Goal: Task Accomplishment & Management: Use online tool/utility

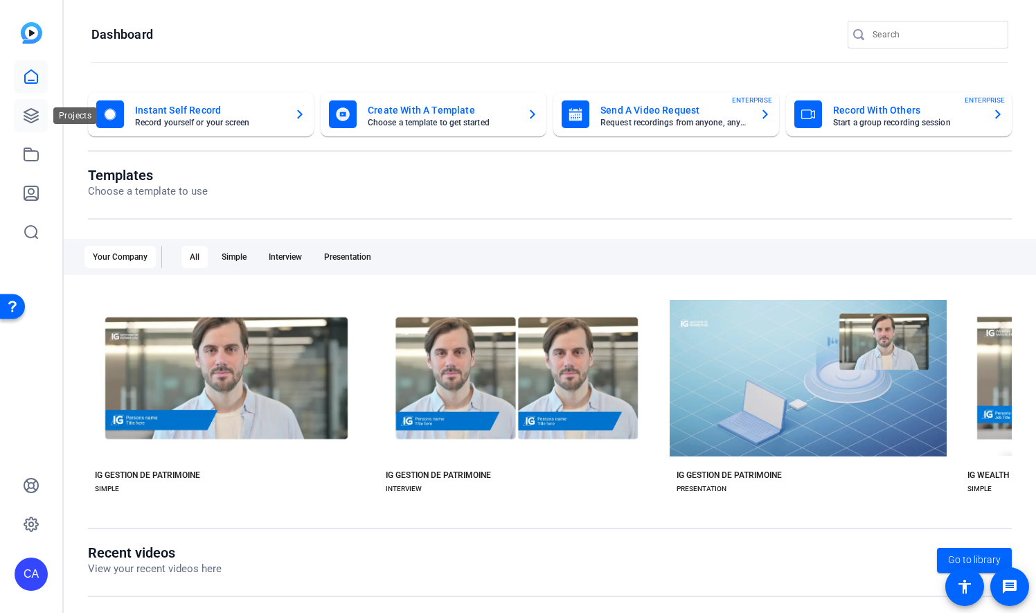
click at [30, 113] on icon at bounding box center [31, 115] width 17 height 17
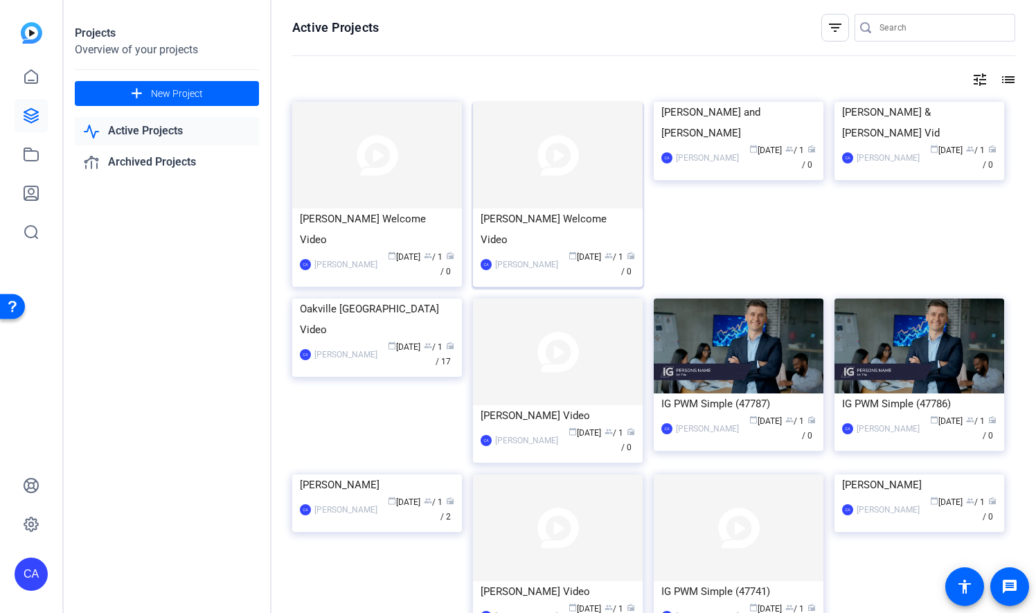
click at [559, 177] on img at bounding box center [558, 155] width 170 height 107
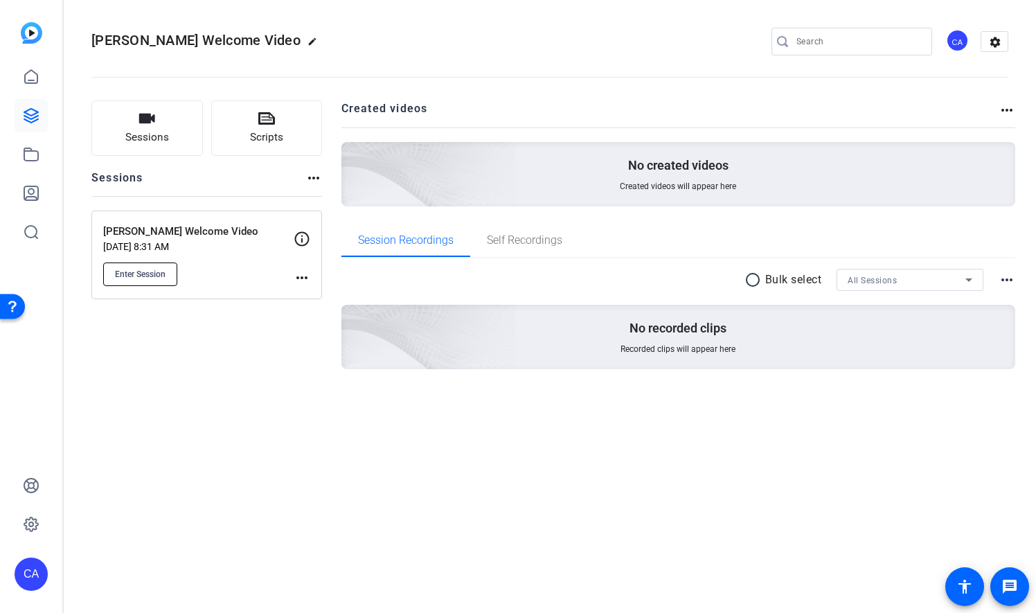
click at [148, 272] on span "Enter Session" at bounding box center [140, 274] width 51 height 11
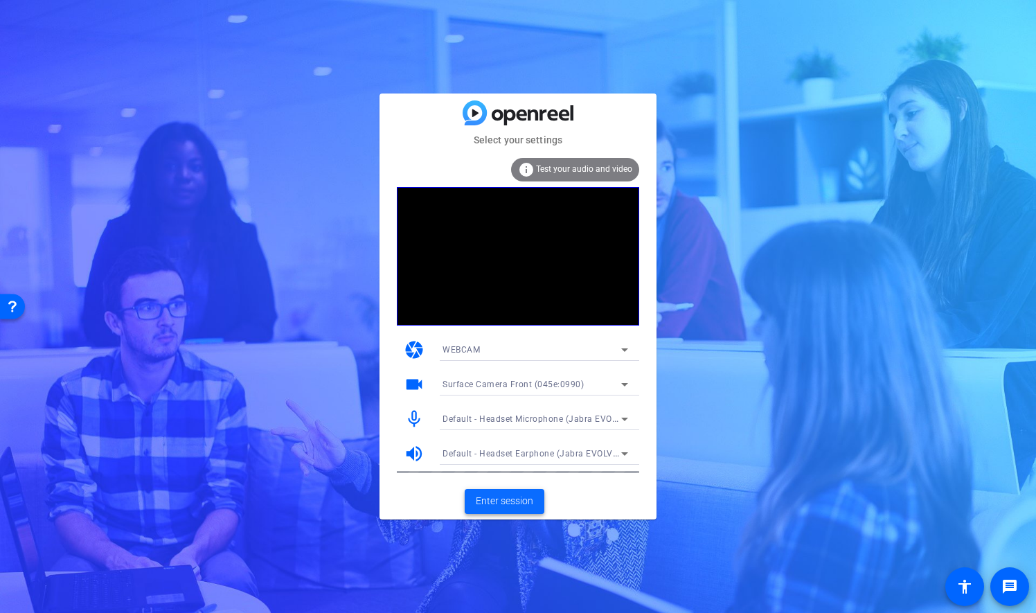
click at [507, 503] on span "Enter session" at bounding box center [504, 501] width 57 height 15
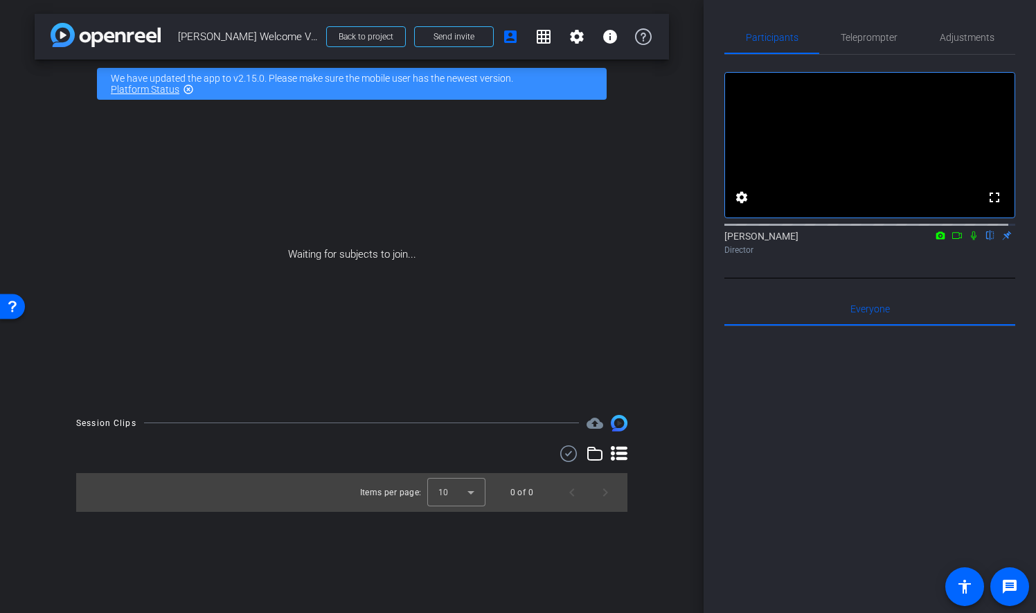
click at [190, 87] on mat-icon "highlight_off" at bounding box center [188, 89] width 11 height 11
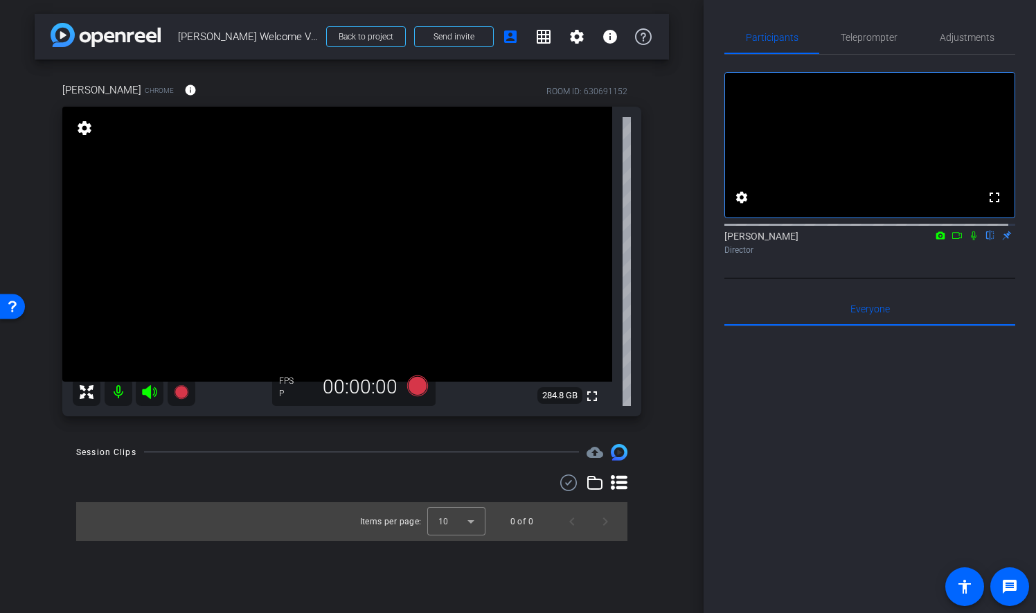
click at [81, 126] on mat-icon "settings" at bounding box center [84, 128] width 19 height 17
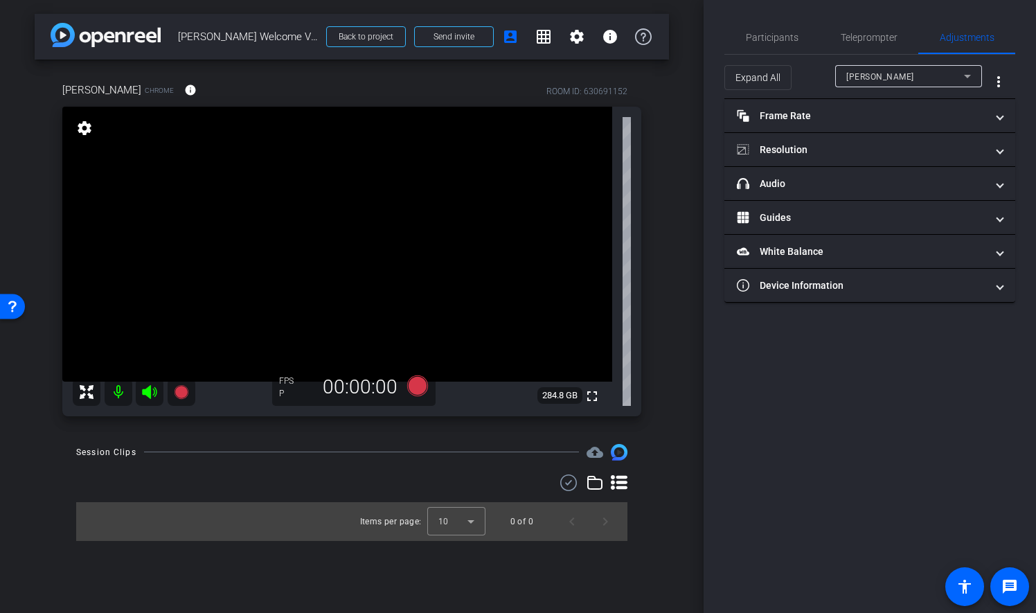
click at [81, 126] on mat-icon "settings" at bounding box center [84, 128] width 19 height 17
click at [972, 74] on icon at bounding box center [967, 76] width 17 height 17
click at [972, 74] on div at bounding box center [518, 306] width 1036 height 613
click at [875, 36] on span "Teleprompter" at bounding box center [869, 38] width 57 height 10
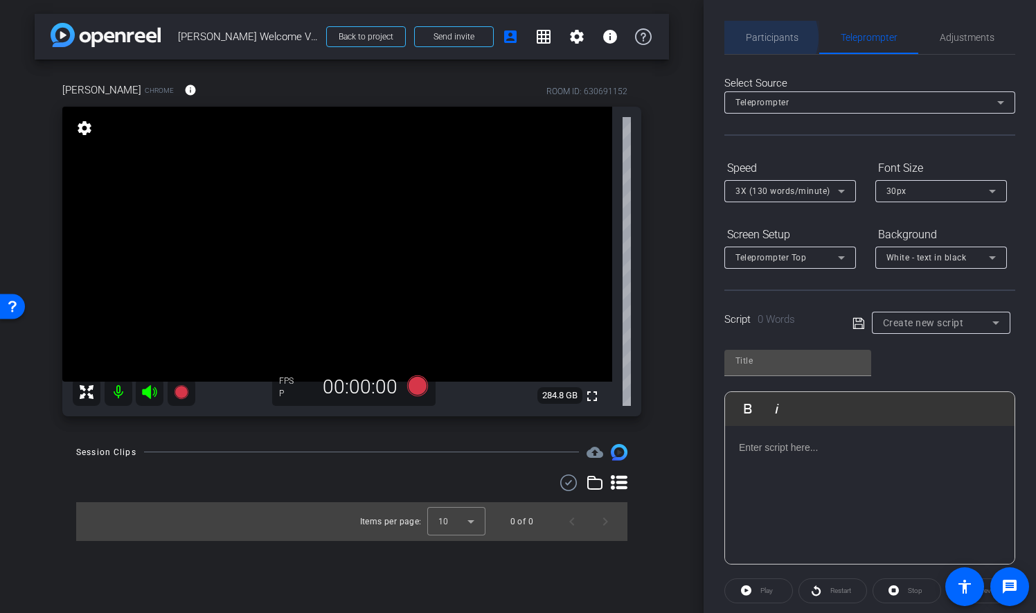
click at [762, 37] on span "Participants" at bounding box center [772, 38] width 53 height 10
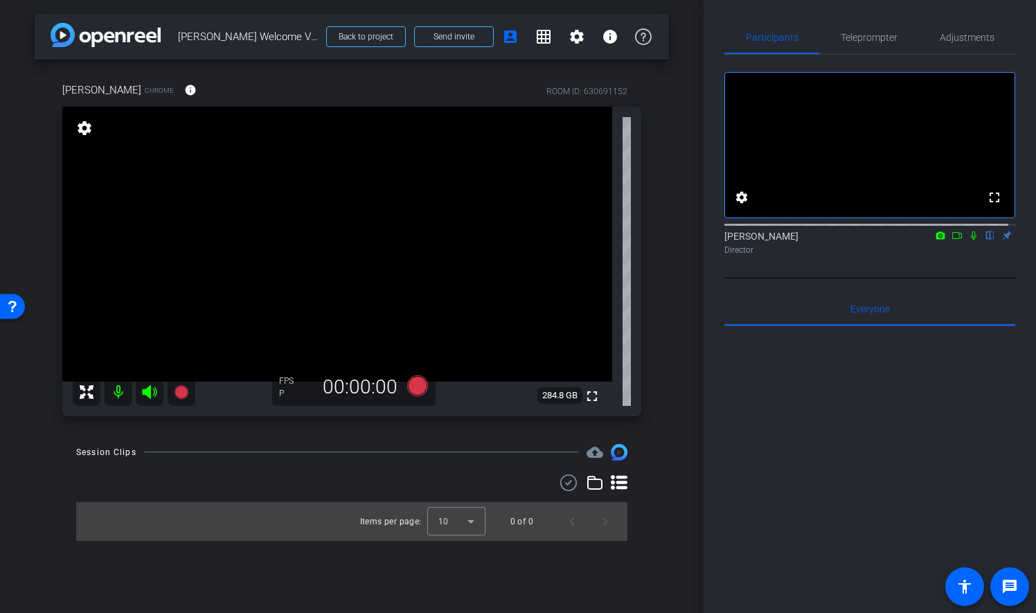
click at [746, 395] on div at bounding box center [869, 497] width 291 height 343
click at [685, 409] on div "arrow_back Middaugh-Scott Welcome Video Back to project Send invite account_box…" at bounding box center [351, 306] width 703 height 613
click at [961, 30] on span "Adjustments" at bounding box center [967, 37] width 55 height 33
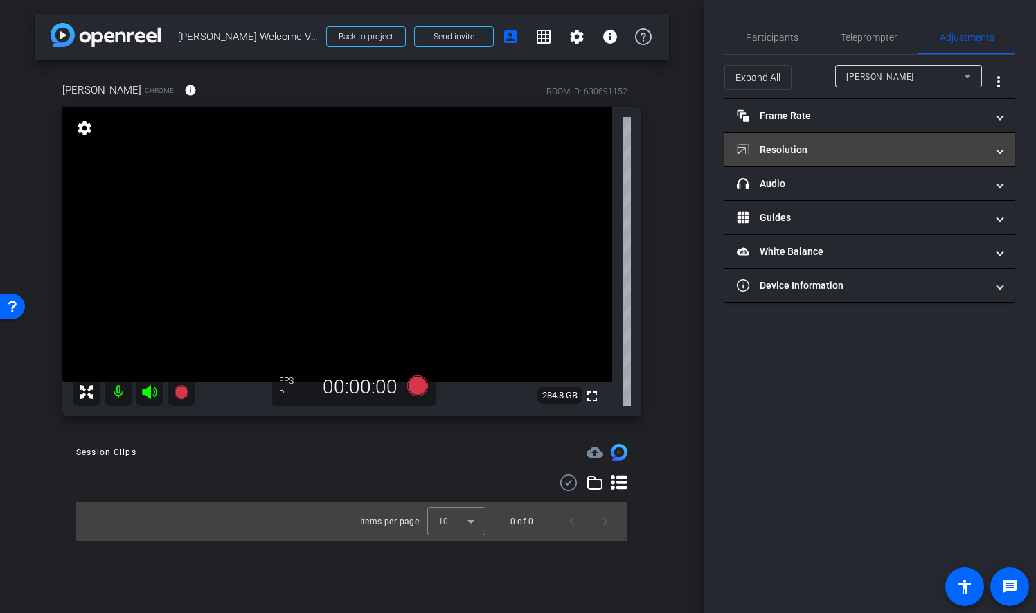
click at [1002, 145] on span at bounding box center [1000, 150] width 6 height 15
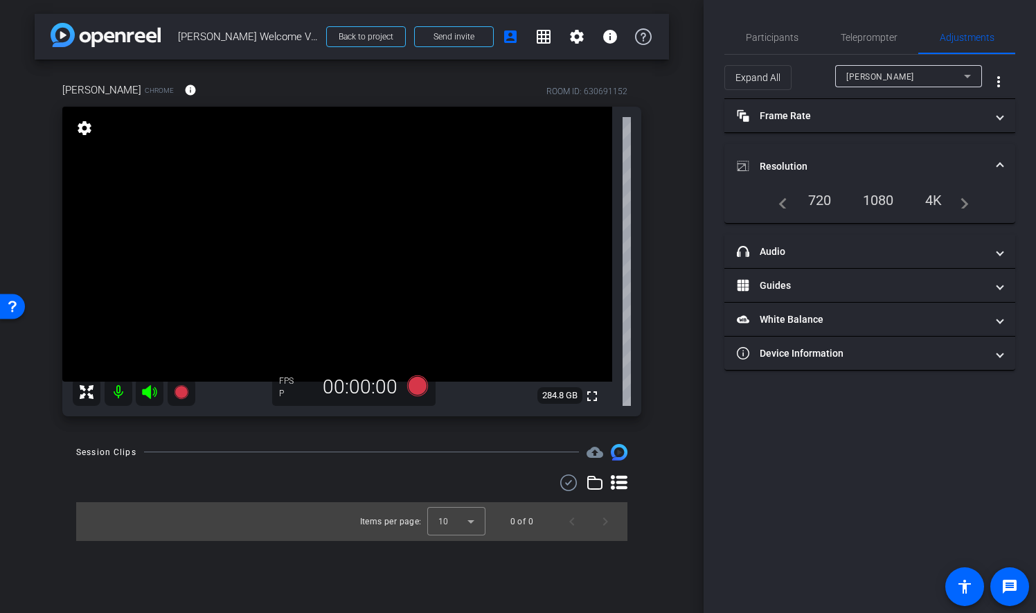
click at [1002, 150] on mat-expansion-panel-header "Resolution" at bounding box center [869, 166] width 291 height 44
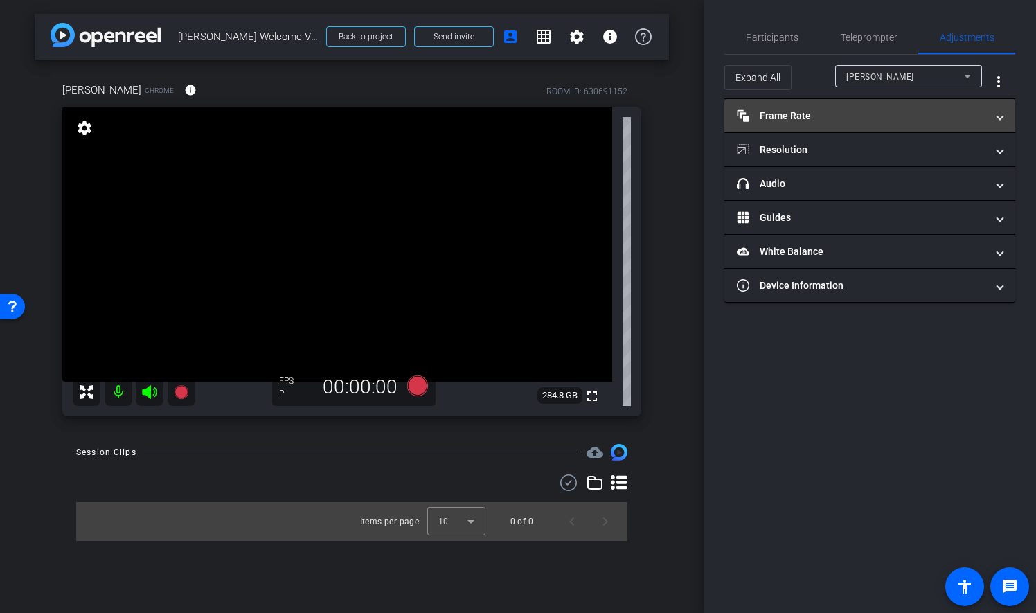
click at [1001, 118] on span at bounding box center [1000, 116] width 6 height 15
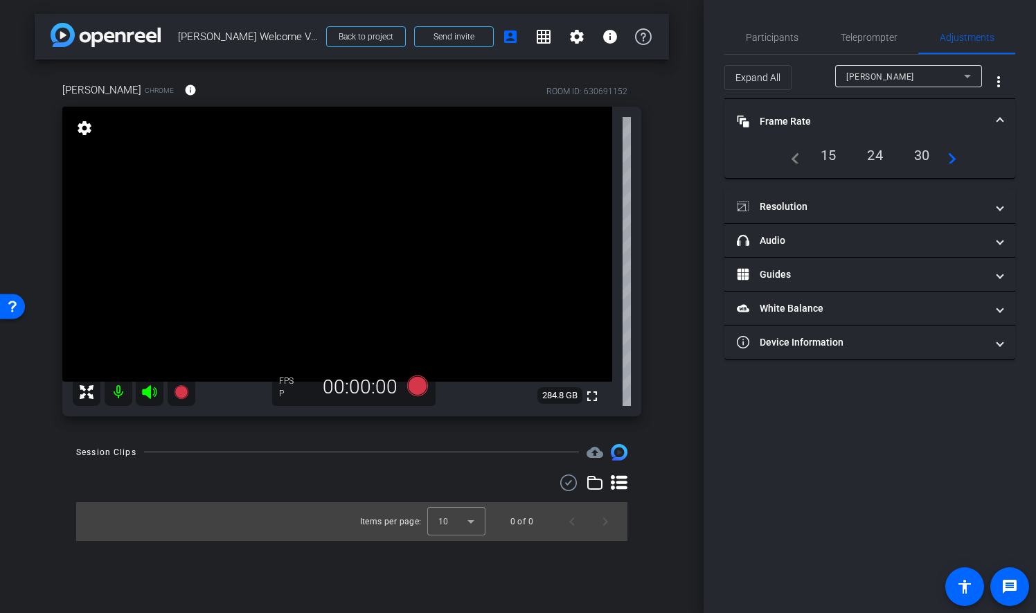
click at [1001, 118] on span at bounding box center [1000, 121] width 6 height 15
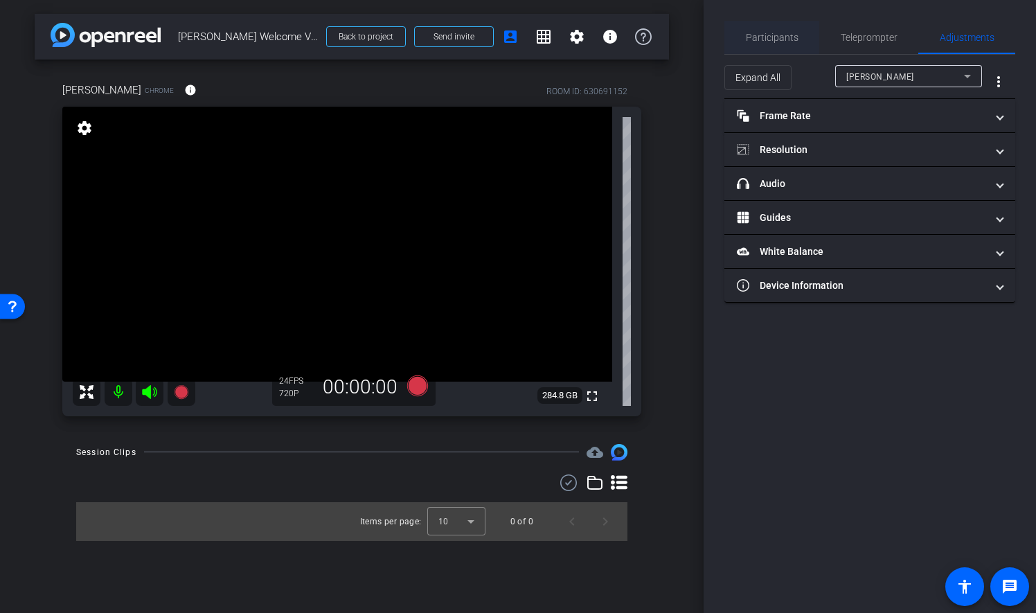
click at [758, 31] on span "Participants" at bounding box center [772, 37] width 53 height 33
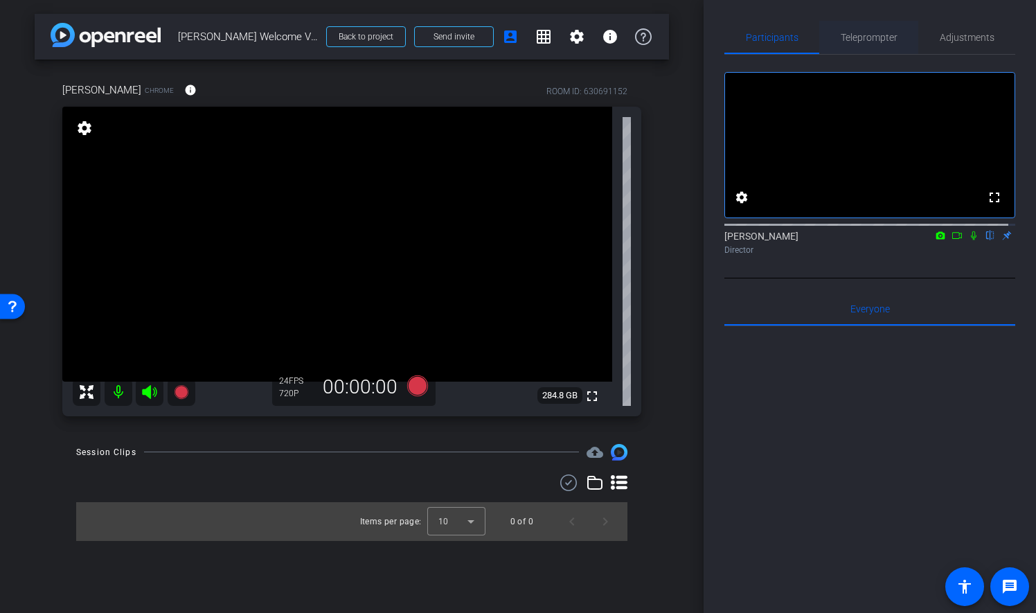
click at [874, 44] on span "Teleprompter" at bounding box center [869, 37] width 57 height 33
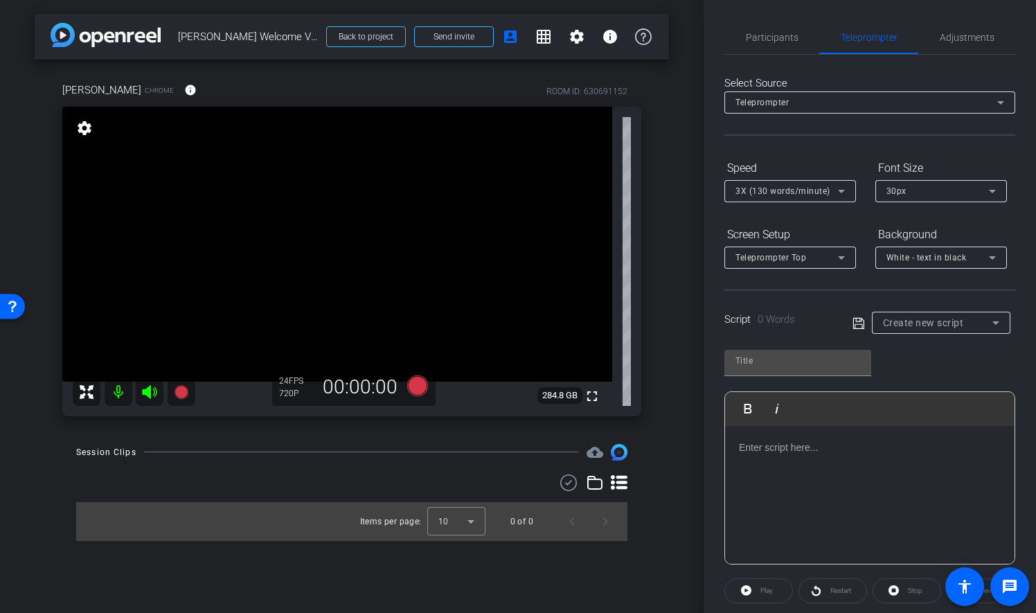
click at [773, 448] on p at bounding box center [870, 447] width 262 height 15
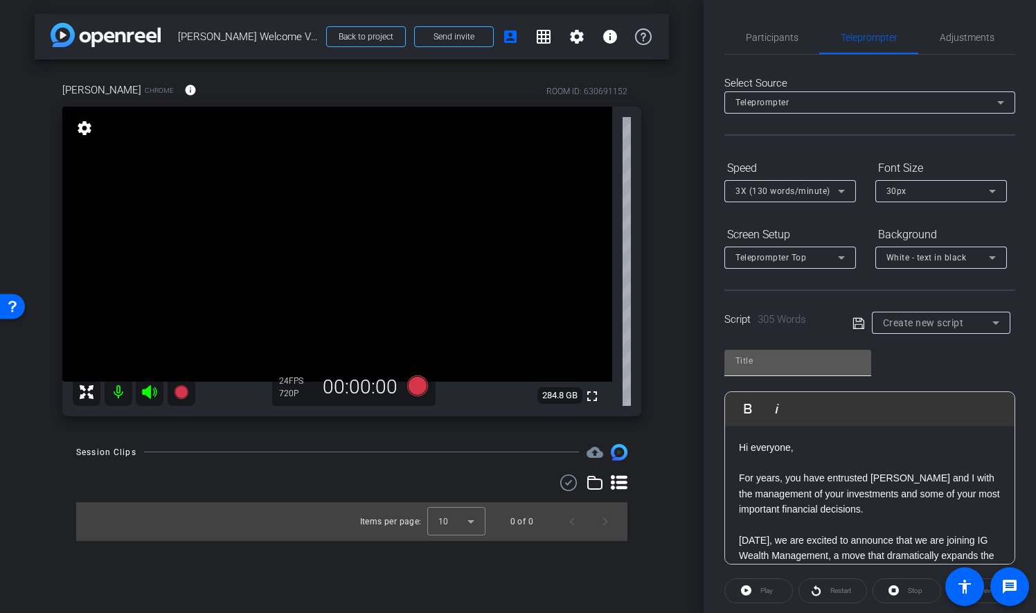
scroll to position [636, 0]
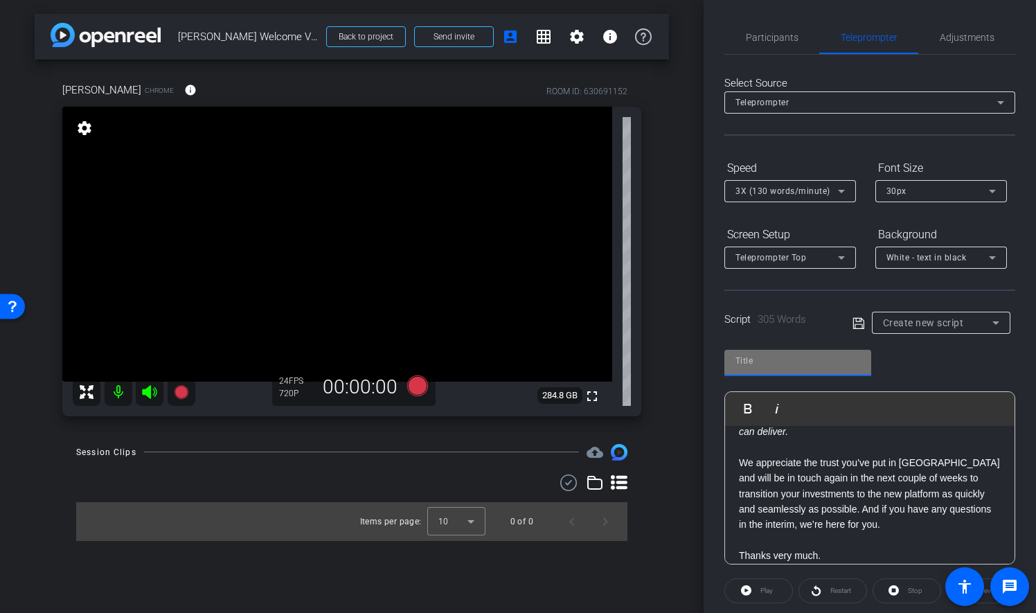
click at [794, 359] on input "text" at bounding box center [797, 360] width 125 height 17
type input "Script"
click at [921, 373] on div "Script Play Play from this location Play Selected Play and display the selected…" at bounding box center [869, 451] width 291 height 225
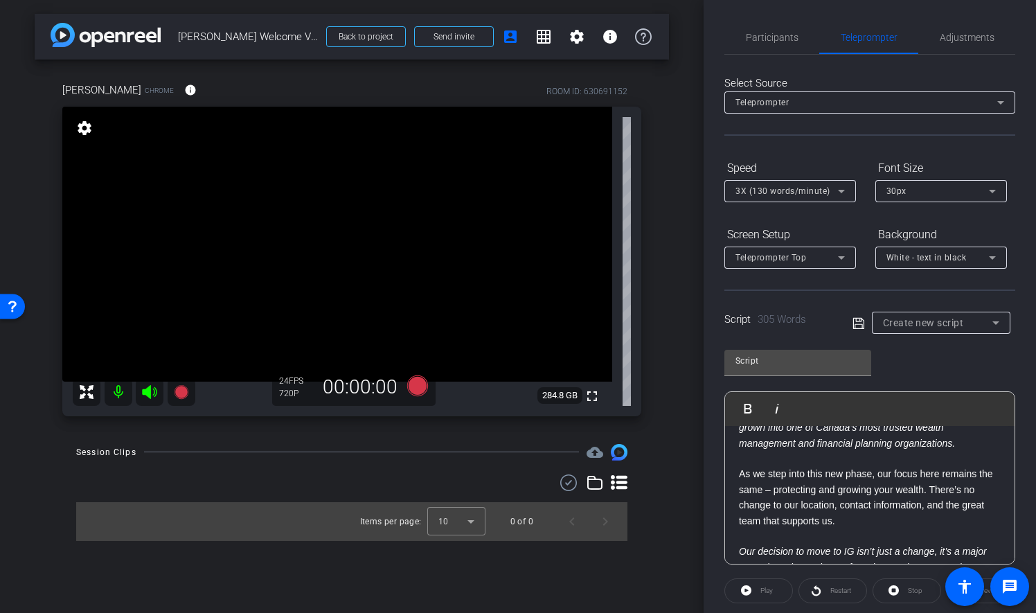
scroll to position [649, 0]
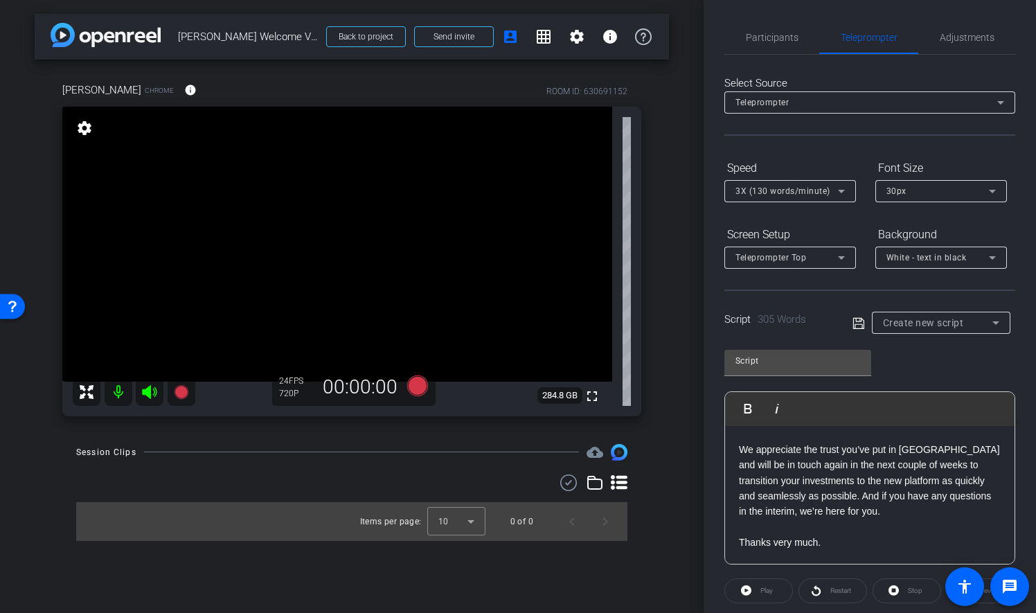
click at [750, 590] on div "Play" at bounding box center [758, 590] width 69 height 25
click at [946, 361] on div "Script Play Play from this location Play Selected Play and display the selected…" at bounding box center [869, 451] width 291 height 225
click at [856, 323] on icon at bounding box center [858, 323] width 12 height 17
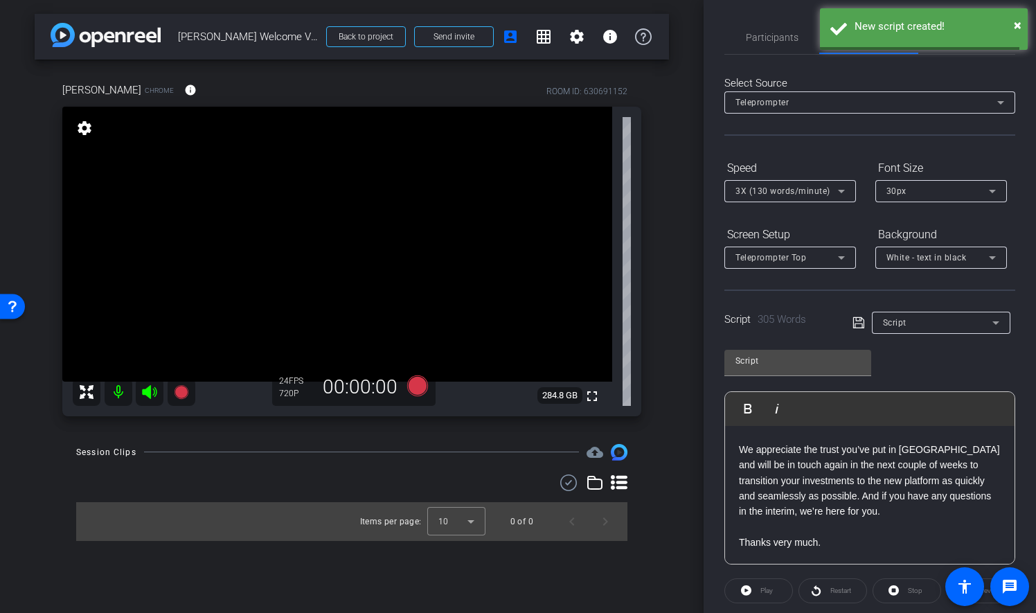
click at [856, 323] on icon at bounding box center [858, 322] width 12 height 17
click at [915, 353] on div "Script Play Play from this location Play Selected Play and display the selected…" at bounding box center [869, 451] width 291 height 225
click at [846, 193] on icon at bounding box center [841, 191] width 17 height 17
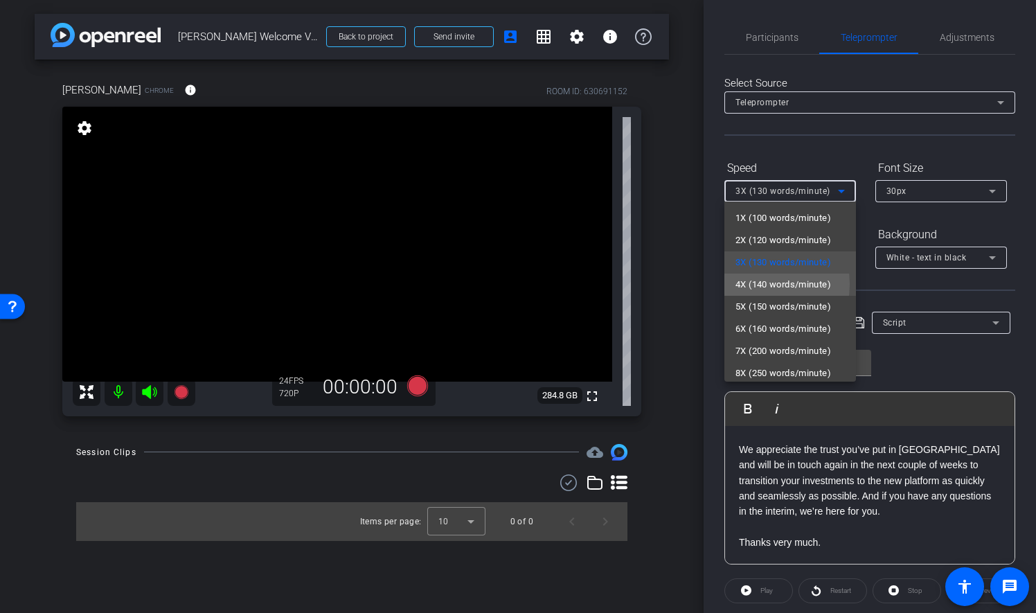
click at [753, 284] on span "4X (140 words/minute)" at bounding box center [783, 284] width 96 height 17
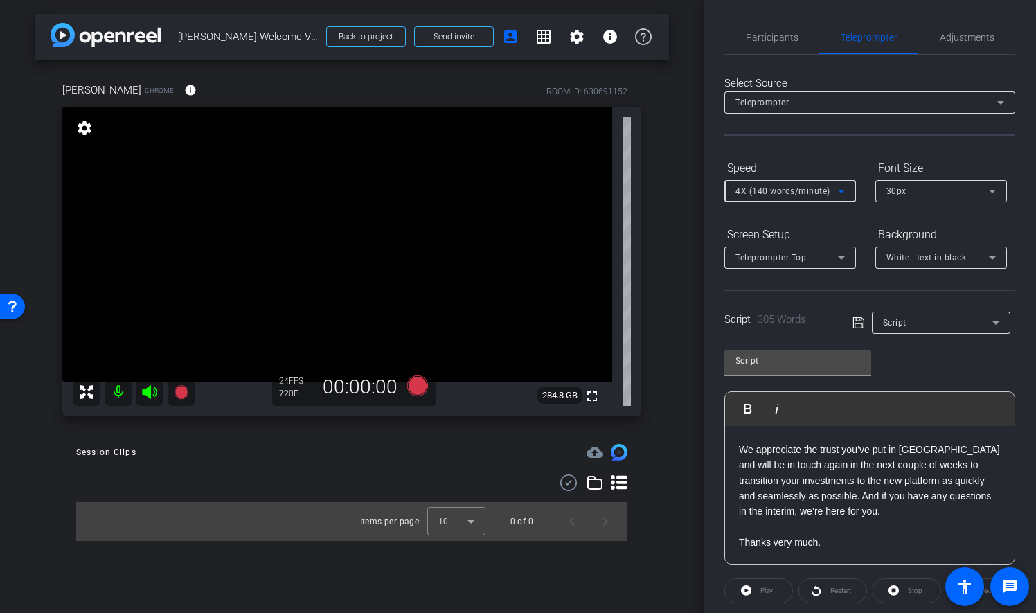
click at [989, 186] on icon at bounding box center [992, 191] width 17 height 17
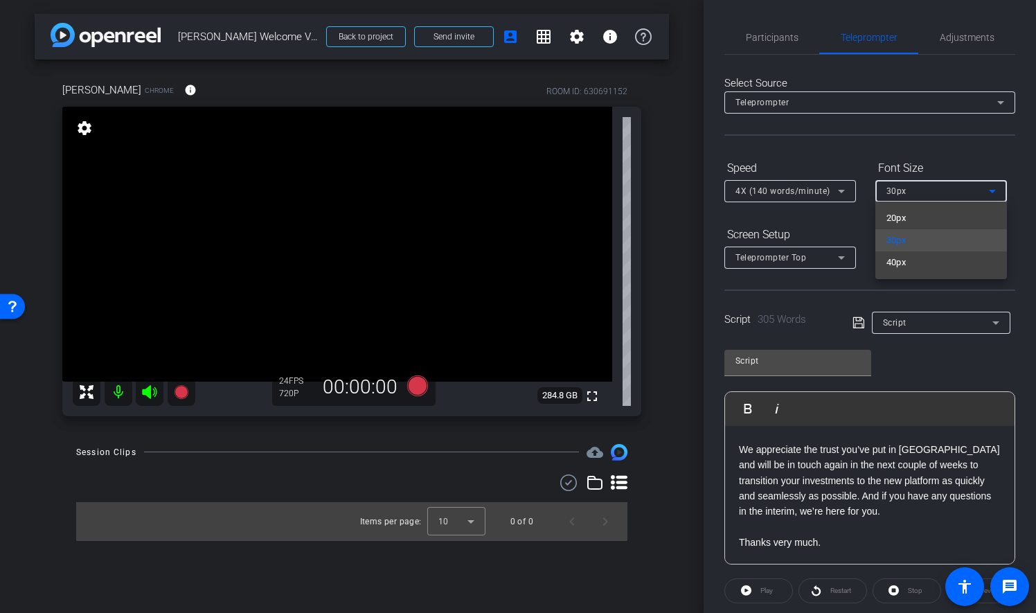
click at [993, 163] on div at bounding box center [518, 306] width 1036 height 613
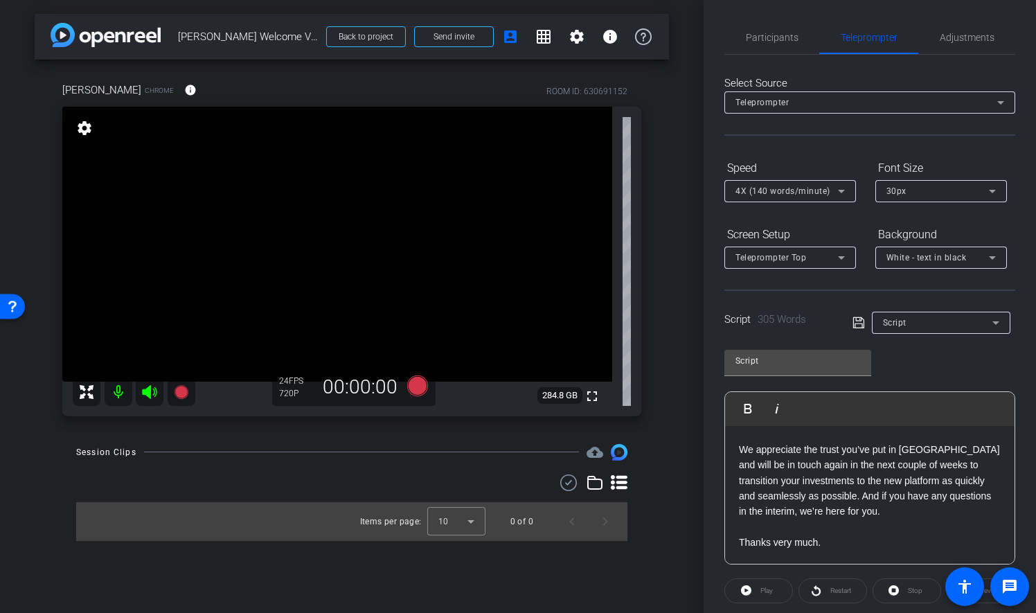
click at [764, 597] on div "Play" at bounding box center [758, 590] width 69 height 25
click at [765, 587] on div "Play" at bounding box center [758, 590] width 69 height 25
click at [842, 590] on div "Restart" at bounding box center [832, 590] width 69 height 25
click at [852, 317] on icon at bounding box center [857, 322] width 11 height 11
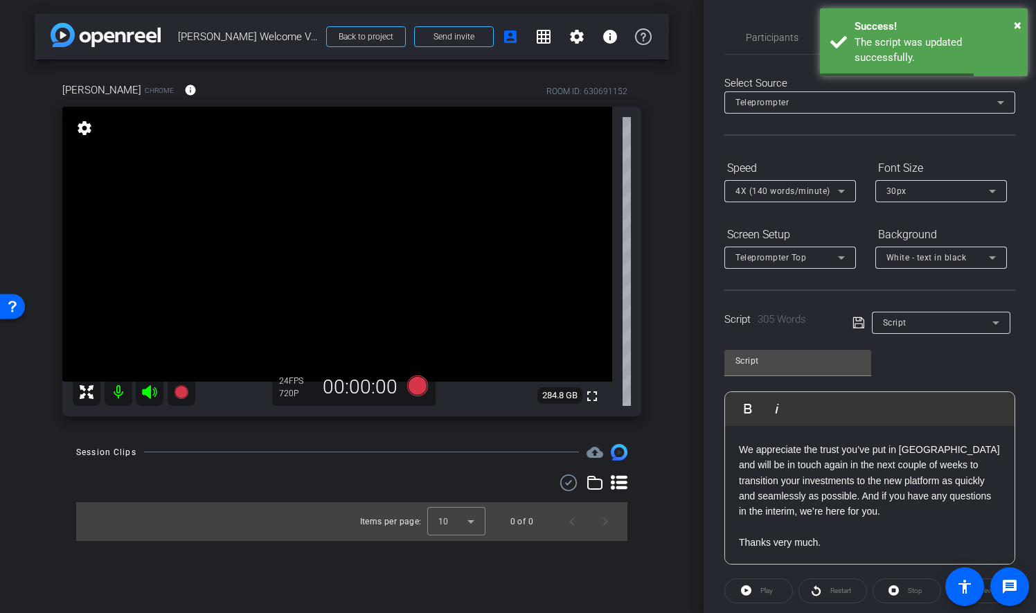
scroll to position [143, 0]
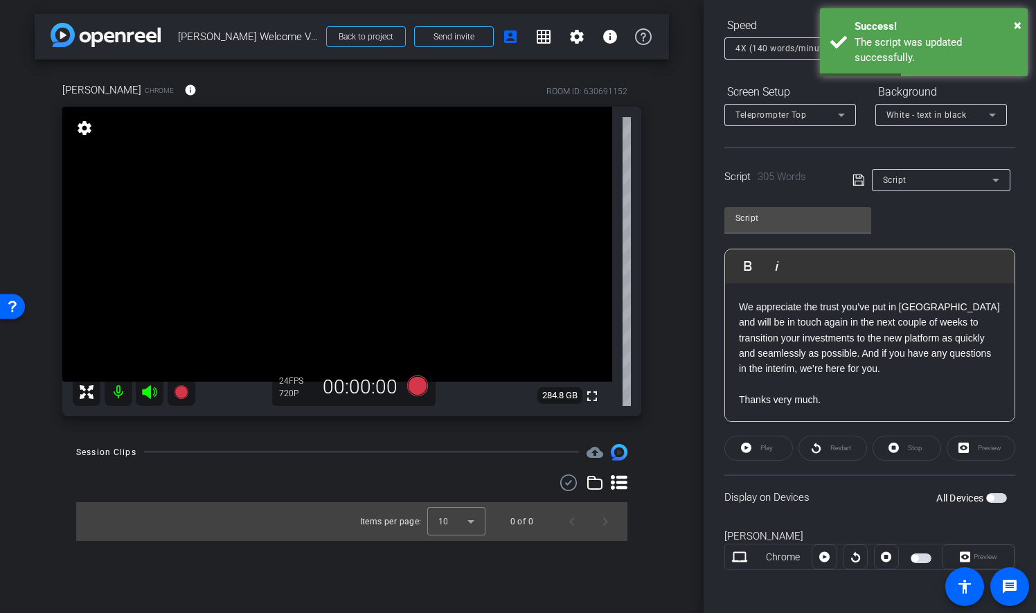
click at [987, 494] on span "button" at bounding box center [996, 498] width 21 height 10
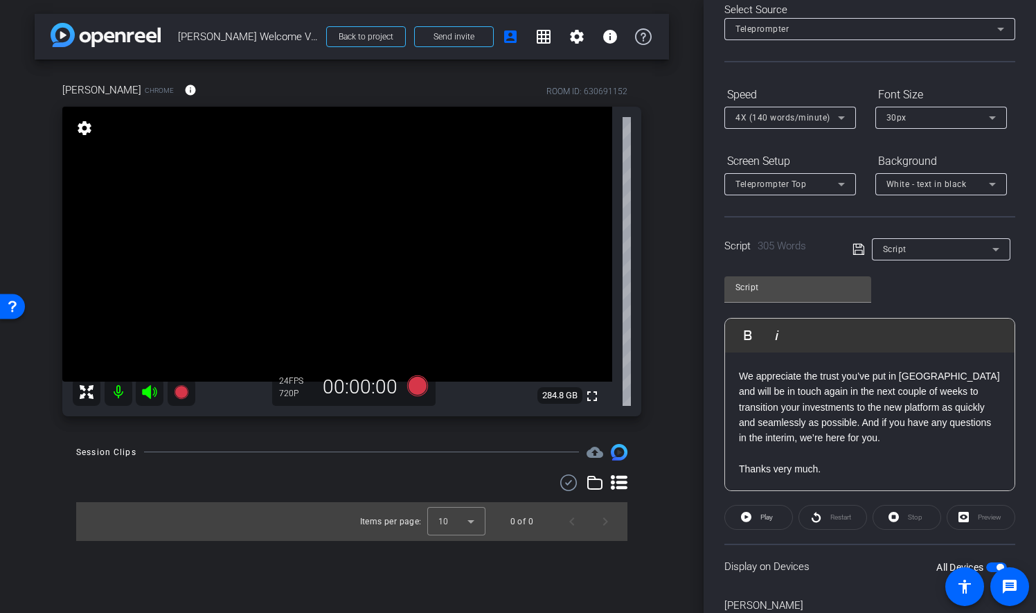
scroll to position [580, 0]
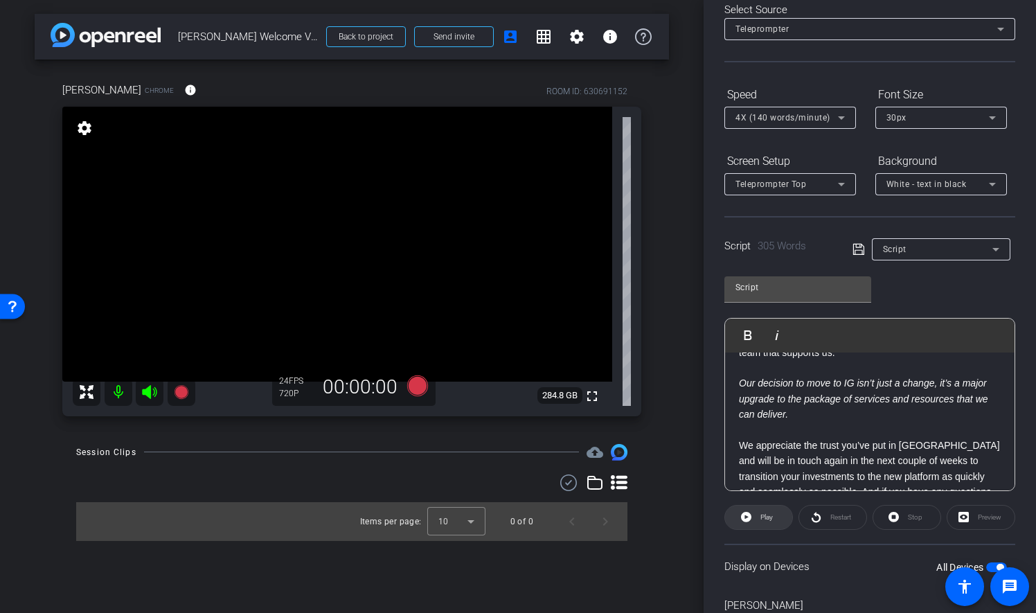
click at [767, 517] on span "Play" at bounding box center [766, 517] width 12 height 8
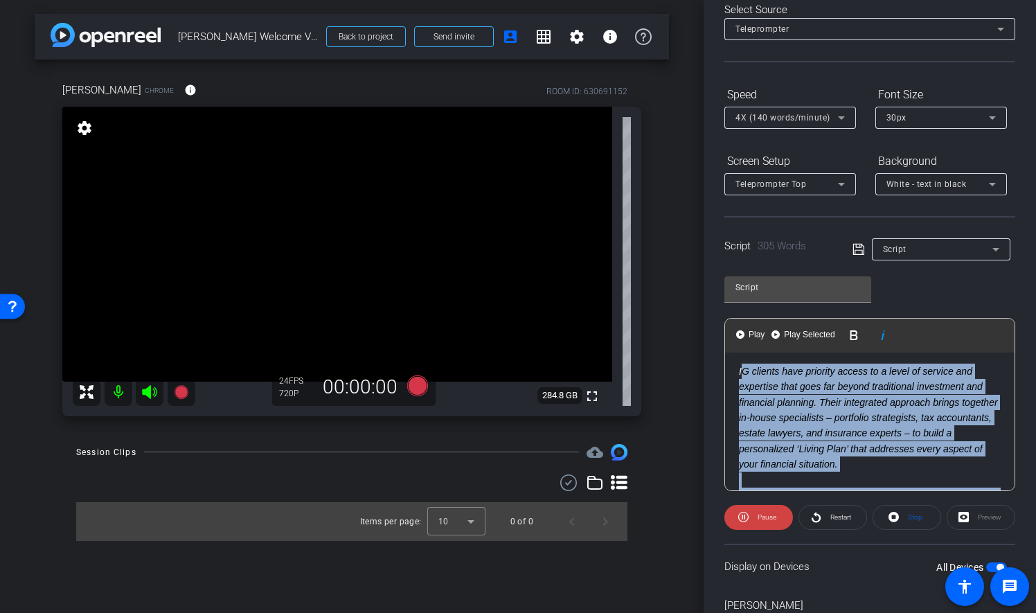
scroll to position [274, 0]
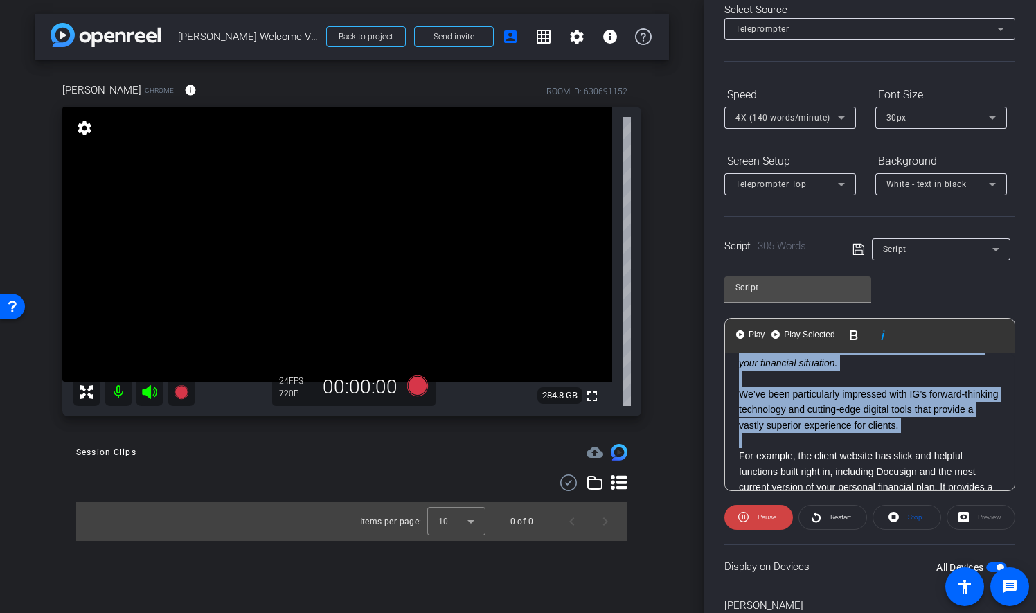
drag, startPoint x: 739, startPoint y: 402, endPoint x: 956, endPoint y: 432, distance: 218.8
click at [956, 432] on div "Hi everyone, For years, you have entrusted Sean and I with the management of yo…" at bounding box center [869, 471] width 289 height 787
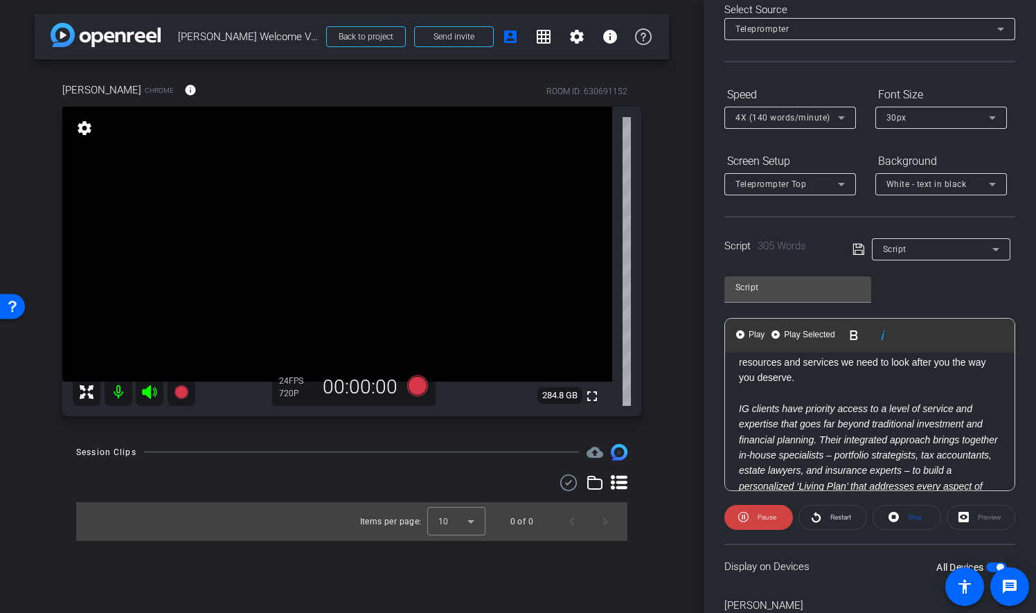
click at [969, 432] on p "IG clients have priority access to a level of service and expertise that goes f…" at bounding box center [870, 455] width 262 height 109
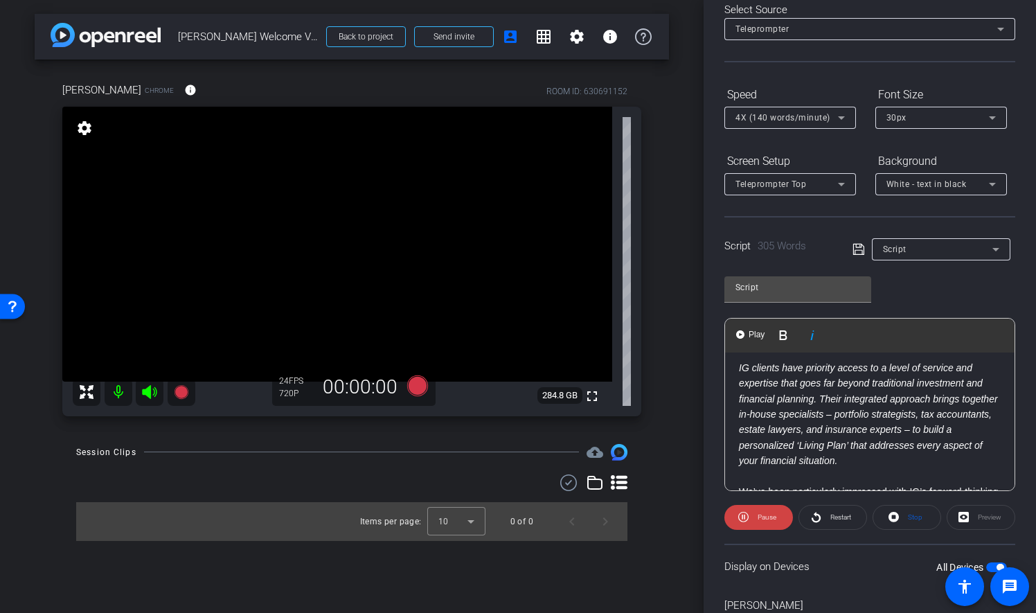
scroll to position [205, 0]
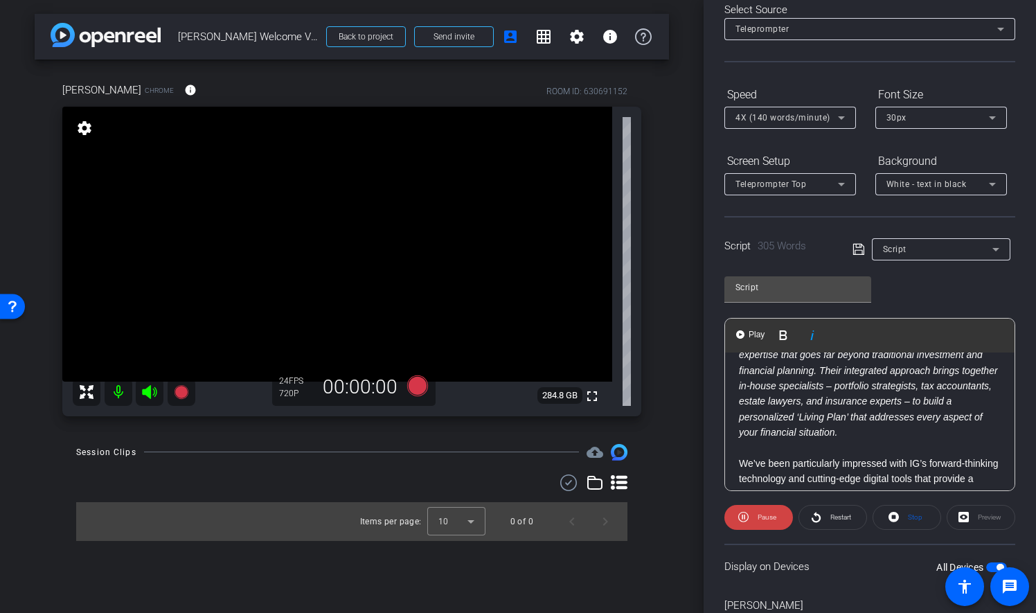
click at [840, 120] on icon at bounding box center [841, 117] width 17 height 17
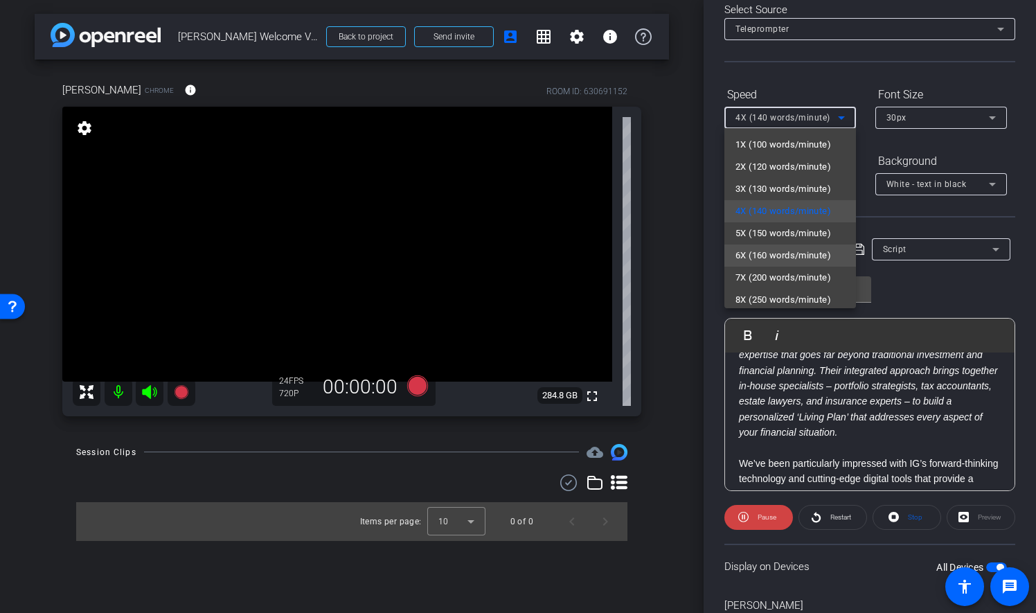
click at [771, 253] on span "6X (160 words/minute)" at bounding box center [783, 255] width 96 height 17
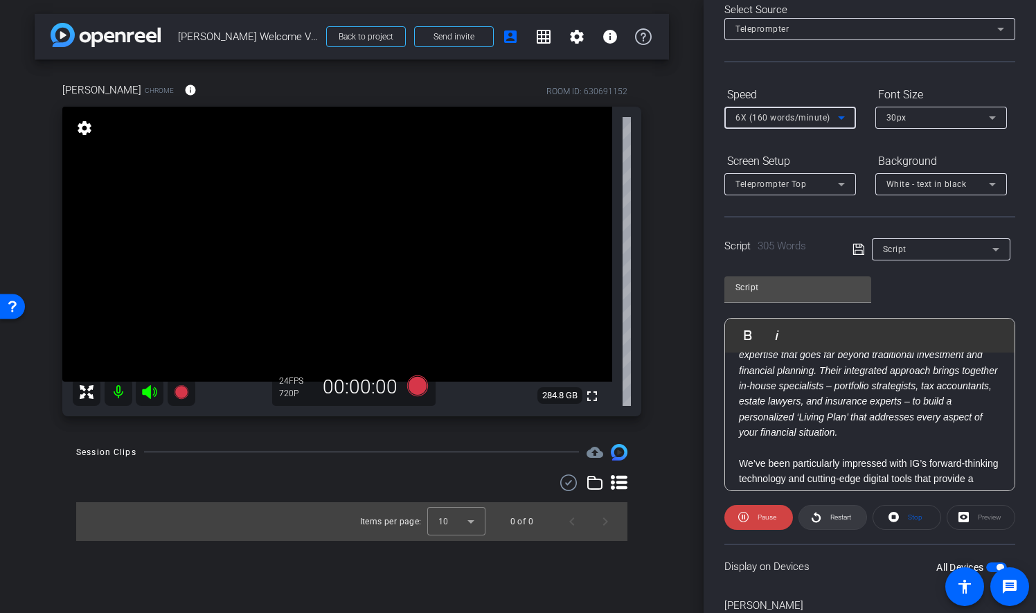
click at [827, 517] on span "Restart" at bounding box center [839, 517] width 24 height 19
click at [832, 514] on span "Restart" at bounding box center [840, 517] width 21 height 8
click at [760, 522] on span "Pause" at bounding box center [765, 517] width 22 height 19
click at [838, 516] on span "Restart" at bounding box center [840, 517] width 21 height 8
click at [745, 505] on span at bounding box center [758, 517] width 69 height 33
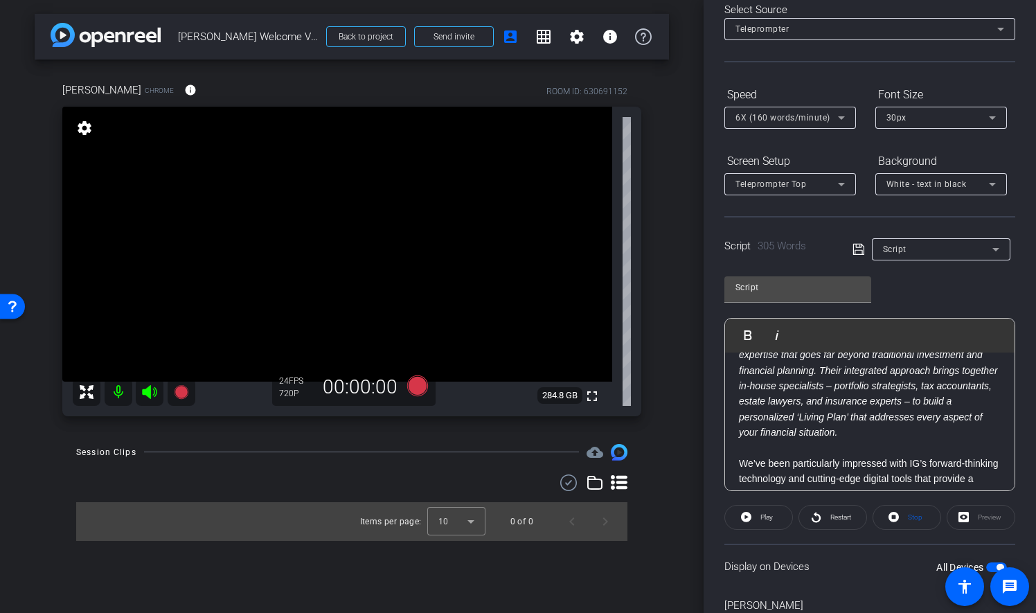
click at [843, 112] on icon at bounding box center [841, 117] width 17 height 17
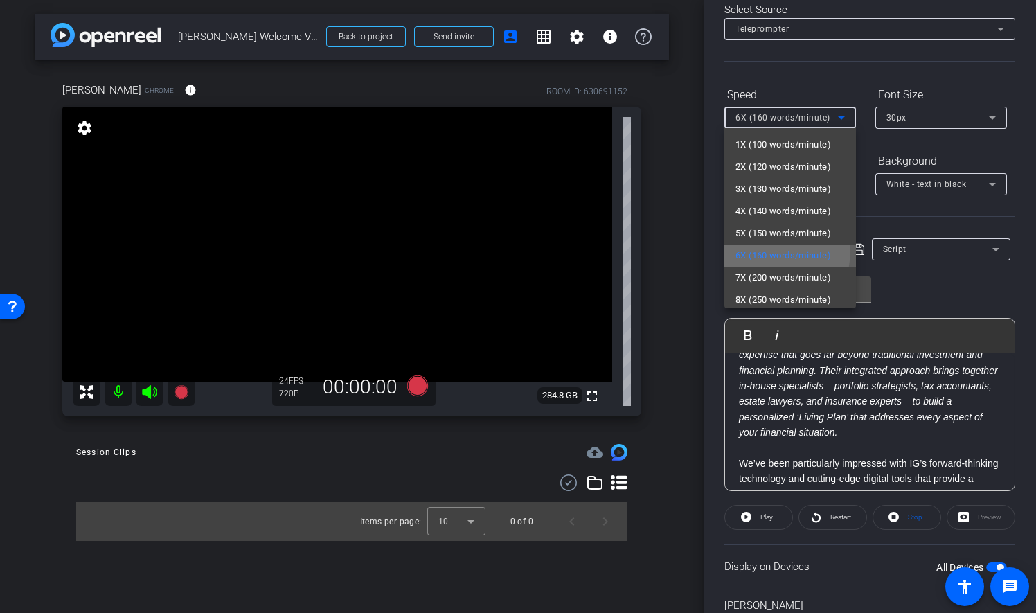
click at [763, 251] on span "6X (160 words/minute)" at bounding box center [783, 255] width 96 height 17
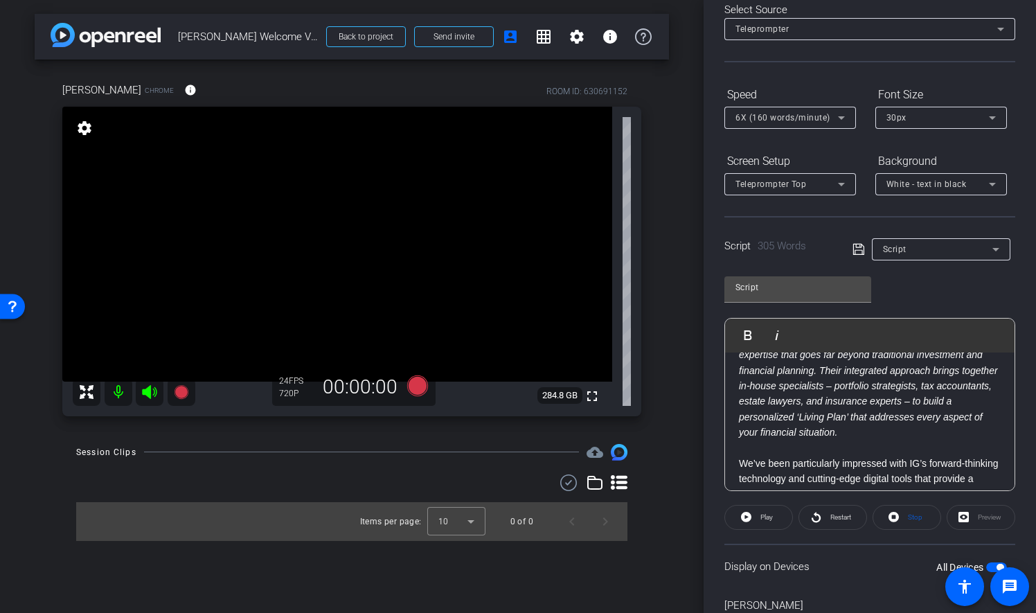
click at [866, 142] on form "Speed 6X (160 words/minute) Font Size 30px Screen Setup Teleprompter Top Backgr…" at bounding box center [869, 139] width 291 height 112
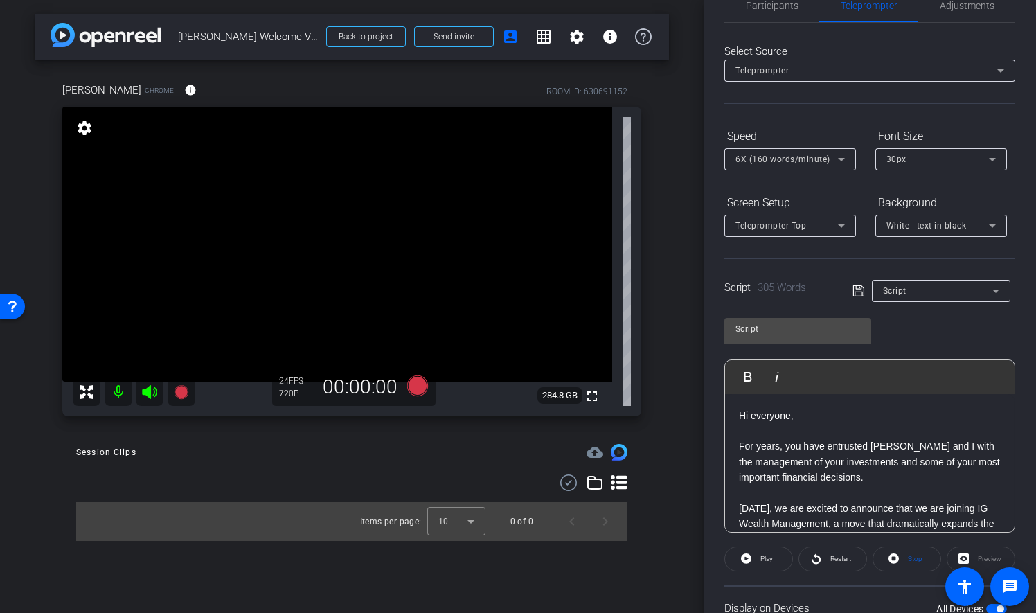
scroll to position [0, 0]
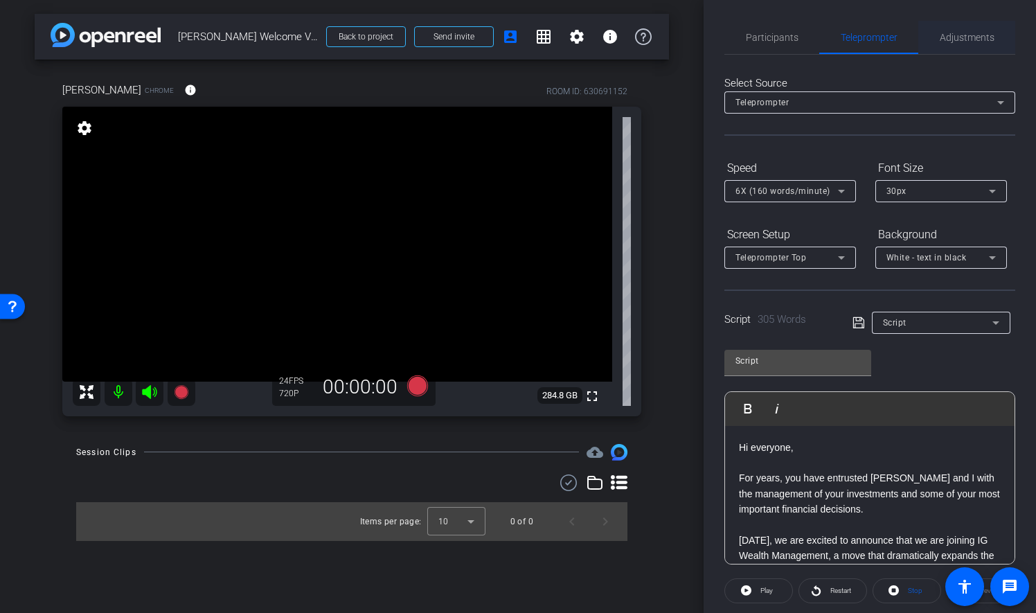
click at [963, 33] on span "Adjustments" at bounding box center [967, 38] width 55 height 10
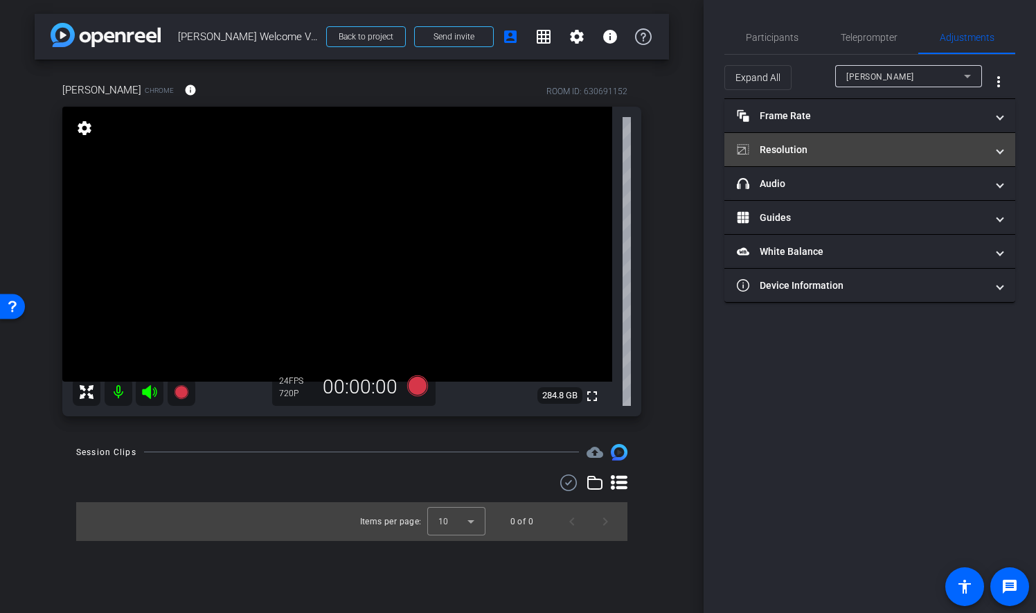
click at [806, 143] on mat-panel-title "Resolution" at bounding box center [861, 150] width 249 height 15
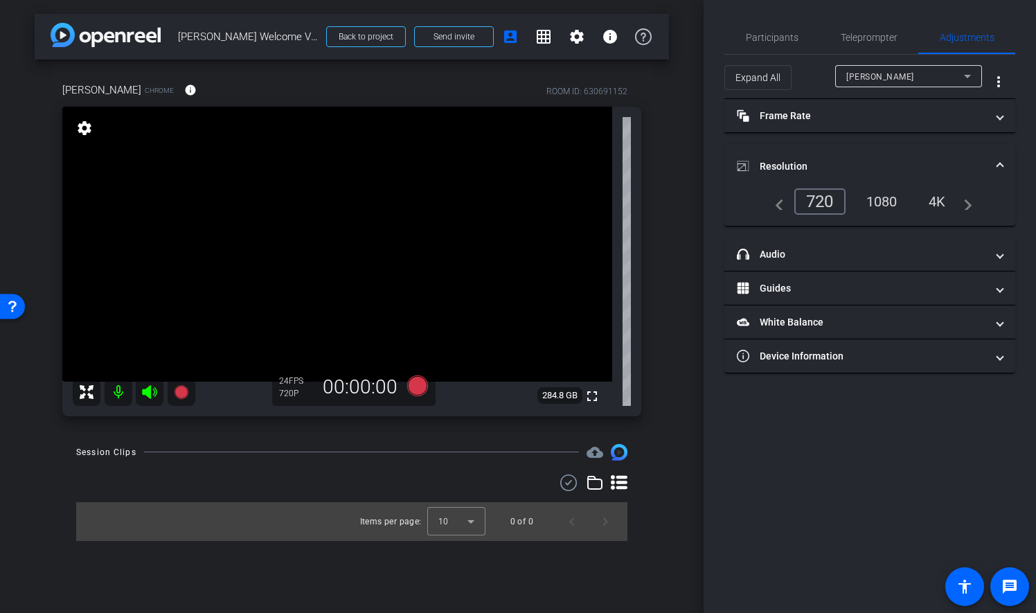
click at [896, 199] on div "1080" at bounding box center [882, 202] width 52 height 24
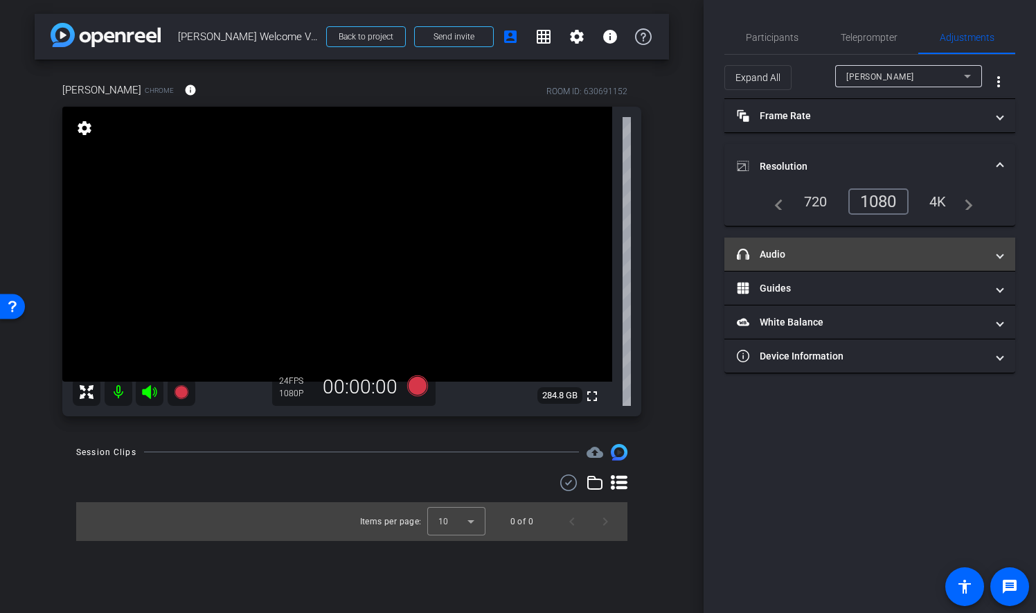
click at [973, 248] on mat-panel-title "headphone icon Audio" at bounding box center [861, 254] width 249 height 15
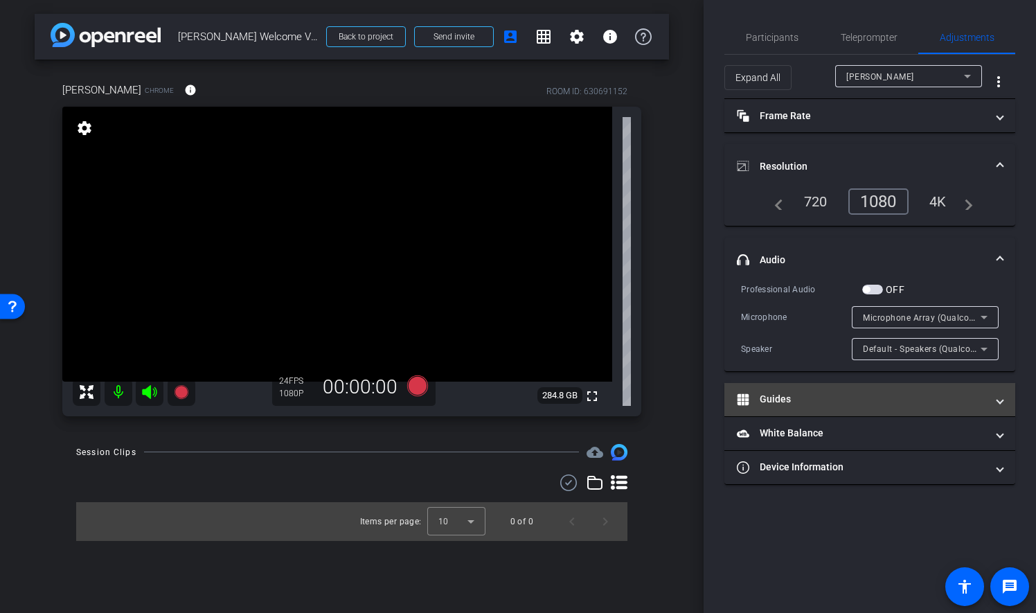
click at [831, 400] on mat-panel-title "Guides" at bounding box center [861, 399] width 249 height 15
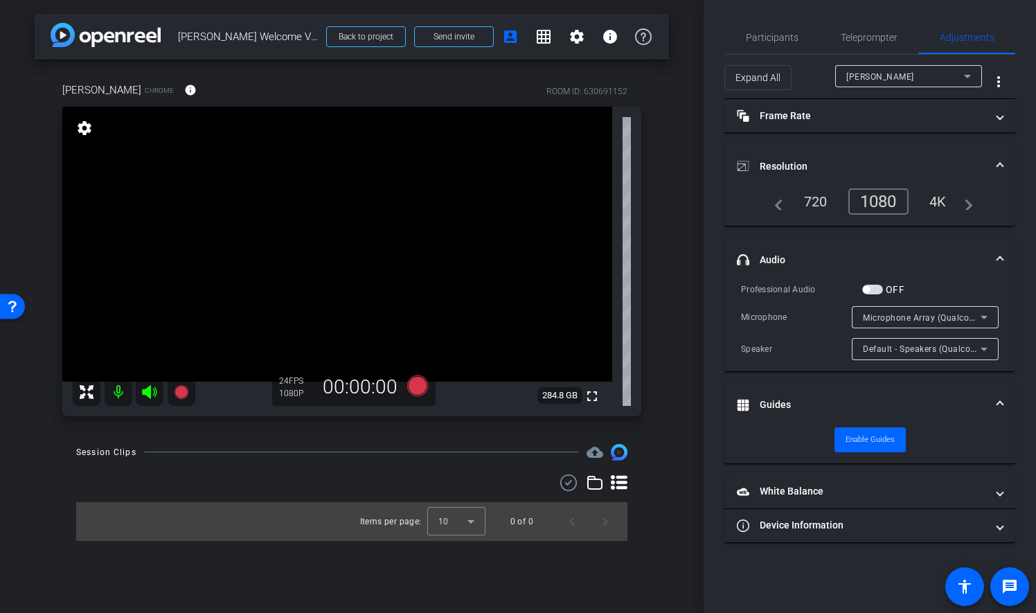
click at [1000, 399] on span at bounding box center [1000, 404] width 6 height 15
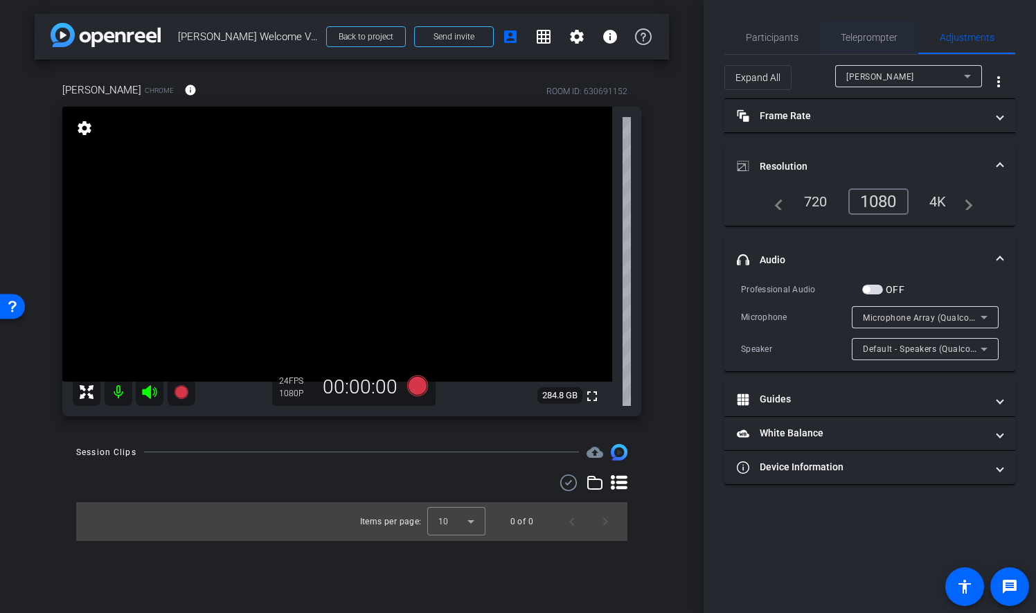
click at [875, 42] on span "Teleprompter" at bounding box center [869, 38] width 57 height 10
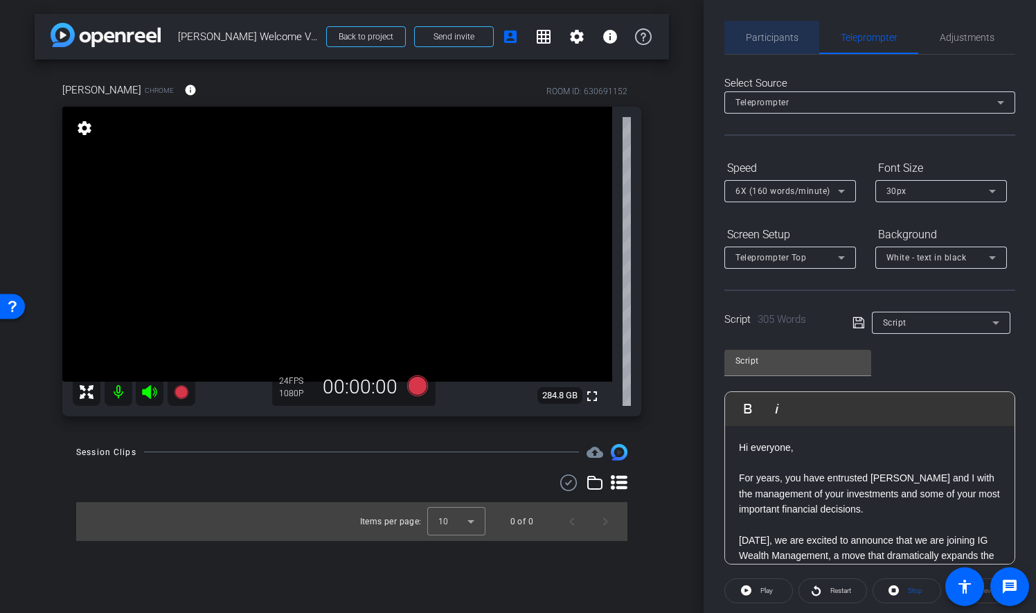
click at [774, 40] on span "Participants" at bounding box center [772, 38] width 53 height 10
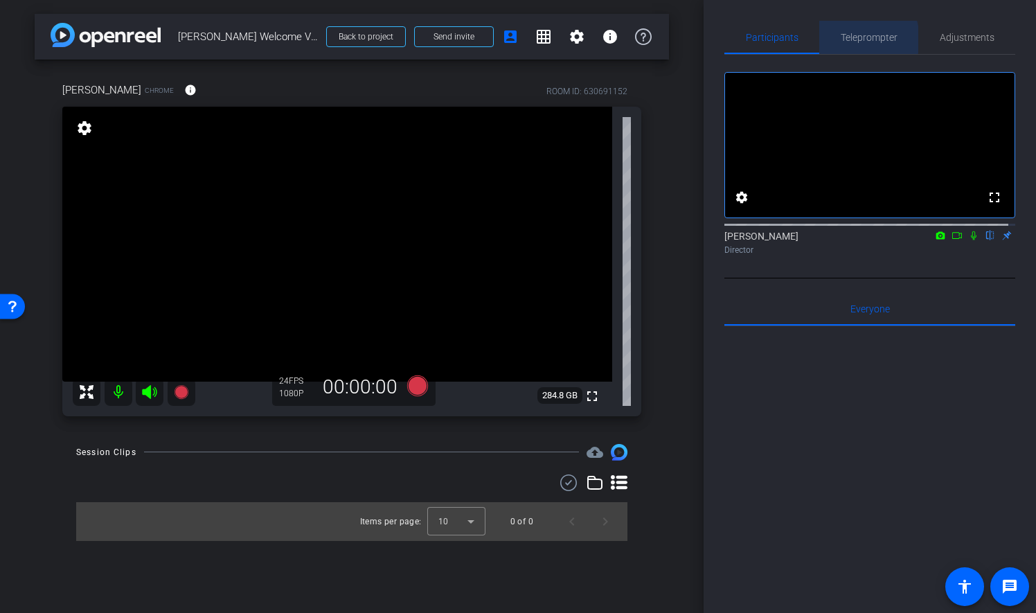
click at [856, 39] on span "Teleprompter" at bounding box center [869, 38] width 57 height 10
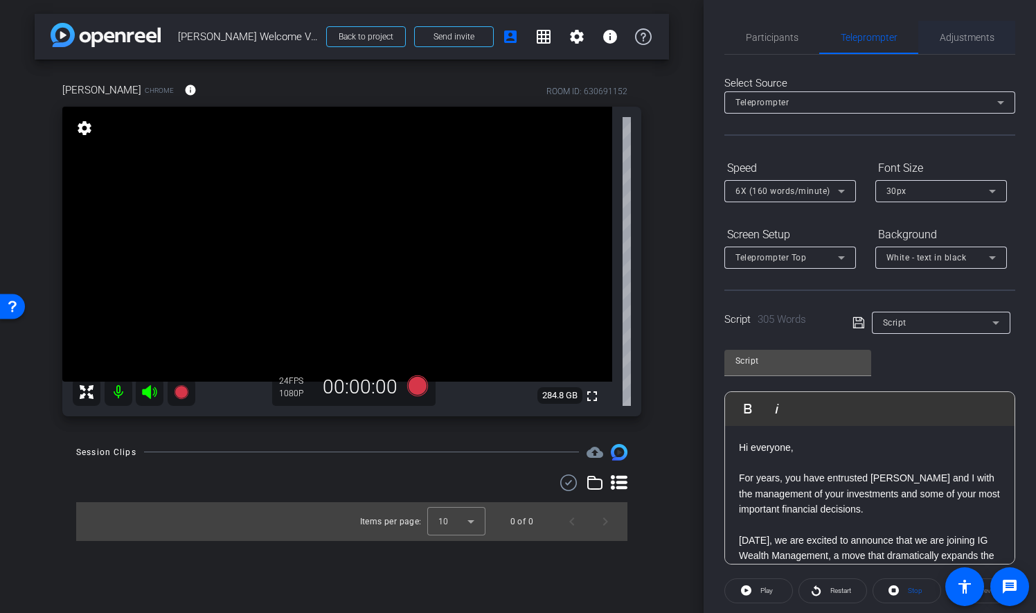
click at [963, 39] on span "Adjustments" at bounding box center [967, 38] width 55 height 10
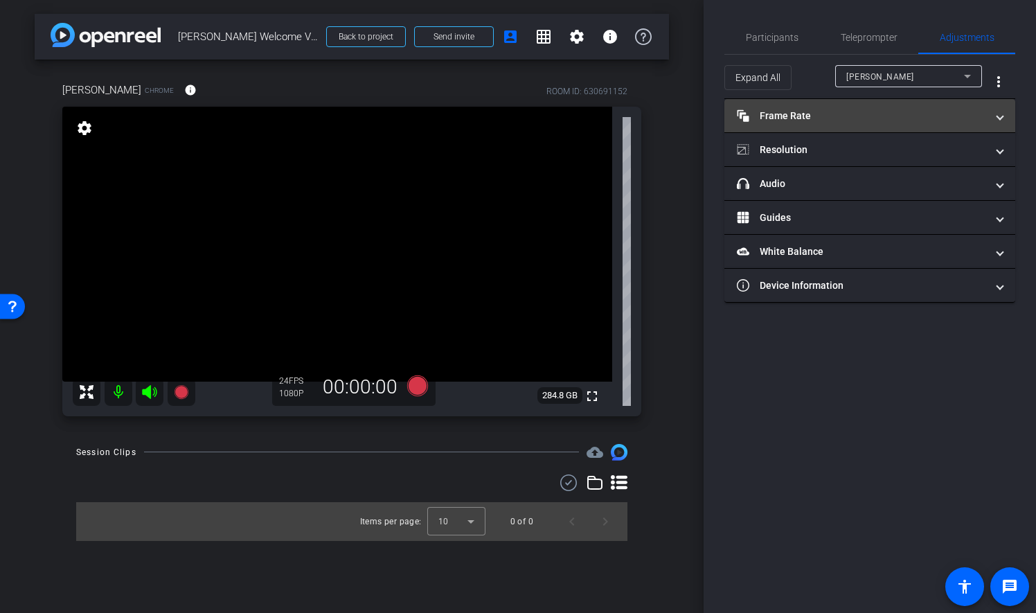
click at [868, 114] on mat-panel-title "Frame Rate Frame Rate" at bounding box center [861, 116] width 249 height 15
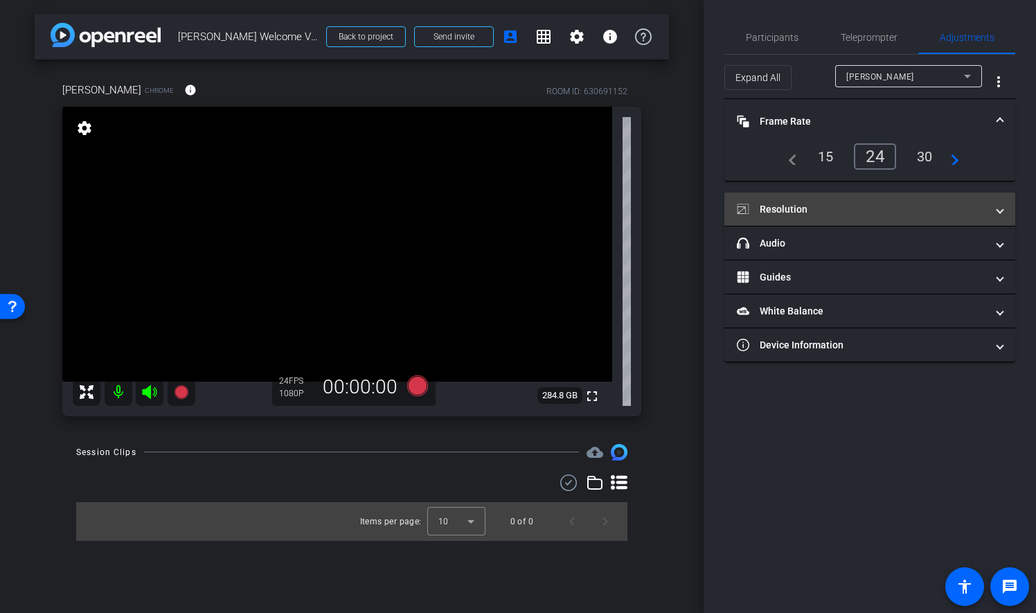
click at [814, 199] on mat-expansion-panel-header "Resolution" at bounding box center [869, 208] width 291 height 33
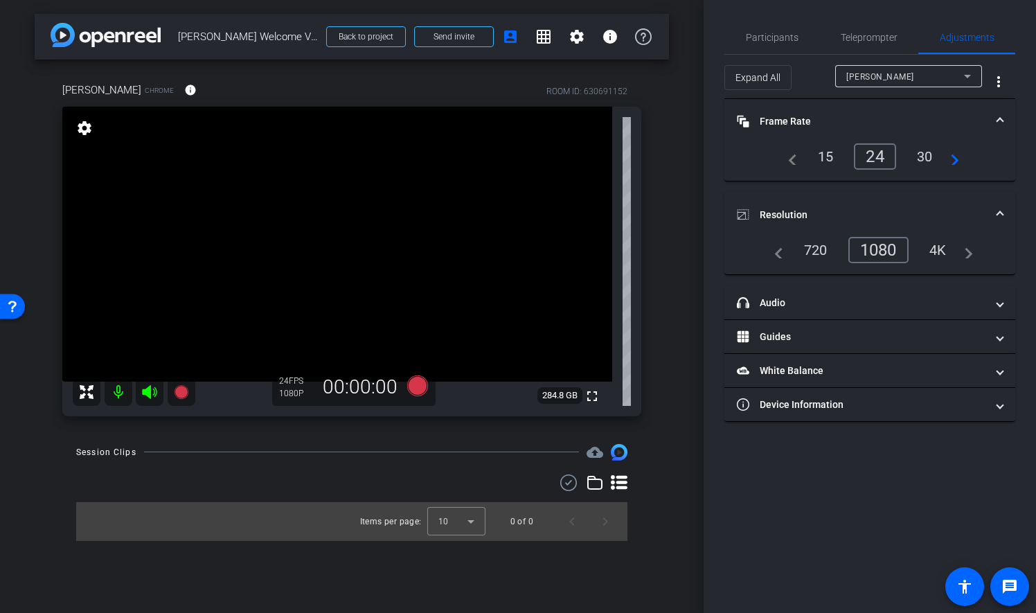
click at [819, 243] on div "720" at bounding box center [816, 250] width 44 height 24
click at [798, 35] on div "Participants" at bounding box center [771, 37] width 95 height 33
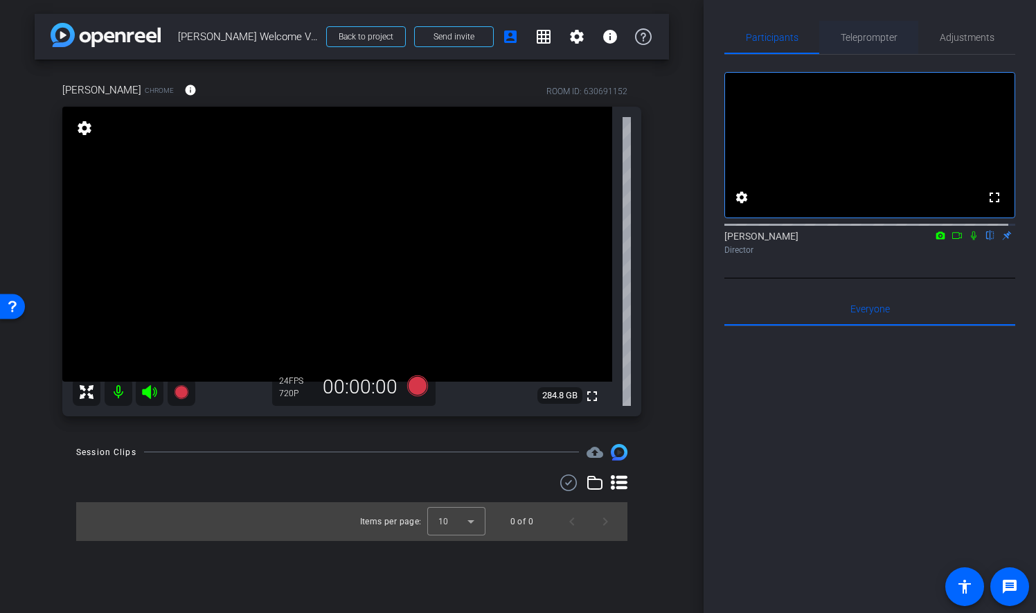
click at [847, 35] on span "Teleprompter" at bounding box center [869, 38] width 57 height 10
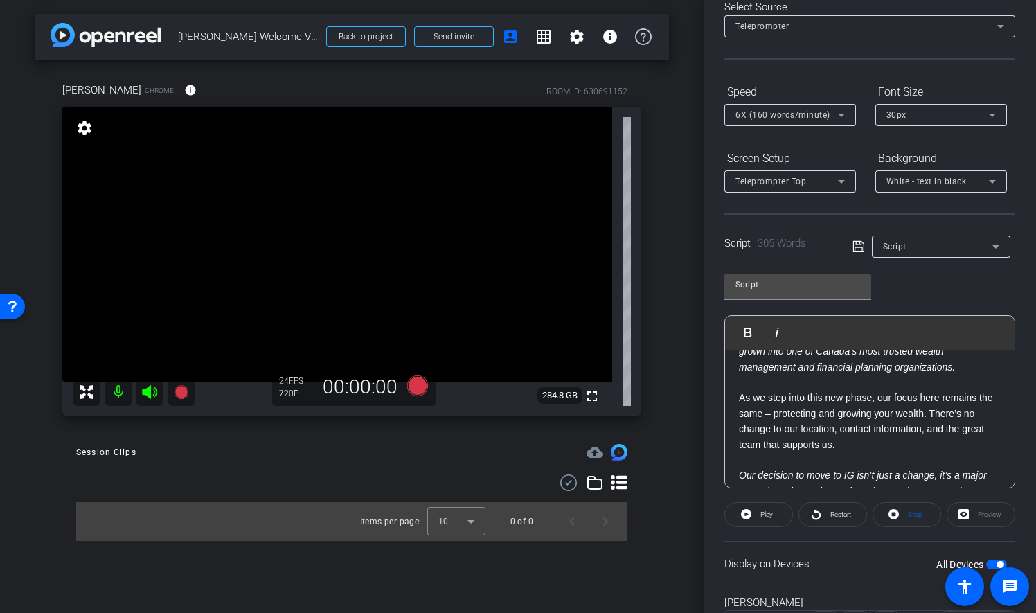
scroll to position [143, 0]
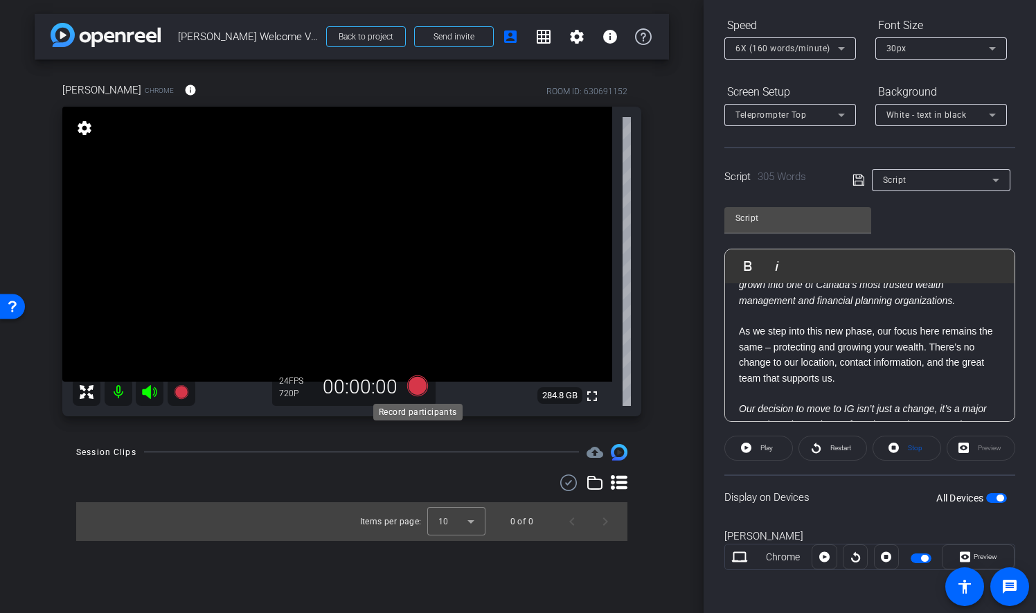
click at [418, 386] on icon at bounding box center [417, 385] width 21 height 21
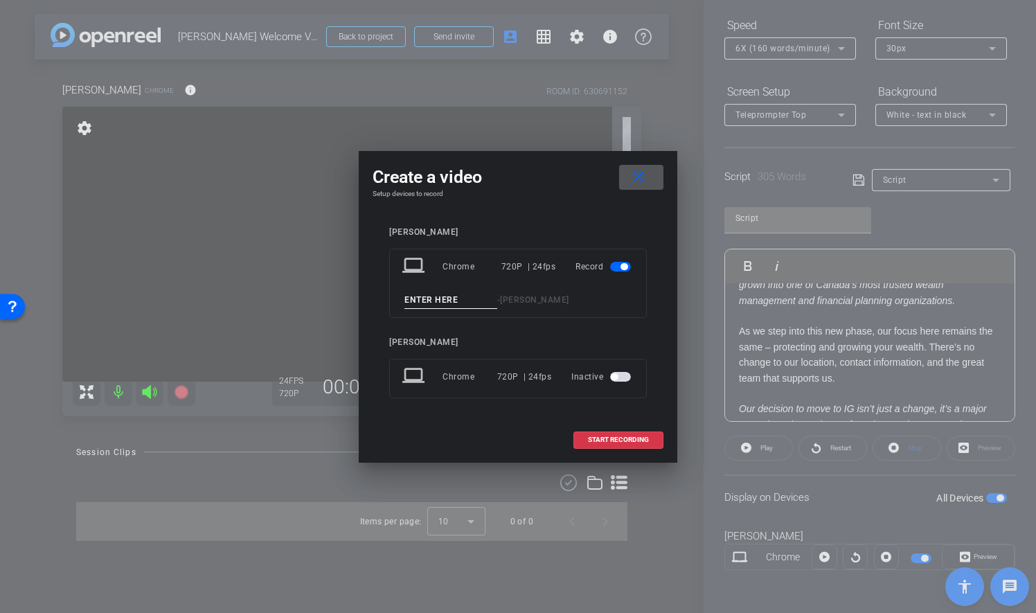
click at [443, 303] on input at bounding box center [450, 300] width 93 height 17
type input "Take 1"
click at [630, 437] on span "START RECORDING" at bounding box center [618, 439] width 61 height 7
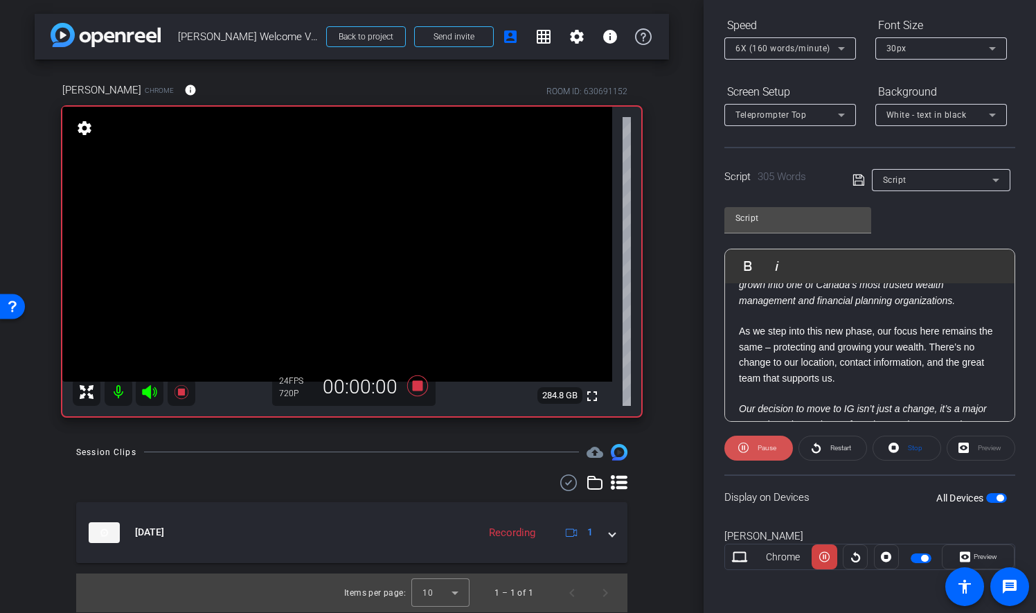
click at [769, 441] on span "Pause" at bounding box center [765, 447] width 22 height 19
click at [835, 447] on span "Restart" at bounding box center [840, 448] width 21 height 8
click at [773, 446] on span "Pause" at bounding box center [767, 448] width 19 height 8
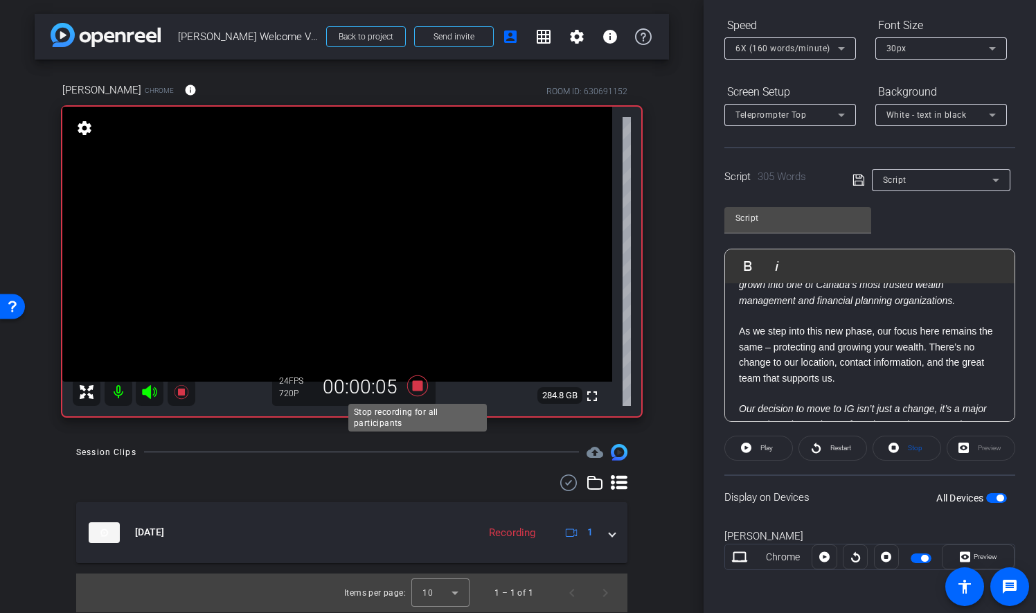
click at [420, 391] on icon at bounding box center [417, 385] width 33 height 25
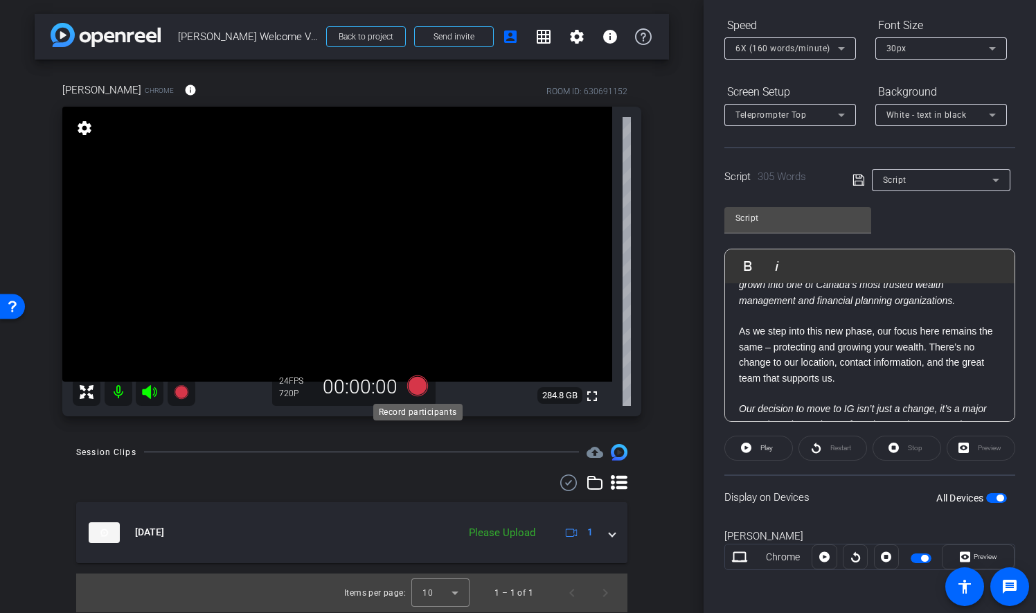
click at [414, 384] on icon at bounding box center [417, 385] width 21 height 21
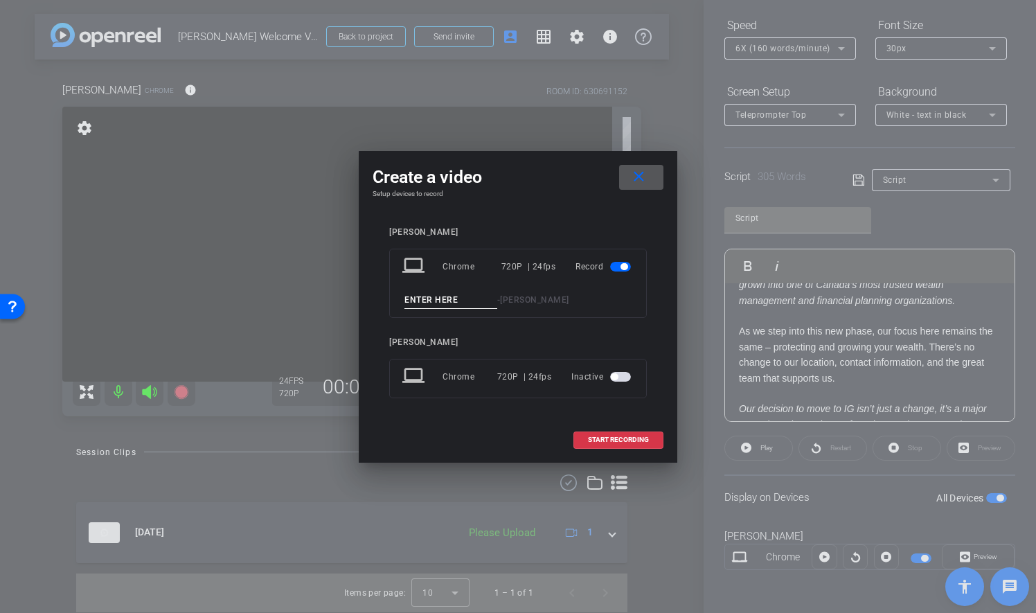
click at [471, 297] on input at bounding box center [450, 300] width 93 height 17
type input "TAKE 2"
click at [639, 433] on span at bounding box center [618, 439] width 89 height 33
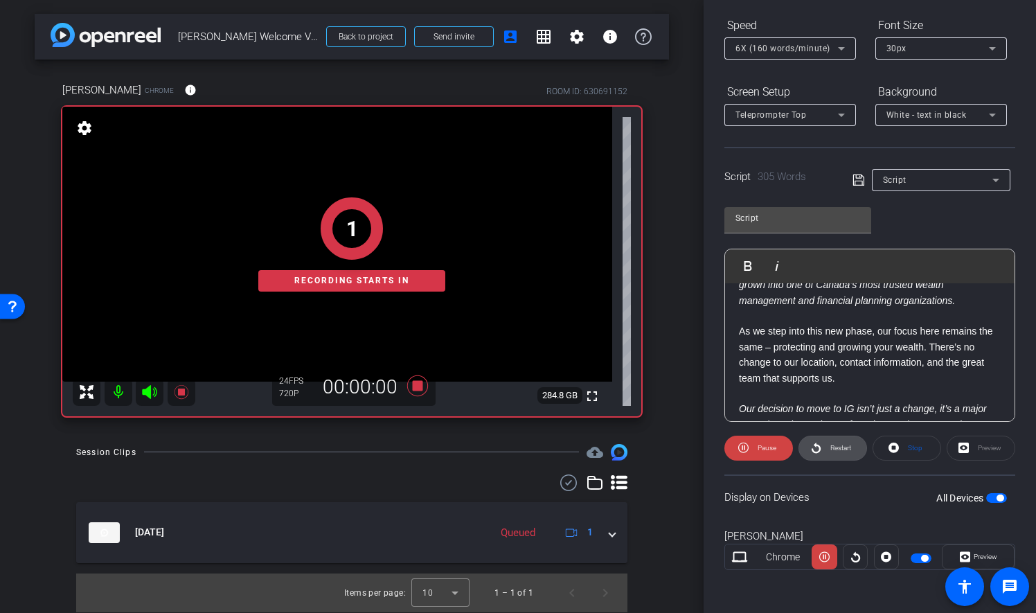
click at [823, 447] on span at bounding box center [832, 447] width 67 height 33
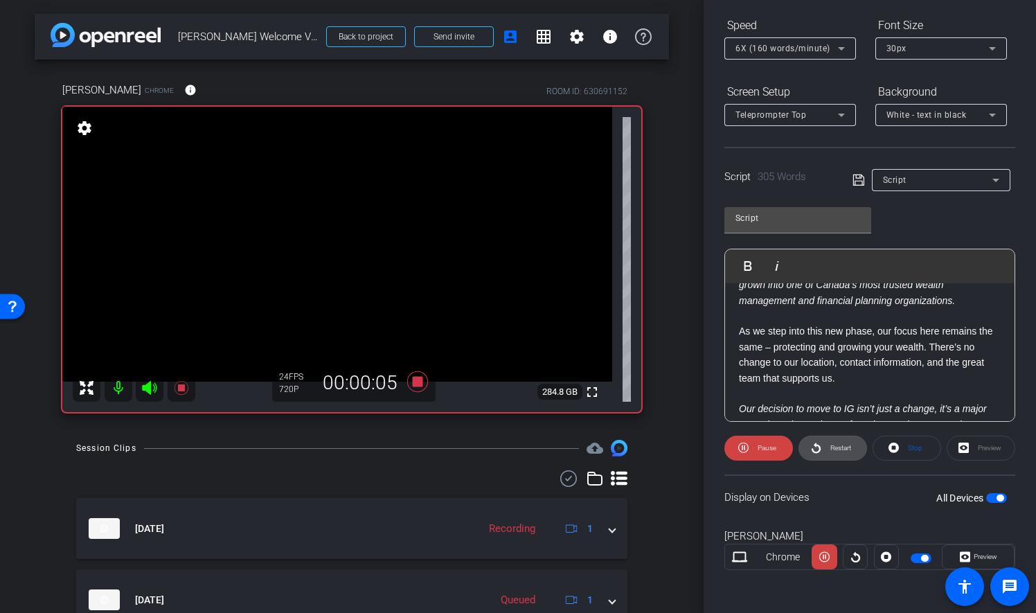
click at [823, 449] on span at bounding box center [832, 447] width 67 height 33
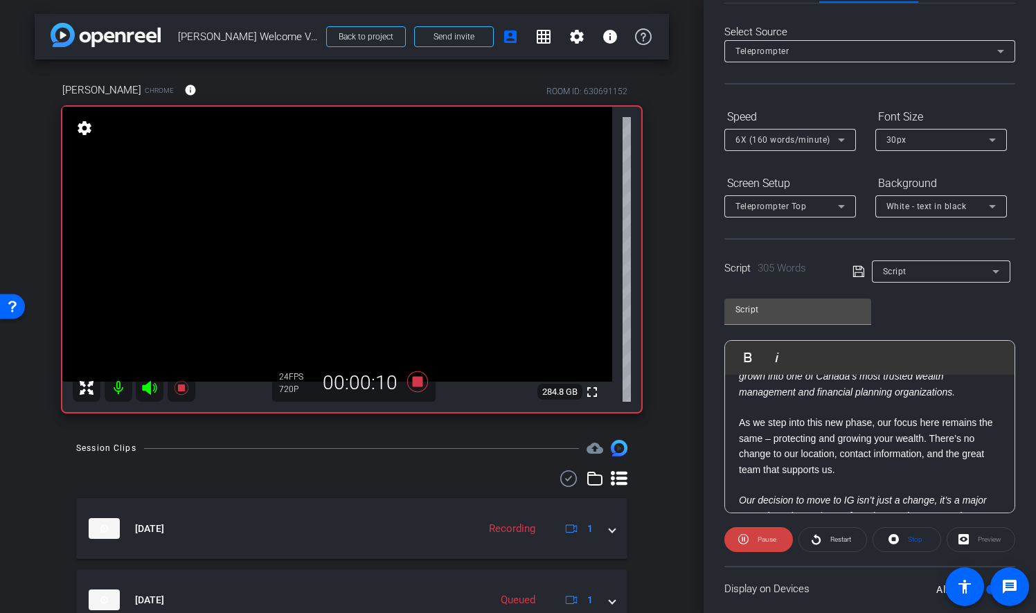
scroll to position [0, 0]
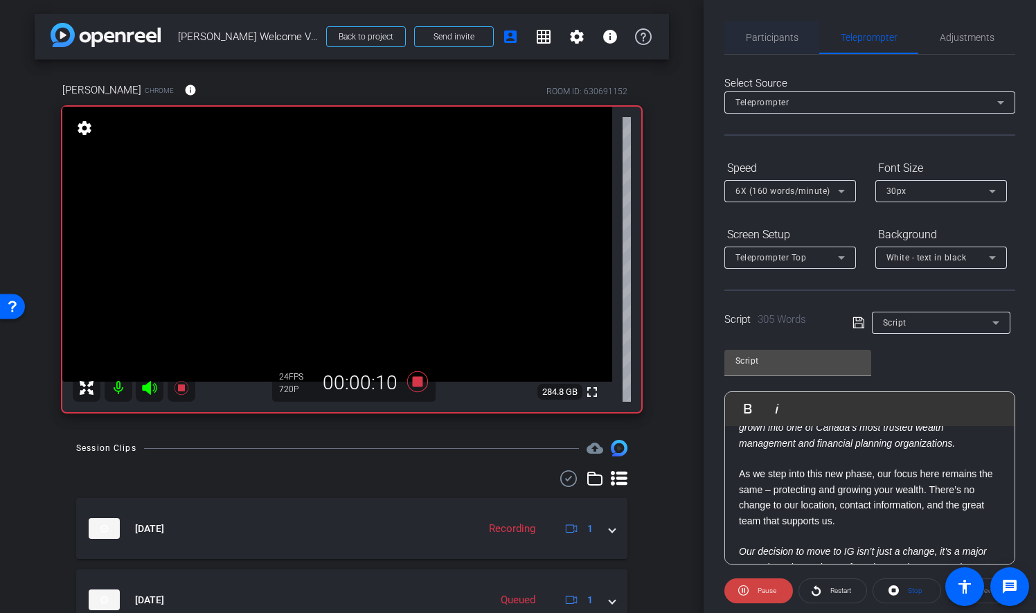
click at [791, 29] on span "Participants" at bounding box center [772, 37] width 53 height 33
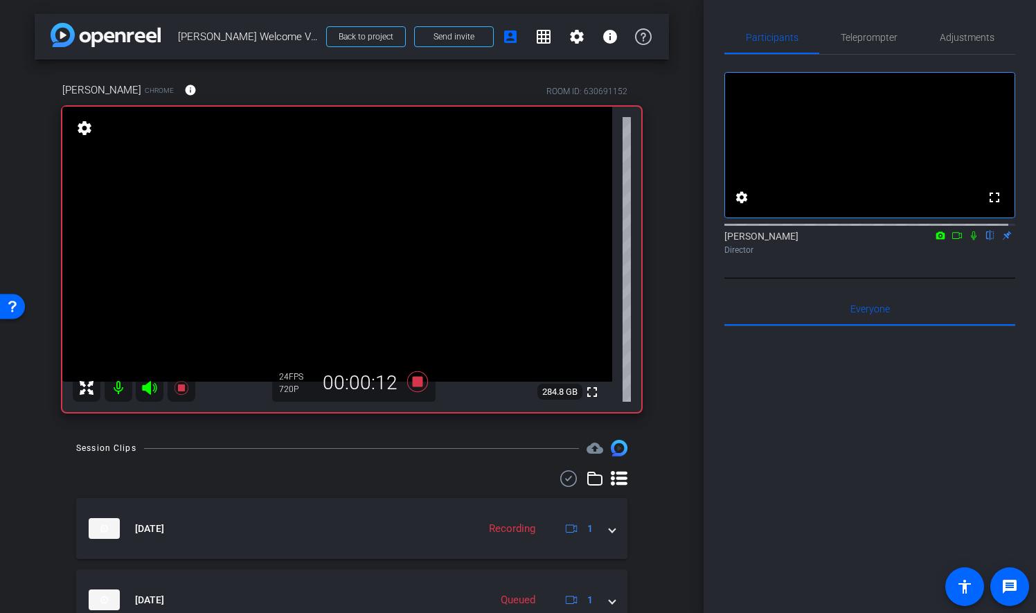
click at [968, 240] on icon at bounding box center [973, 236] width 11 height 10
click at [417, 382] on icon at bounding box center [417, 381] width 21 height 21
click at [970, 240] on icon at bounding box center [974, 235] width 8 height 9
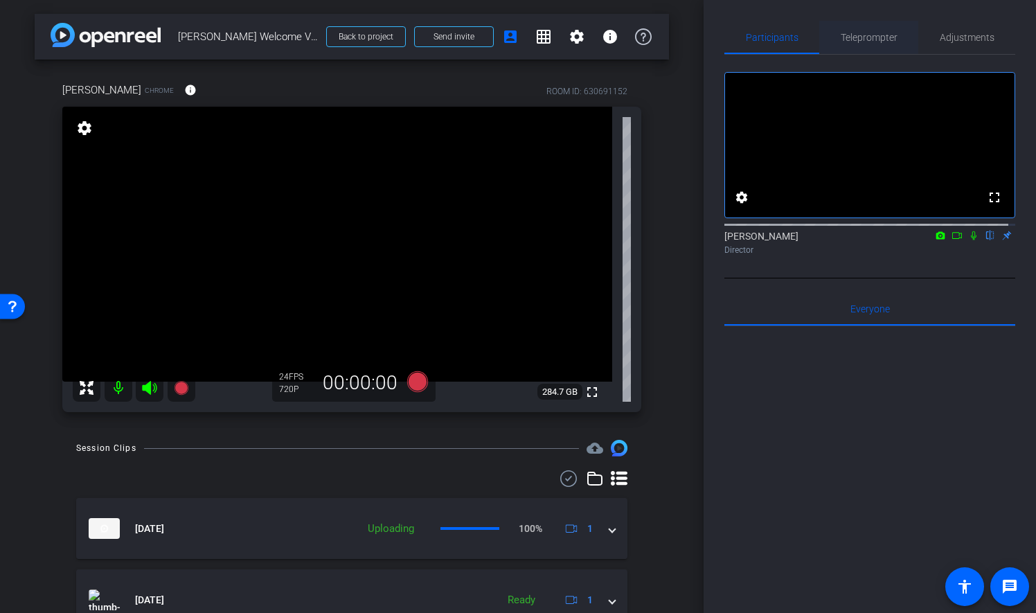
click at [856, 33] on span "Teleprompter" at bounding box center [869, 38] width 57 height 10
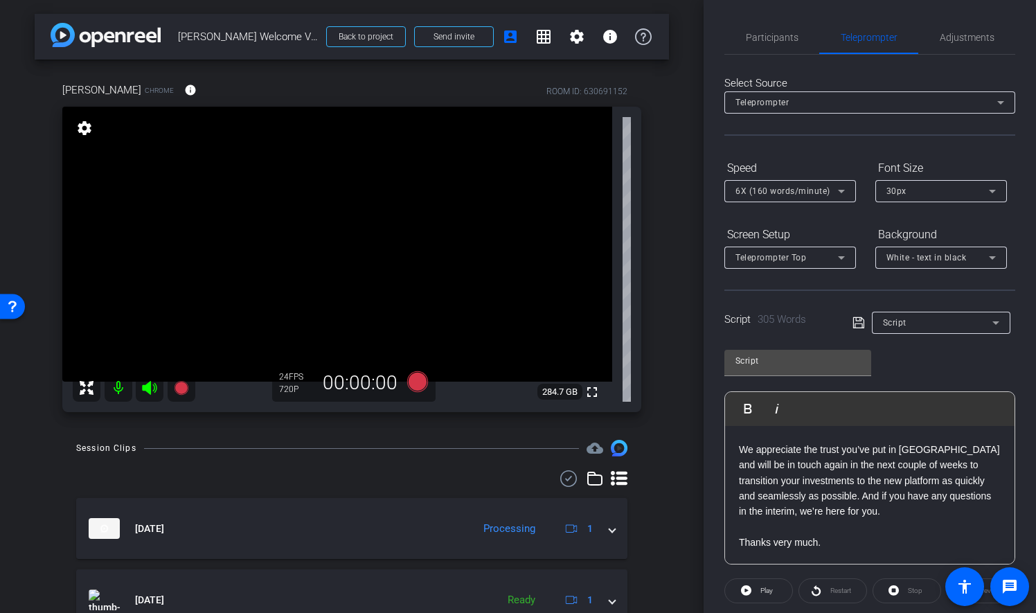
scroll to position [143, 0]
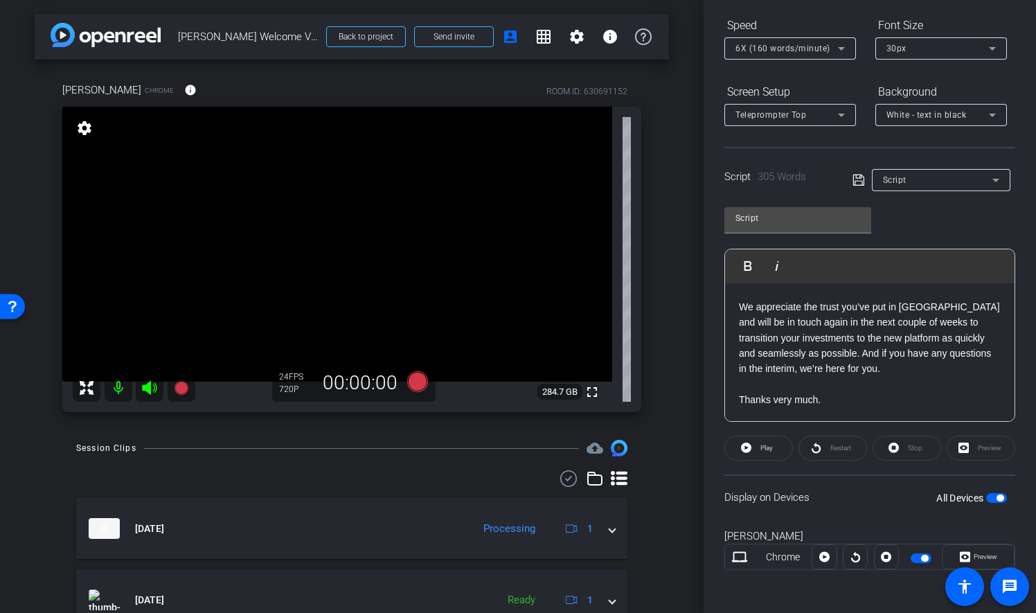
click at [822, 392] on p "Thanks very much." at bounding box center [870, 399] width 262 height 15
drag, startPoint x: 816, startPoint y: 397, endPoint x: 737, endPoint y: 395, distance: 79.7
click at [737, 395] on div "Hi everyone, For years, you have entrusted Sean and I with the management of yo…" at bounding box center [869, 27] width 289 height 787
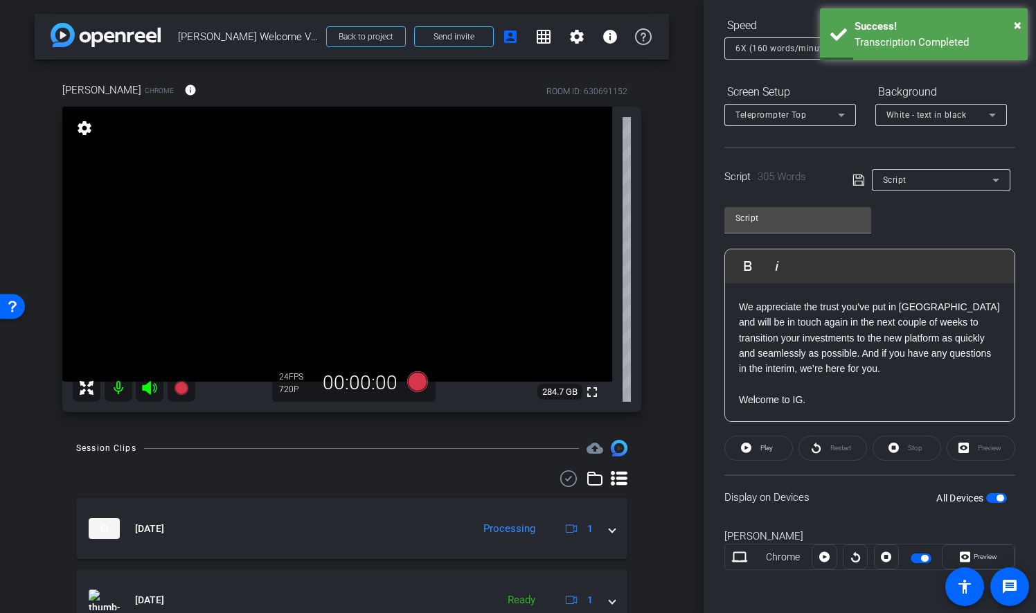
click at [868, 402] on p "Welcome to IG." at bounding box center [870, 399] width 262 height 15
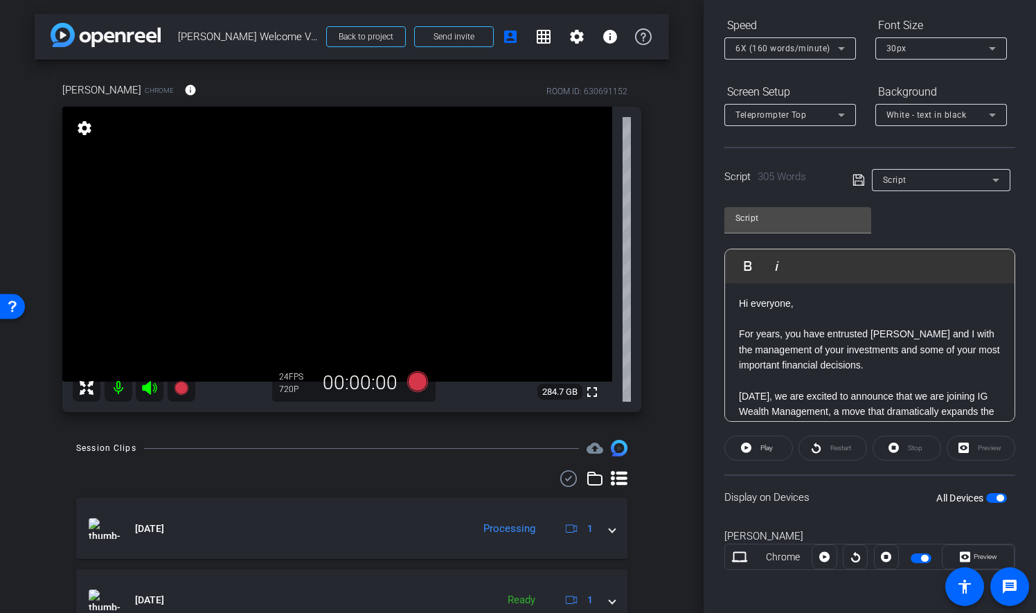
scroll to position [0, 0]
click at [887, 370] on p "For years, you have entrusted Sean and I with the management of your investment…" at bounding box center [870, 351] width 262 height 46
click at [839, 49] on icon at bounding box center [841, 48] width 17 height 17
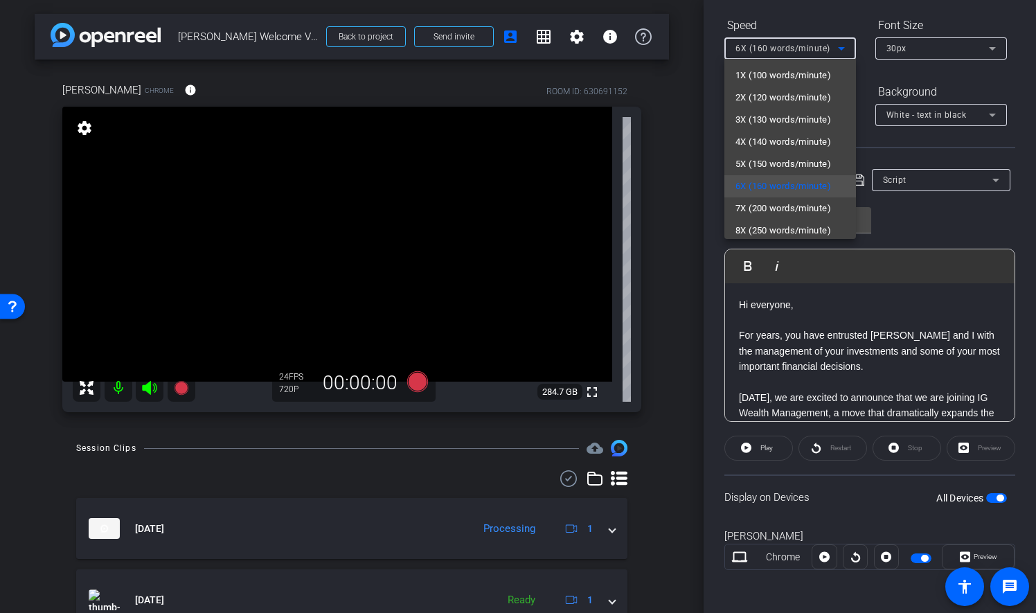
click at [839, 48] on div at bounding box center [518, 306] width 1036 height 613
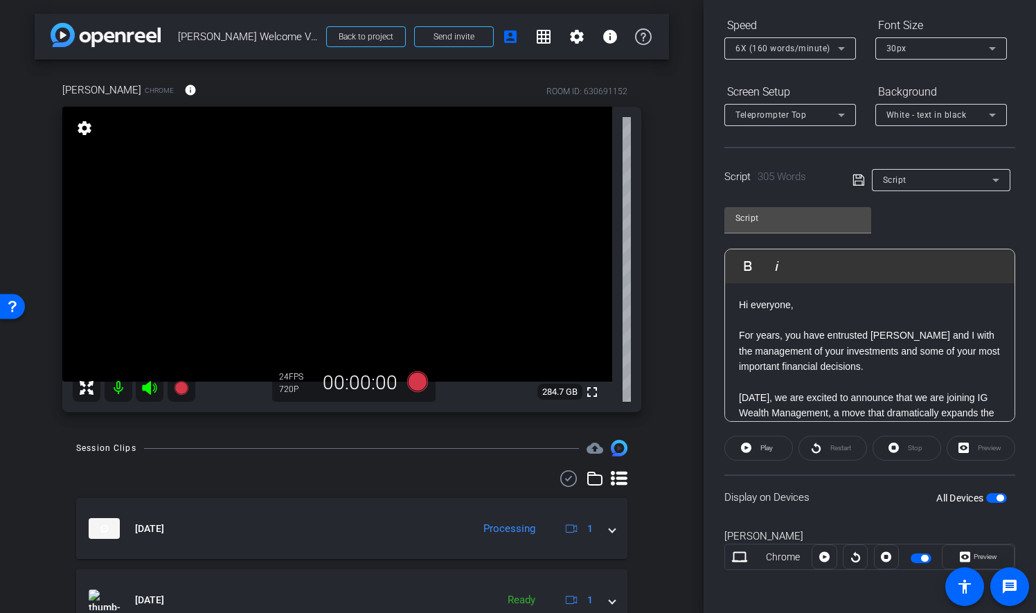
click at [841, 44] on icon at bounding box center [841, 48] width 17 height 17
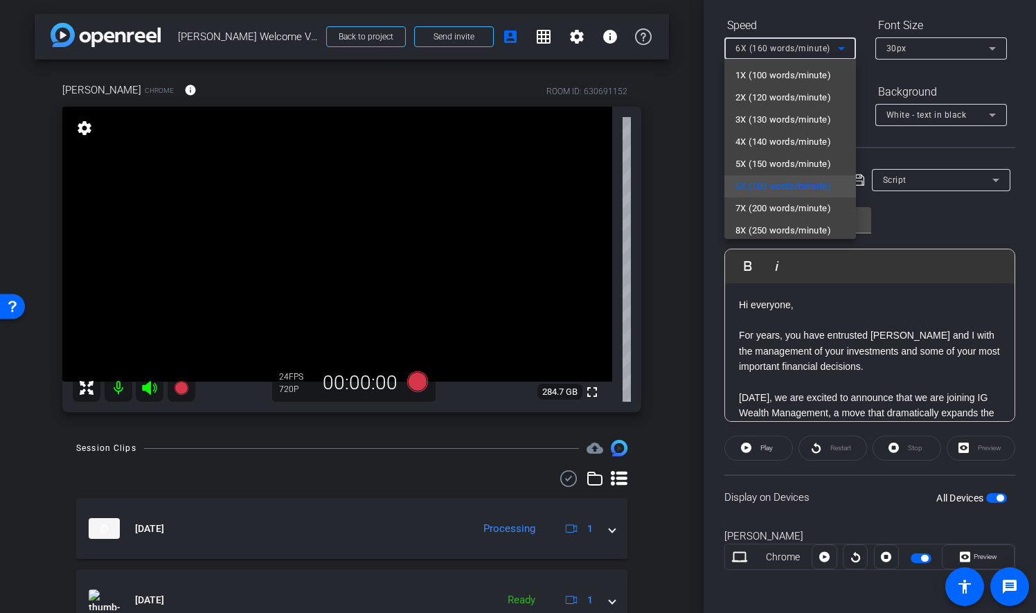
click at [798, 162] on span "5X (150 words/minute)" at bounding box center [783, 164] width 96 height 17
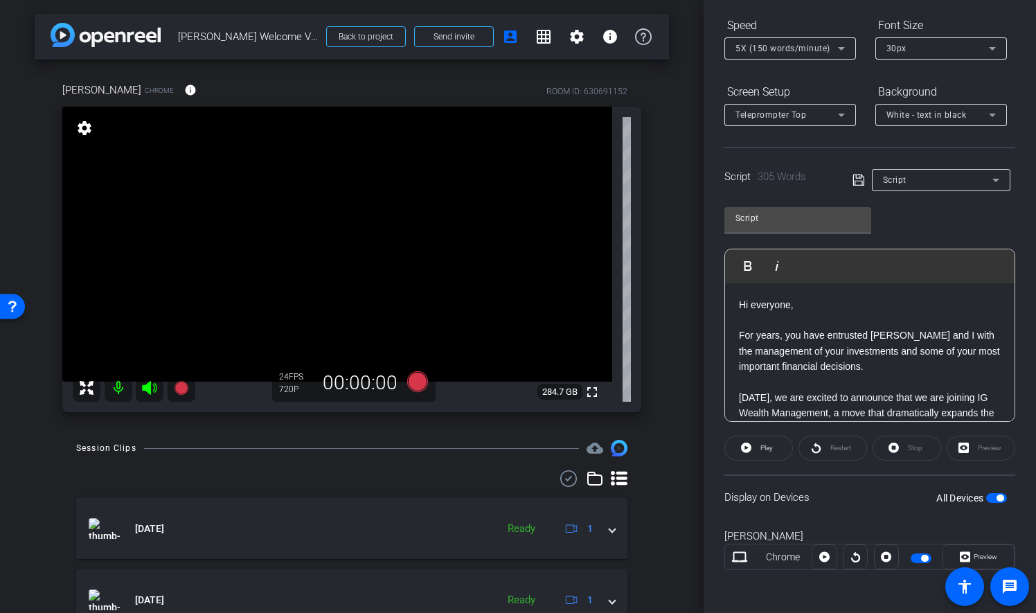
click at [855, 179] on icon at bounding box center [858, 180] width 12 height 17
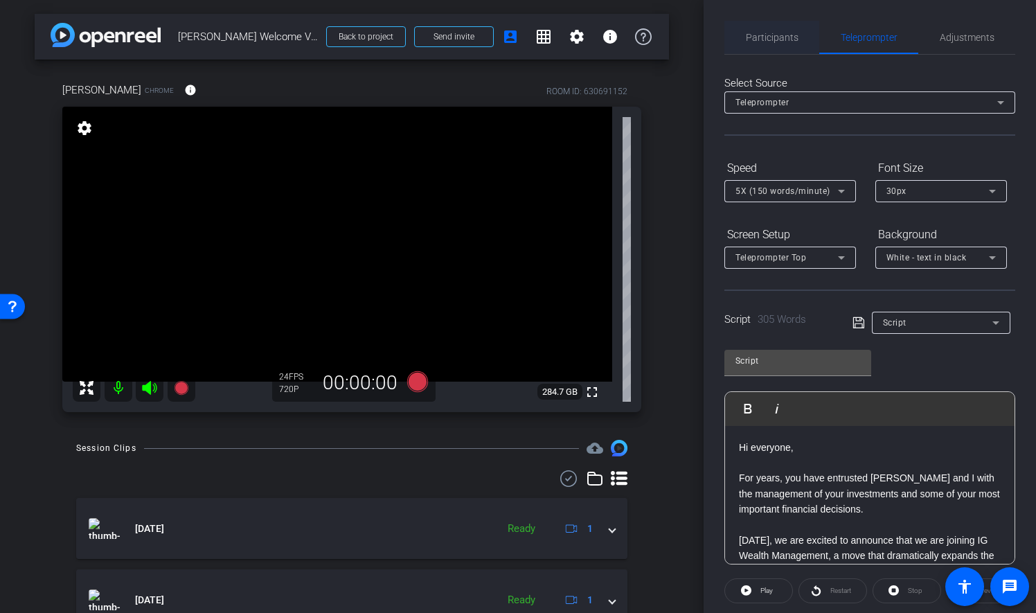
click at [746, 33] on span "Participants" at bounding box center [772, 38] width 53 height 10
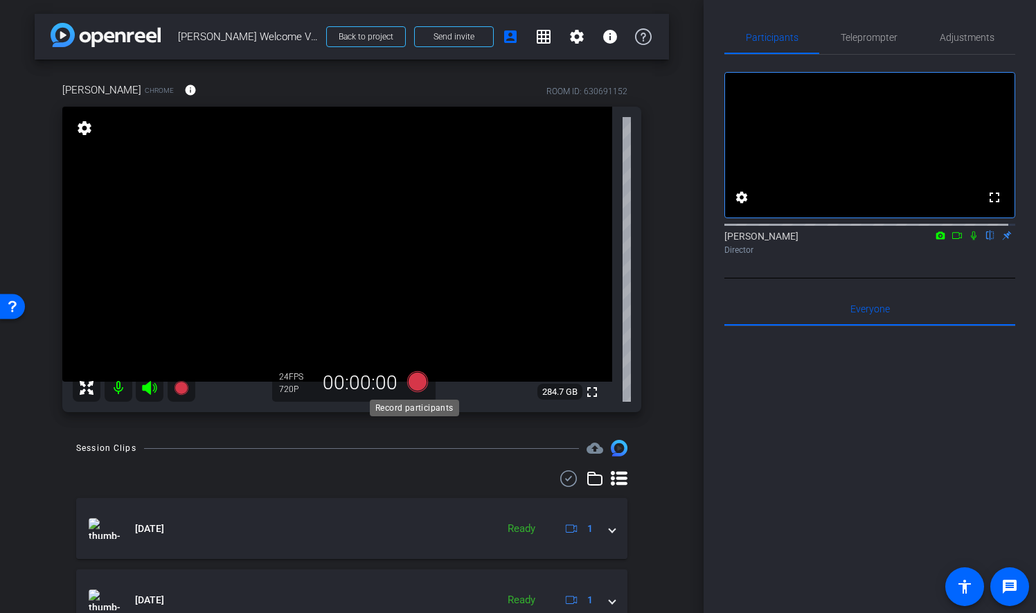
click at [415, 382] on icon at bounding box center [417, 381] width 21 height 21
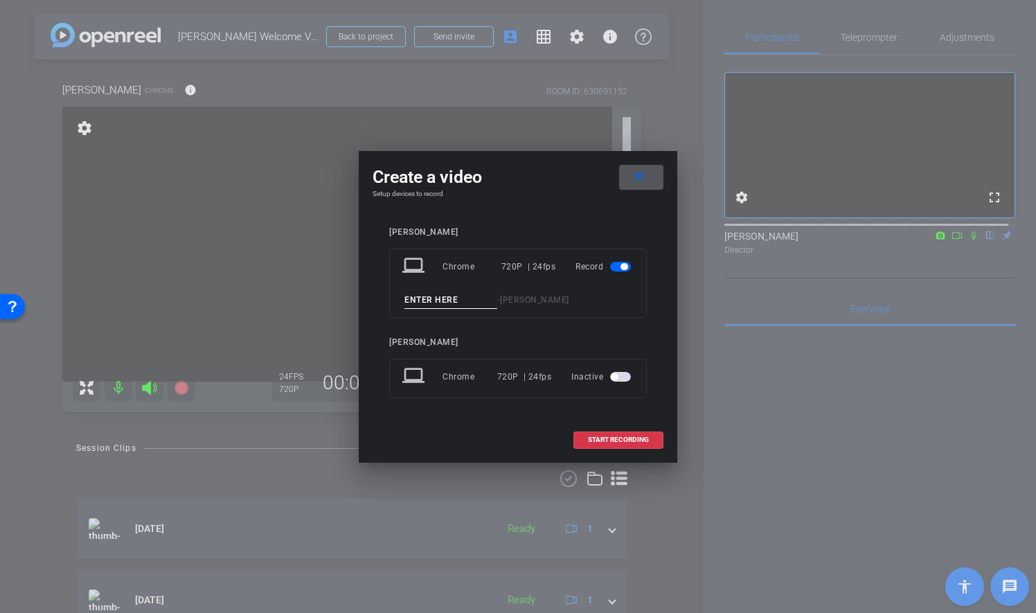
click at [453, 303] on input at bounding box center [450, 300] width 93 height 17
type input "Take 3"
click at [637, 440] on span "START RECORDING" at bounding box center [618, 439] width 61 height 7
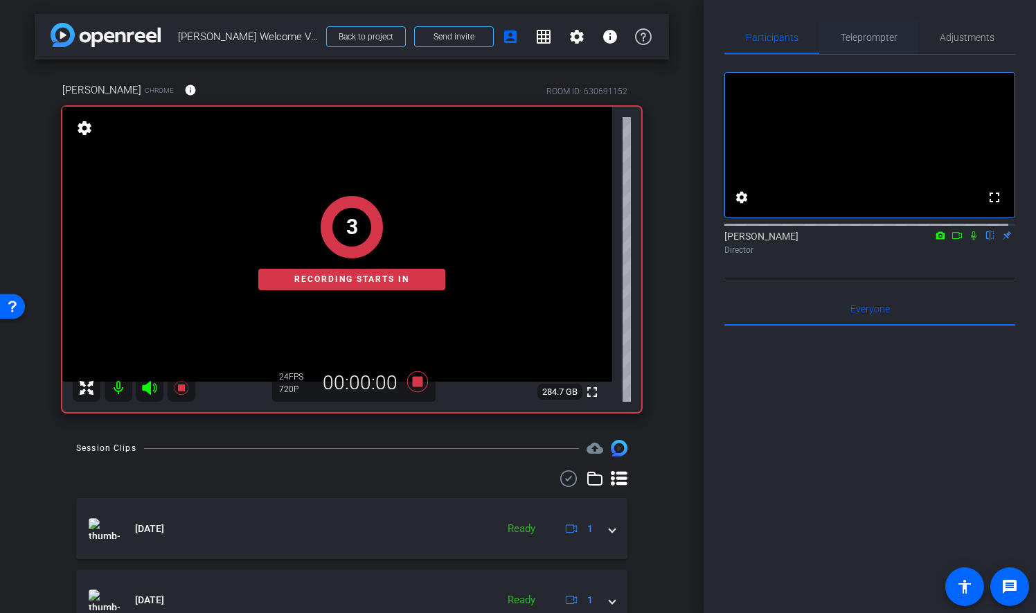
click at [877, 44] on span "Teleprompter" at bounding box center [869, 37] width 57 height 33
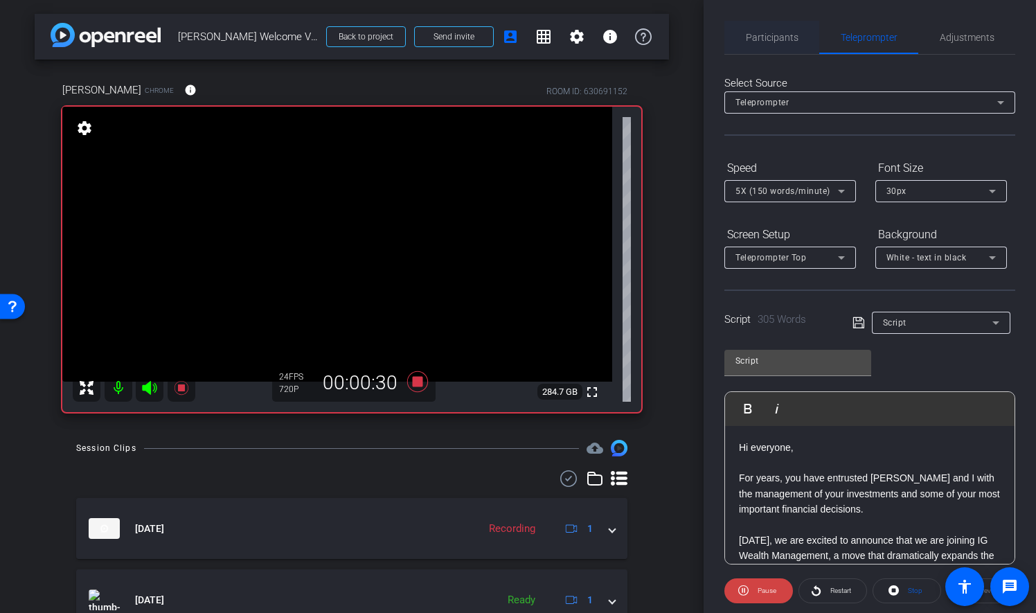
click at [788, 37] on span "Participants" at bounding box center [772, 38] width 53 height 10
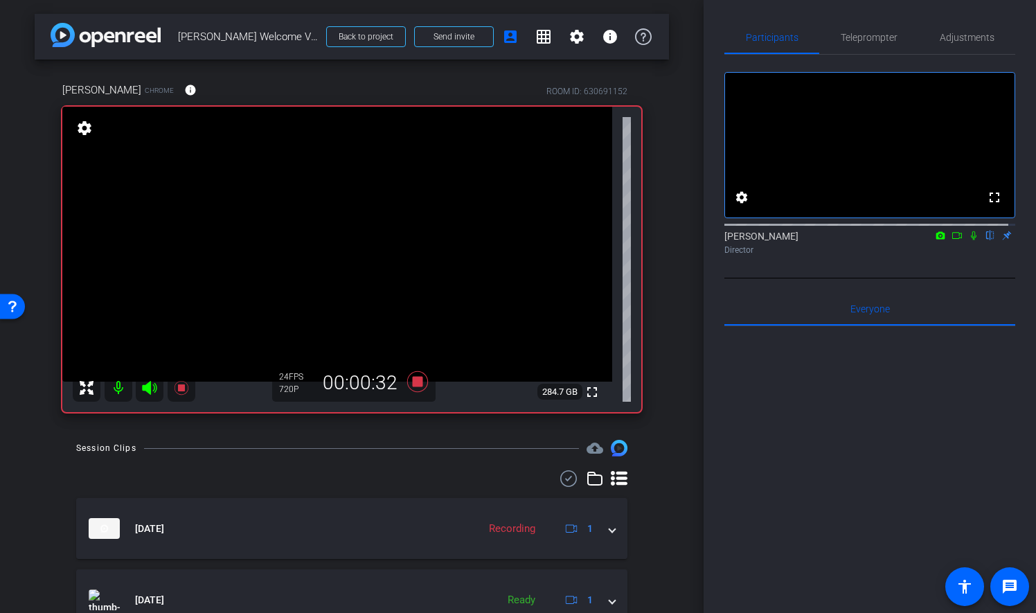
click at [968, 240] on icon at bounding box center [973, 236] width 11 height 10
click at [421, 378] on icon at bounding box center [417, 381] width 33 height 25
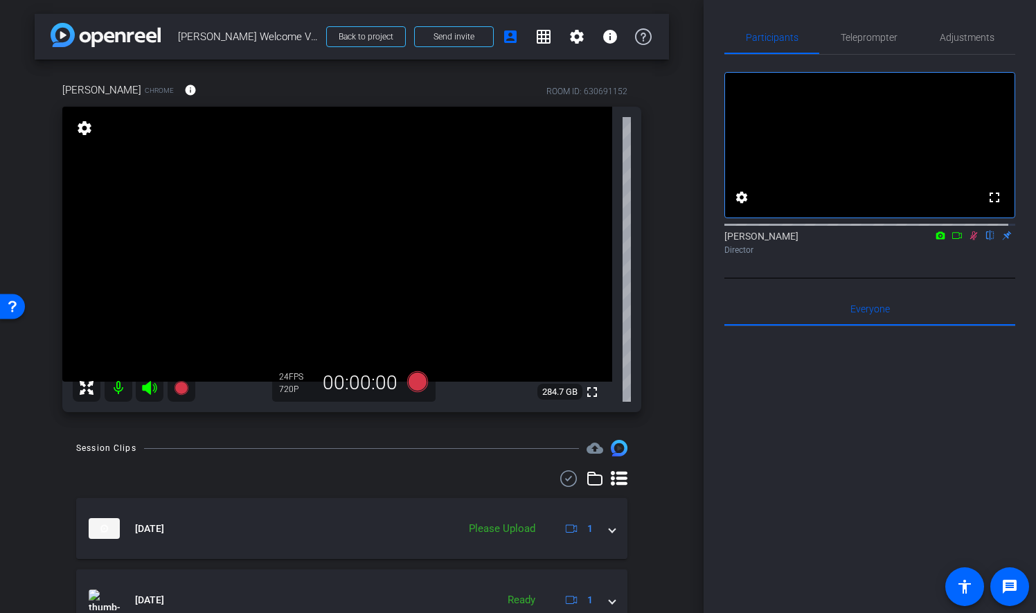
click at [968, 240] on icon at bounding box center [973, 236] width 11 height 10
click at [862, 41] on span "Teleprompter" at bounding box center [869, 38] width 57 height 10
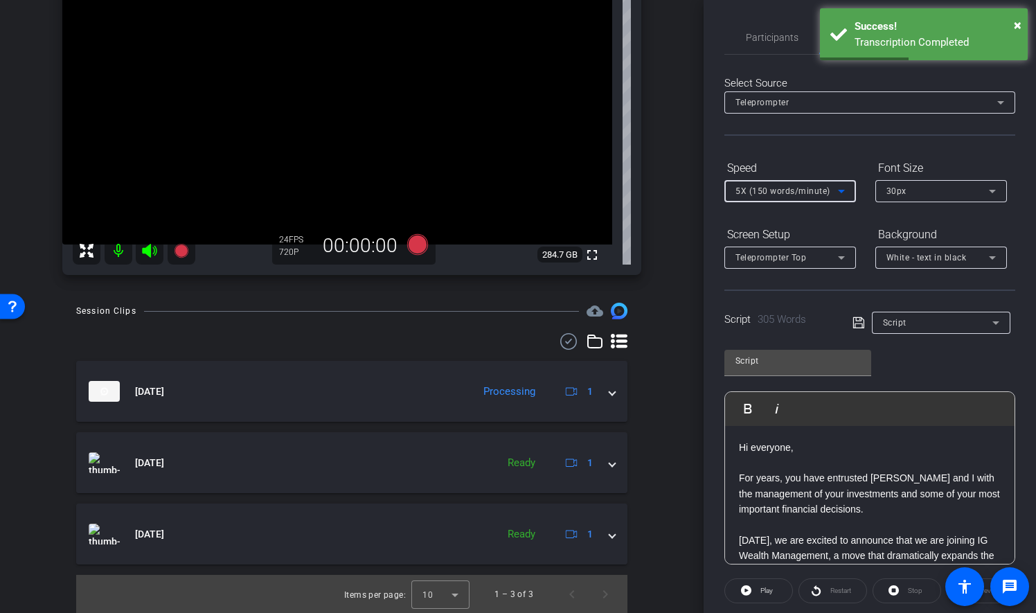
click at [843, 188] on icon at bounding box center [841, 191] width 17 height 17
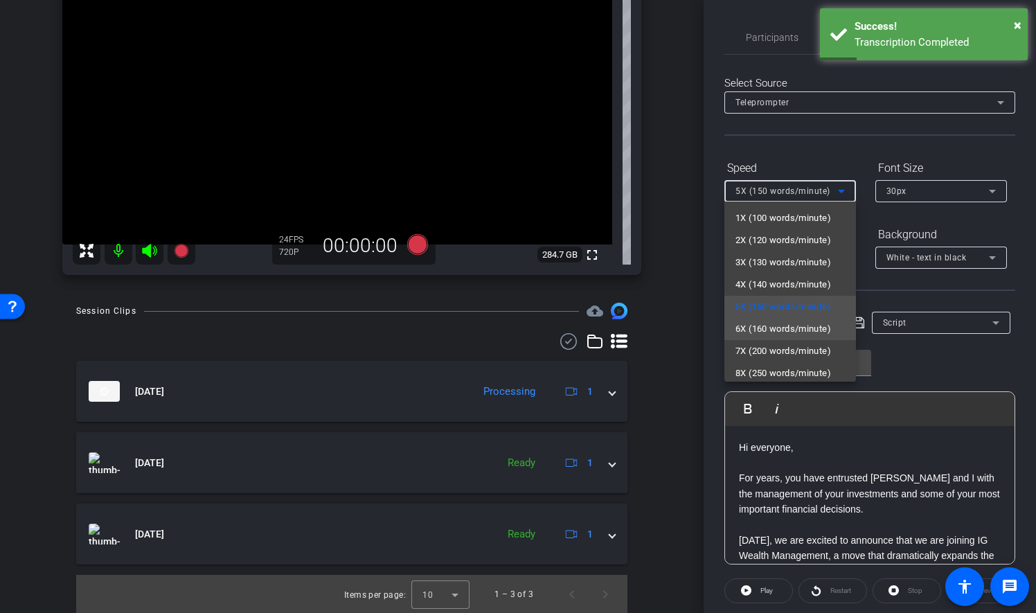
click at [796, 328] on span "6X (160 words/minute)" at bounding box center [783, 329] width 96 height 17
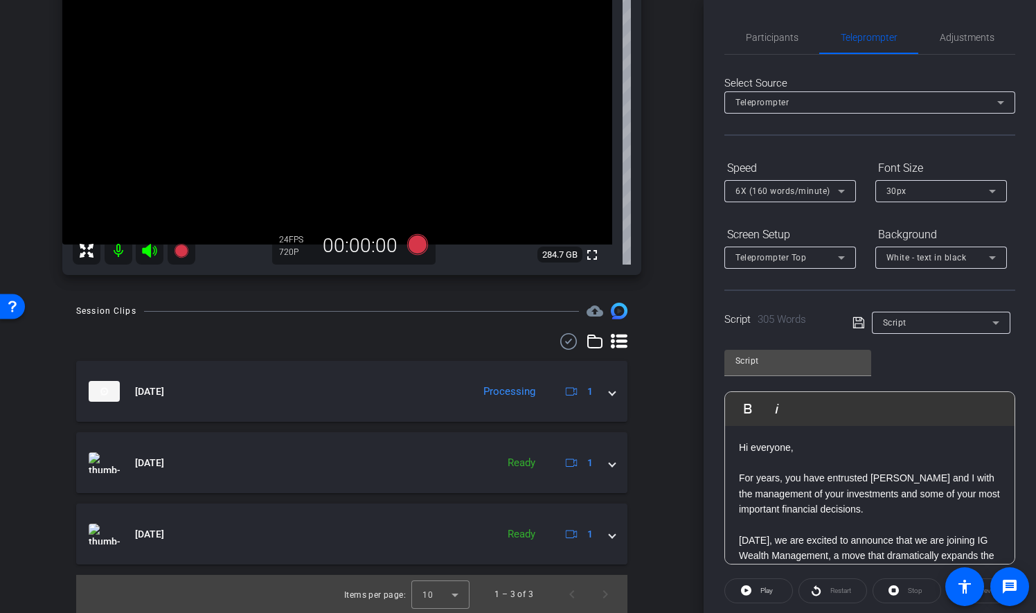
click at [861, 320] on icon at bounding box center [857, 322] width 11 height 11
click at [413, 245] on icon at bounding box center [417, 244] width 21 height 21
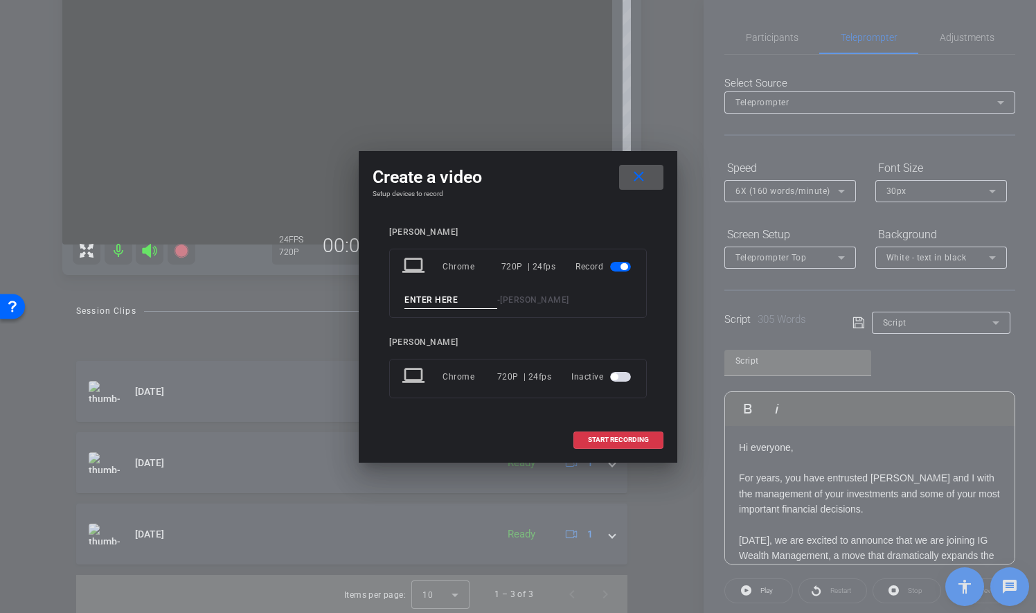
click at [456, 295] on input at bounding box center [450, 300] width 93 height 17
type input "Take 4"
click at [611, 440] on span "START RECORDING" at bounding box center [618, 439] width 61 height 7
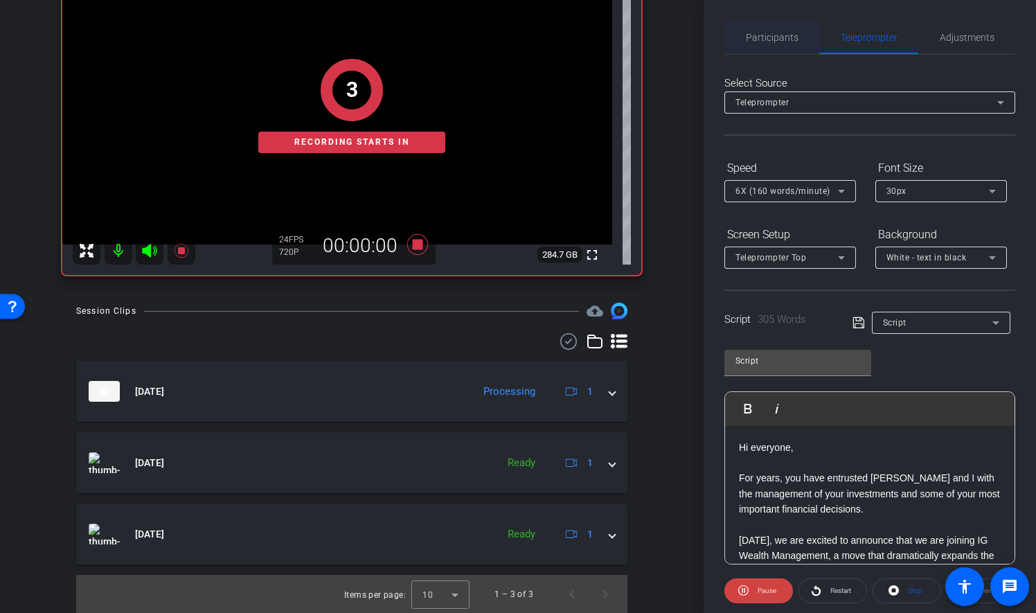
click at [777, 30] on span "Participants" at bounding box center [772, 37] width 53 height 33
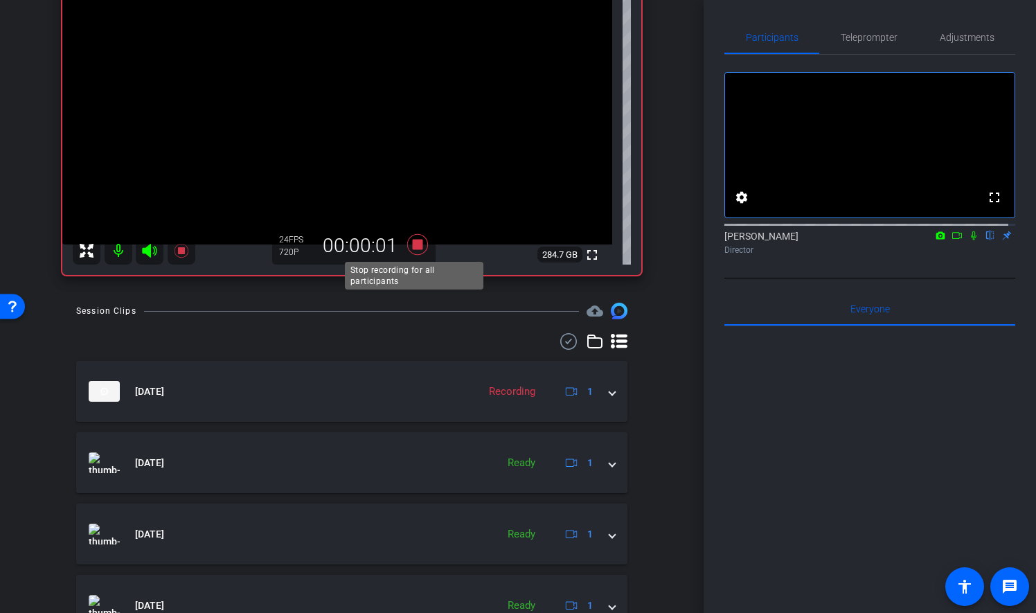
click at [413, 242] on icon at bounding box center [417, 244] width 21 height 21
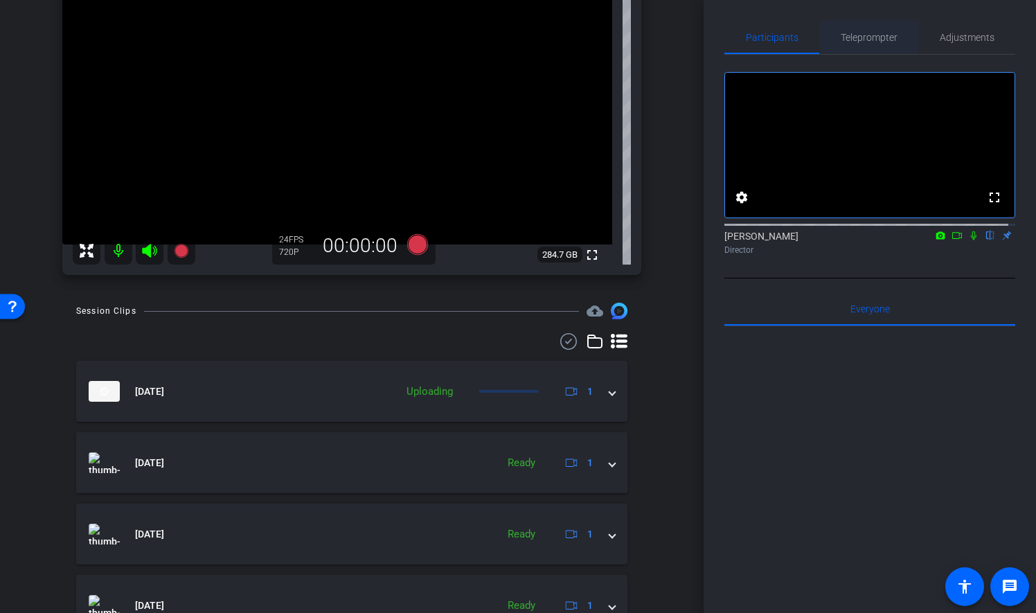
click at [870, 35] on span "Teleprompter" at bounding box center [869, 38] width 57 height 10
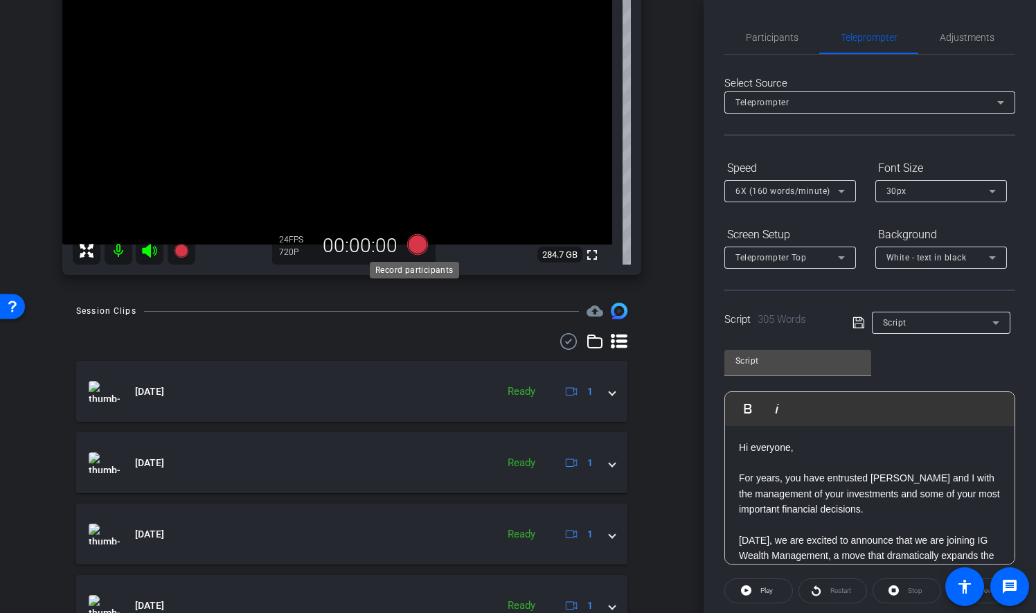
click at [415, 244] on icon at bounding box center [417, 244] width 21 height 21
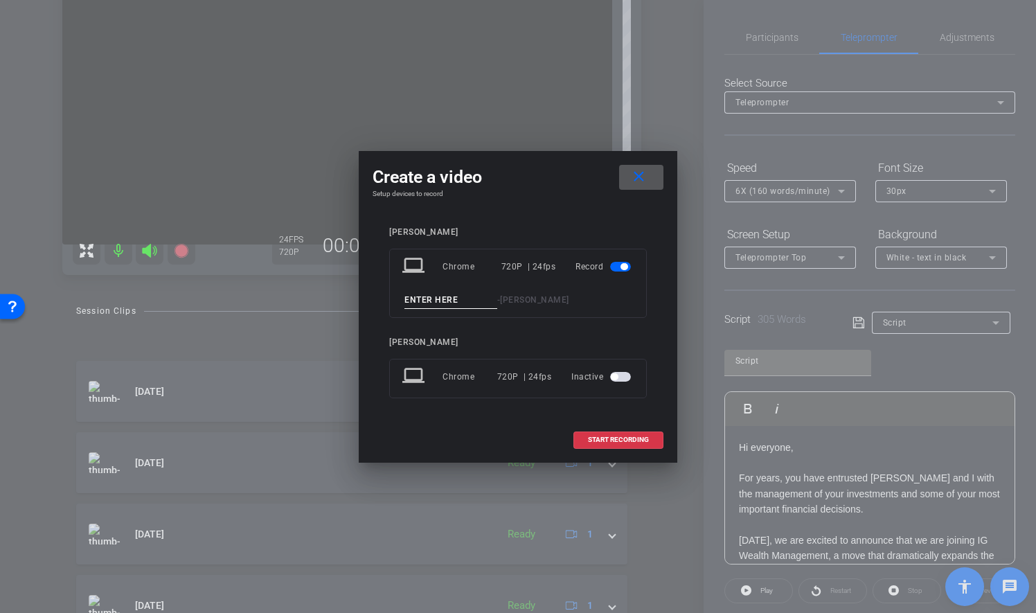
click at [442, 297] on input at bounding box center [450, 300] width 93 height 17
type input "TAKE 5"
click at [637, 438] on span "START RECORDING" at bounding box center [618, 439] width 61 height 7
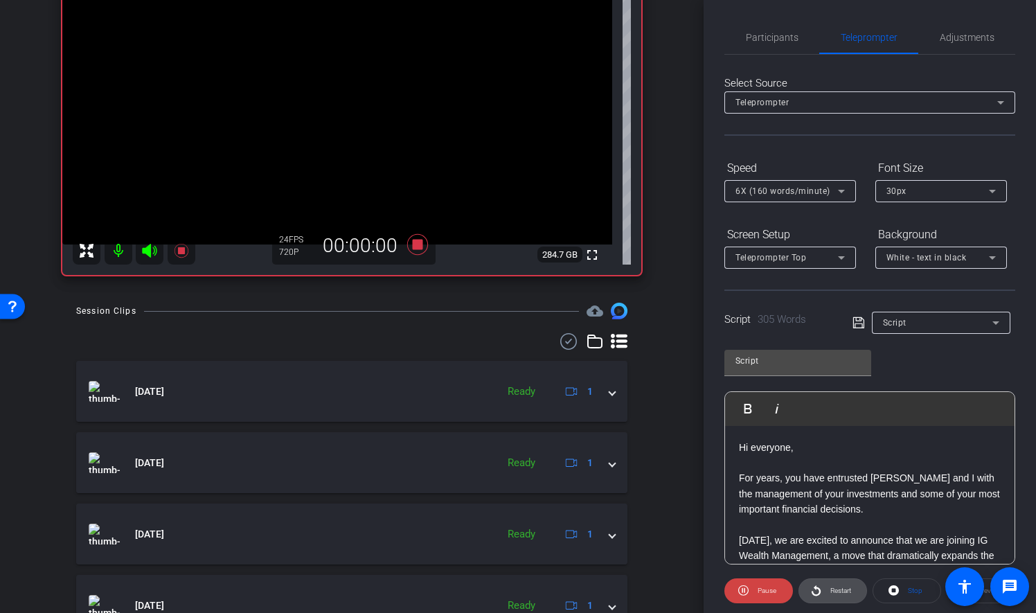
click at [820, 586] on span at bounding box center [832, 590] width 67 height 33
click at [782, 29] on span "Participants" at bounding box center [772, 37] width 53 height 33
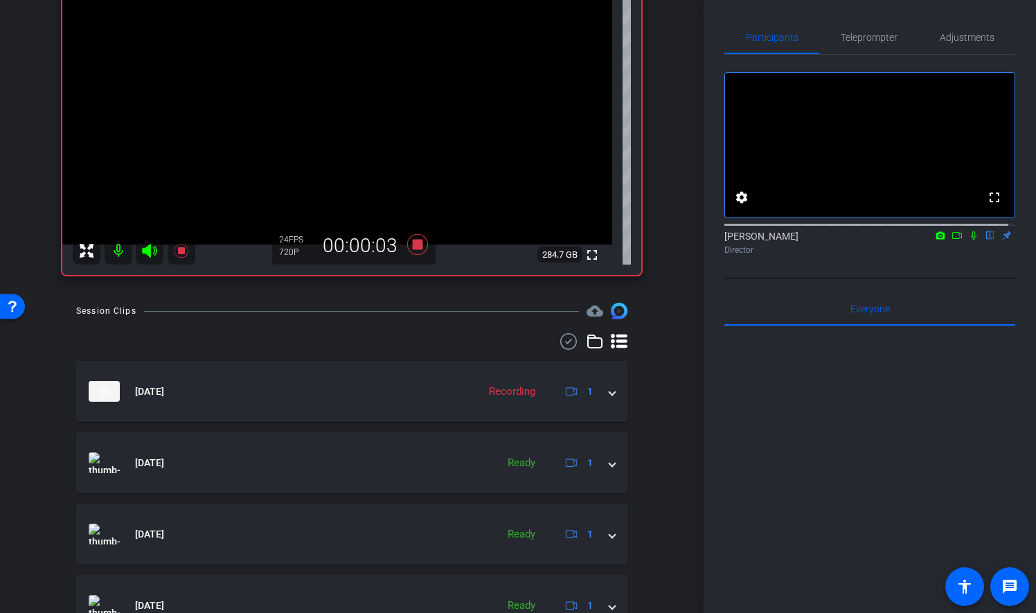
click at [971, 240] on icon at bounding box center [974, 235] width 6 height 9
click at [421, 243] on icon at bounding box center [417, 244] width 33 height 25
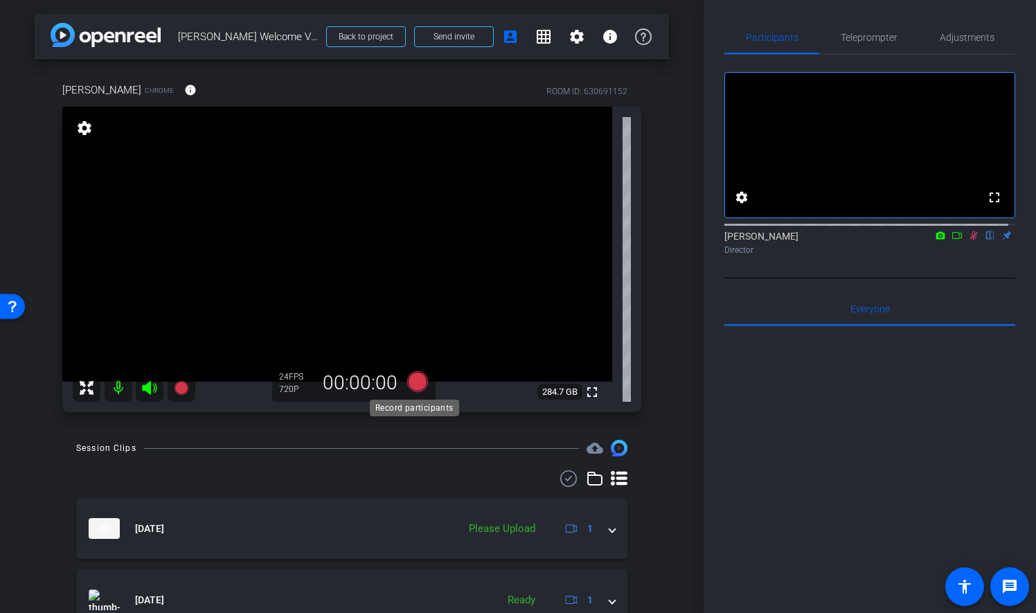
click at [413, 381] on icon at bounding box center [417, 381] width 21 height 21
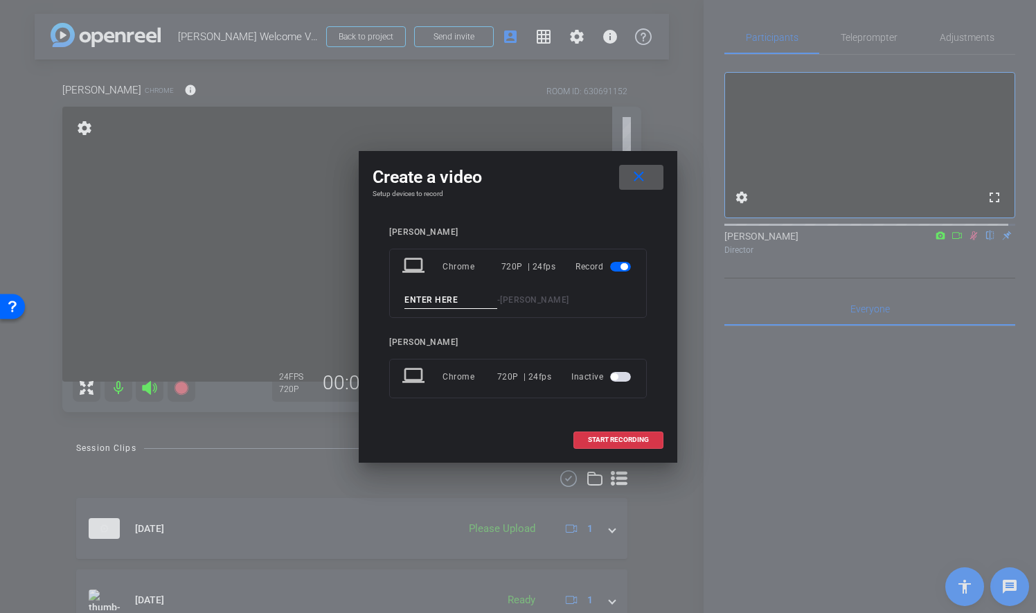
click at [467, 296] on input at bounding box center [450, 300] width 93 height 17
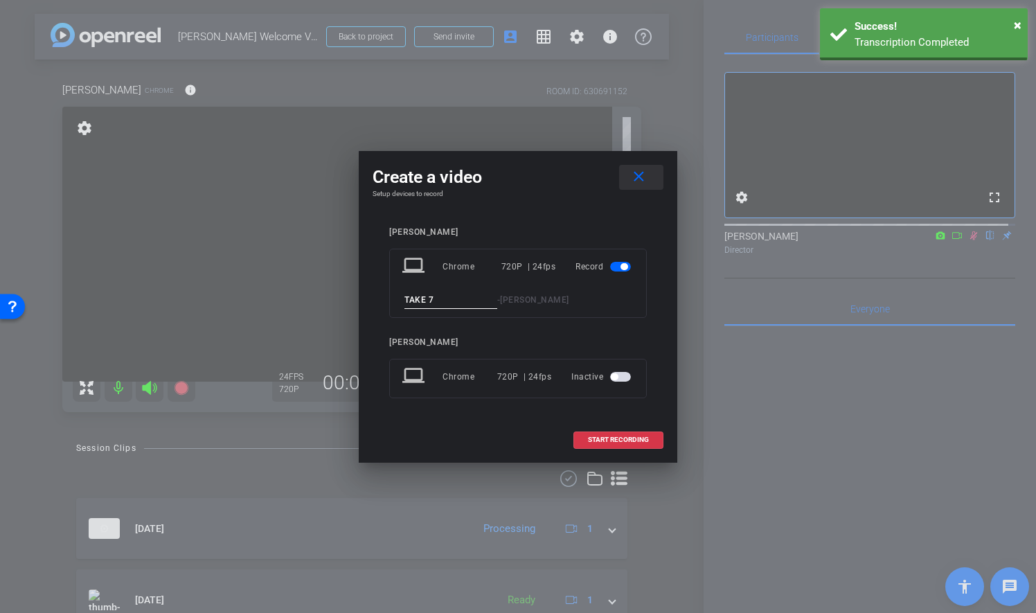
type input "TAKE 7"
click at [638, 172] on mat-icon "close" at bounding box center [638, 176] width 17 height 17
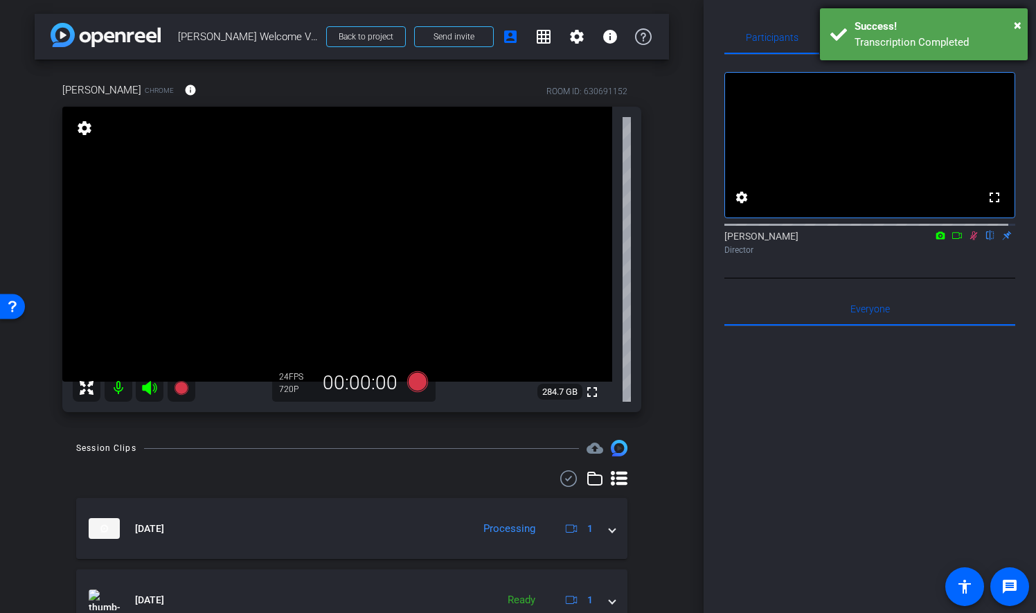
click at [1012, 23] on div "Success!" at bounding box center [935, 27] width 163 height 16
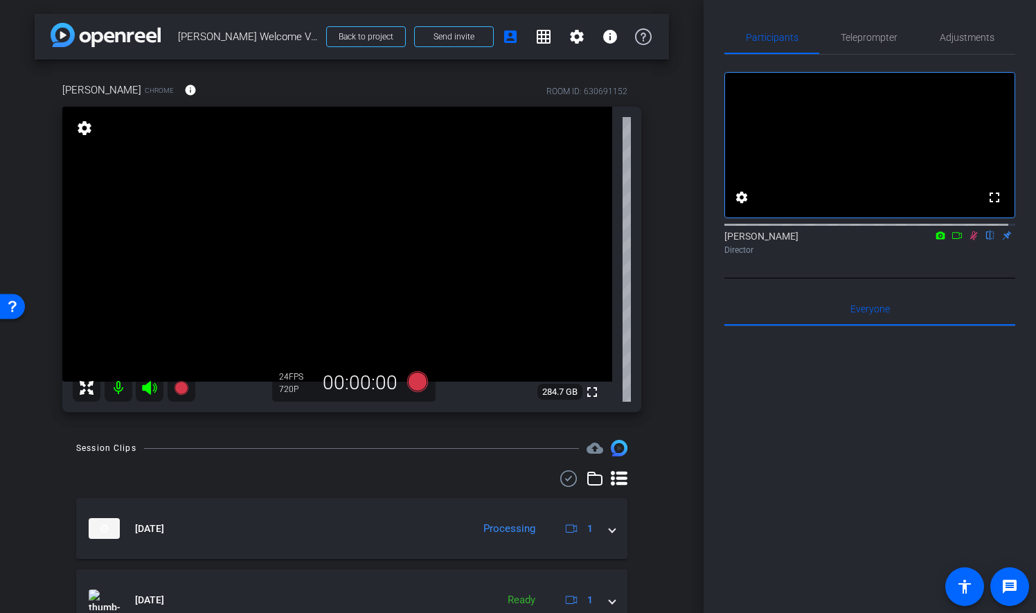
click at [965, 229] on div at bounding box center [869, 223] width 291 height 11
click at [969, 242] on mat-icon at bounding box center [973, 235] width 17 height 12
click at [415, 388] on icon at bounding box center [417, 381] width 21 height 21
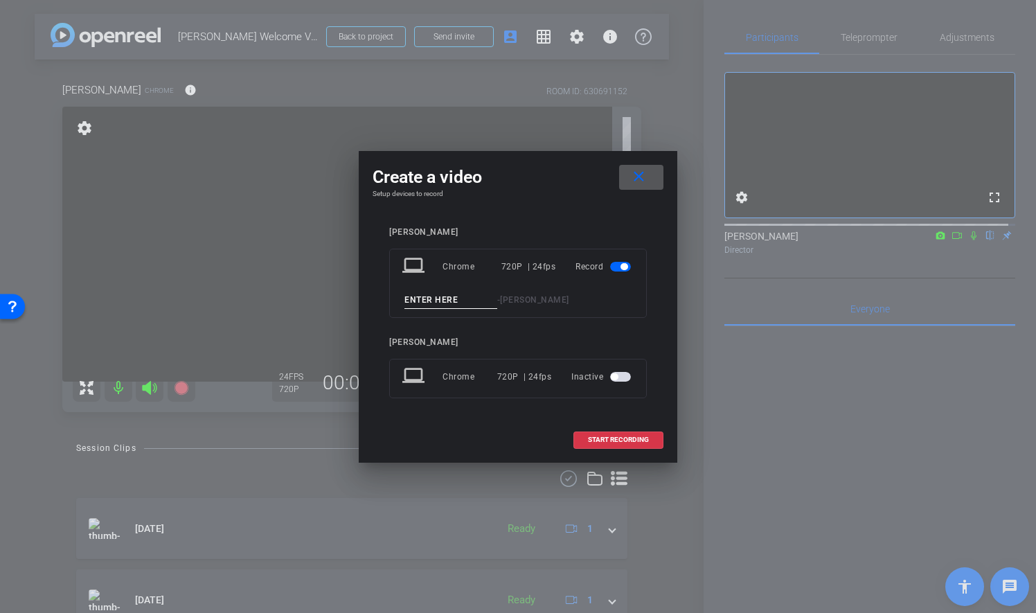
click at [465, 298] on input at bounding box center [450, 300] width 93 height 17
type input "TAKE 7"
click at [625, 436] on span "START RECORDING" at bounding box center [618, 439] width 61 height 7
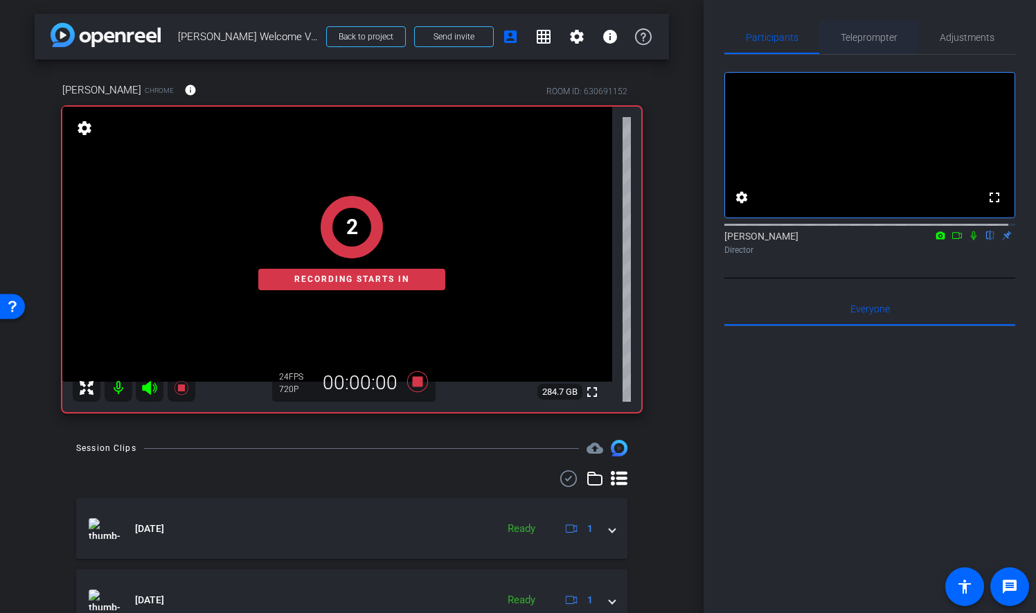
click at [870, 36] on span "Teleprompter" at bounding box center [869, 38] width 57 height 10
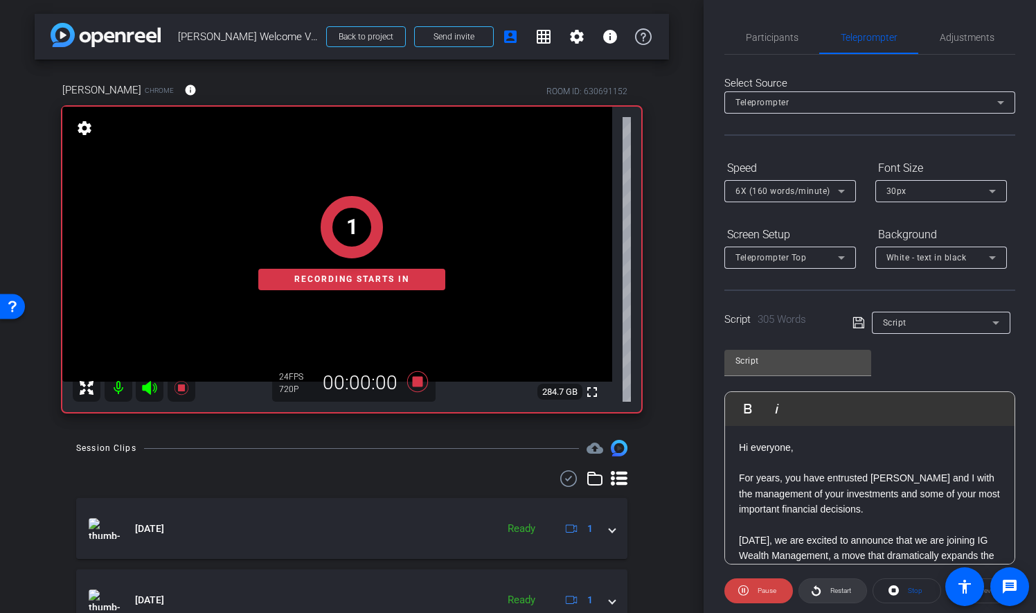
click at [841, 591] on span "Restart" at bounding box center [840, 590] width 21 height 8
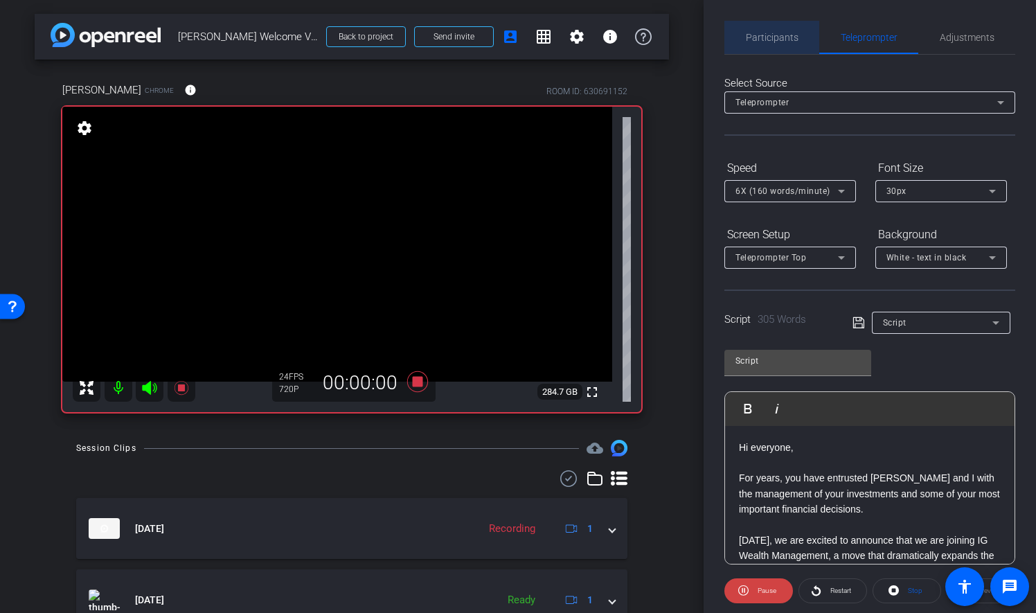
click at [779, 42] on span "Participants" at bounding box center [772, 38] width 53 height 10
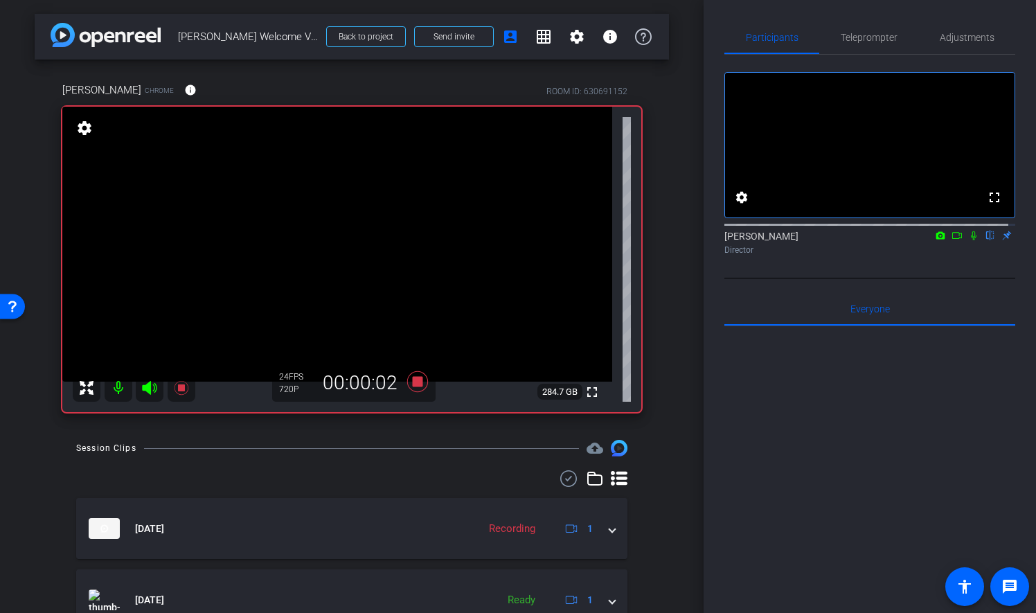
click at [968, 240] on icon at bounding box center [973, 236] width 11 height 10
click at [412, 384] on icon at bounding box center [417, 381] width 21 height 21
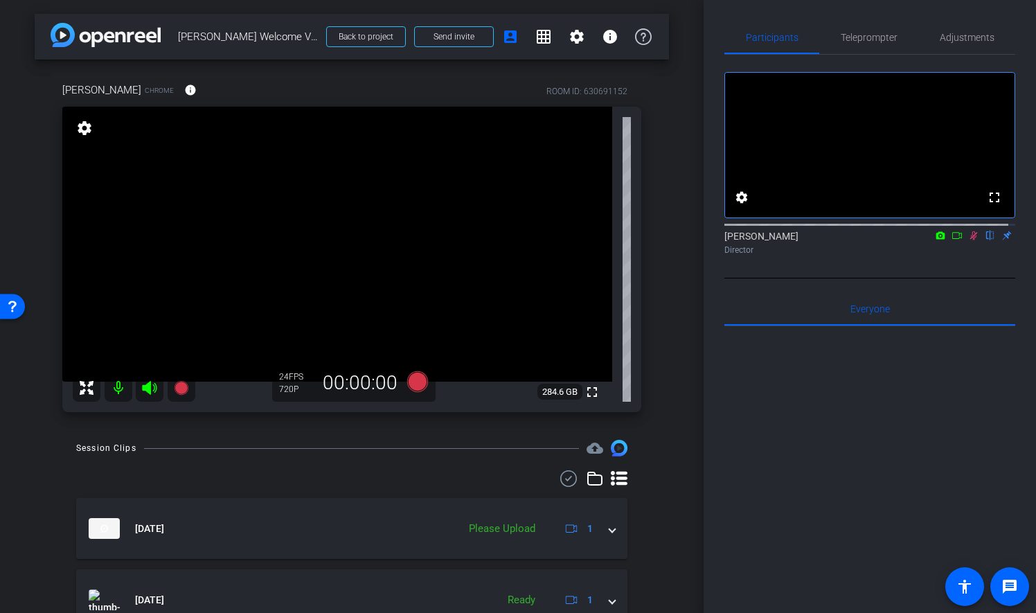
click at [970, 240] on icon at bounding box center [974, 235] width 8 height 9
click at [413, 385] on icon at bounding box center [417, 381] width 21 height 21
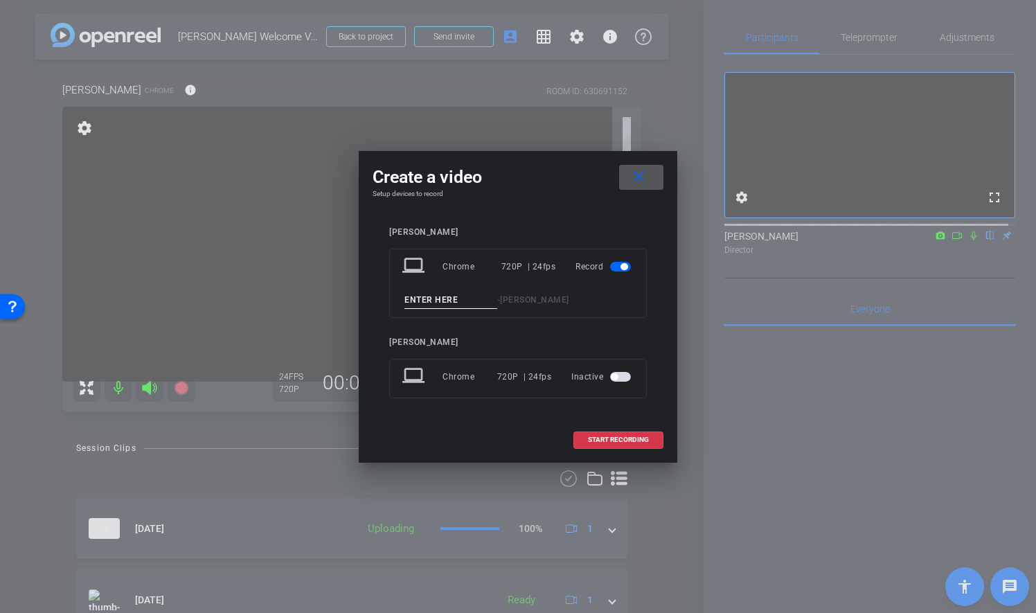
click at [438, 309] on div "laptop Chrome 720P | 24fps Record - Sean" at bounding box center [518, 283] width 258 height 69
click at [445, 296] on input at bounding box center [450, 300] width 93 height 17
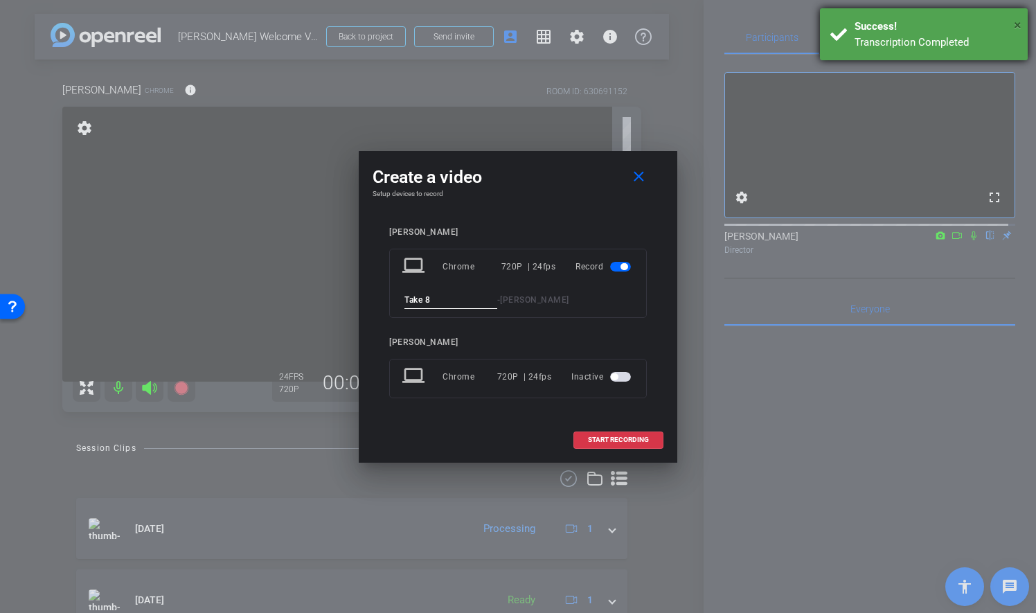
type input "Take 8"
click at [1021, 26] on span "×" at bounding box center [1018, 25] width 8 height 17
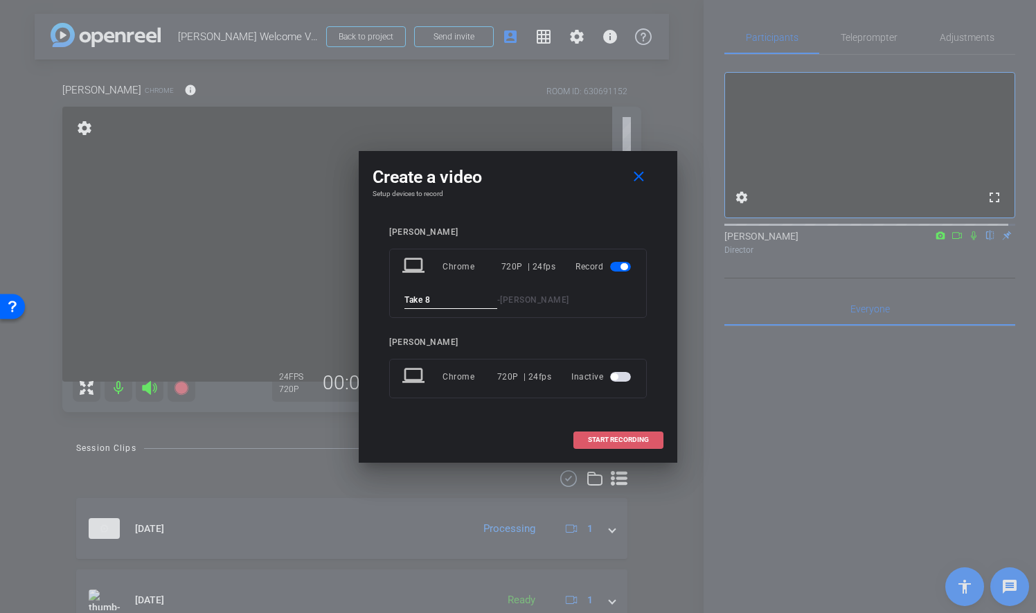
click at [626, 436] on span "START RECORDING" at bounding box center [618, 439] width 61 height 7
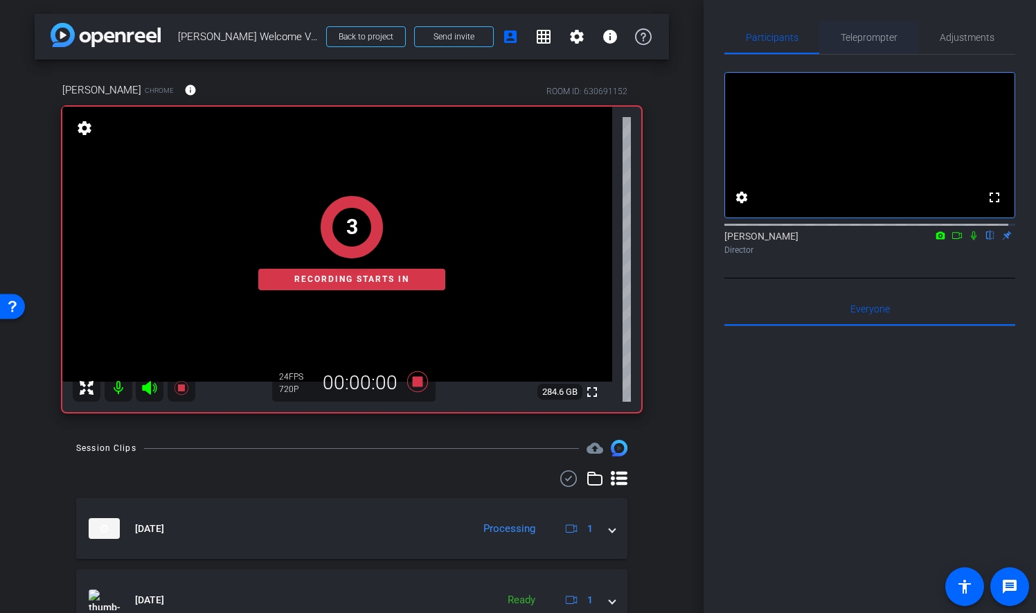
click at [867, 44] on span "Teleprompter" at bounding box center [869, 37] width 57 height 33
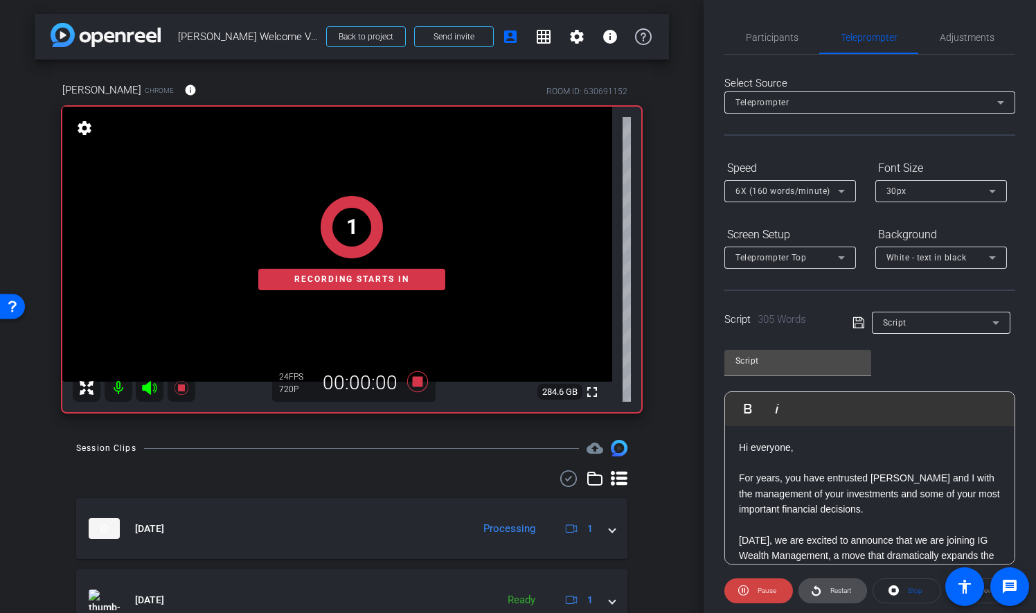
click at [832, 591] on span "Restart" at bounding box center [840, 590] width 21 height 8
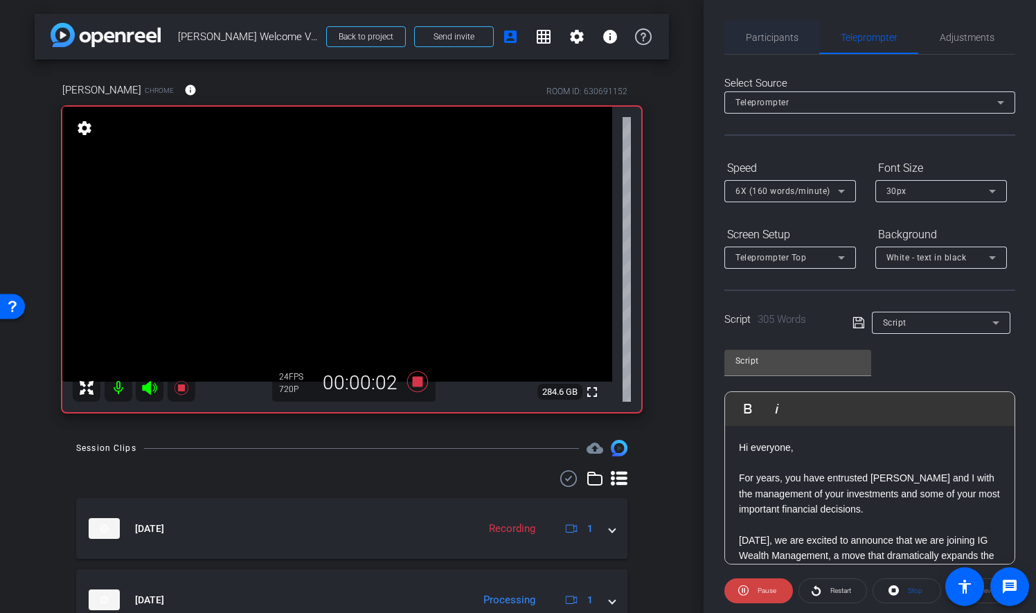
click at [762, 41] on span "Participants" at bounding box center [772, 38] width 53 height 10
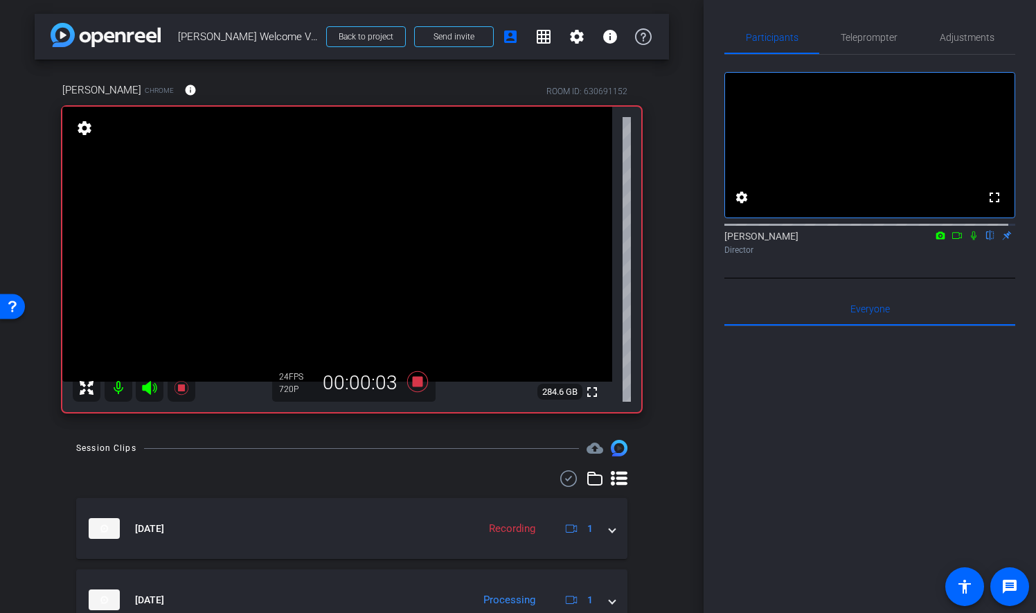
click at [968, 240] on icon at bounding box center [973, 236] width 11 height 10
click at [418, 379] on icon at bounding box center [417, 381] width 21 height 21
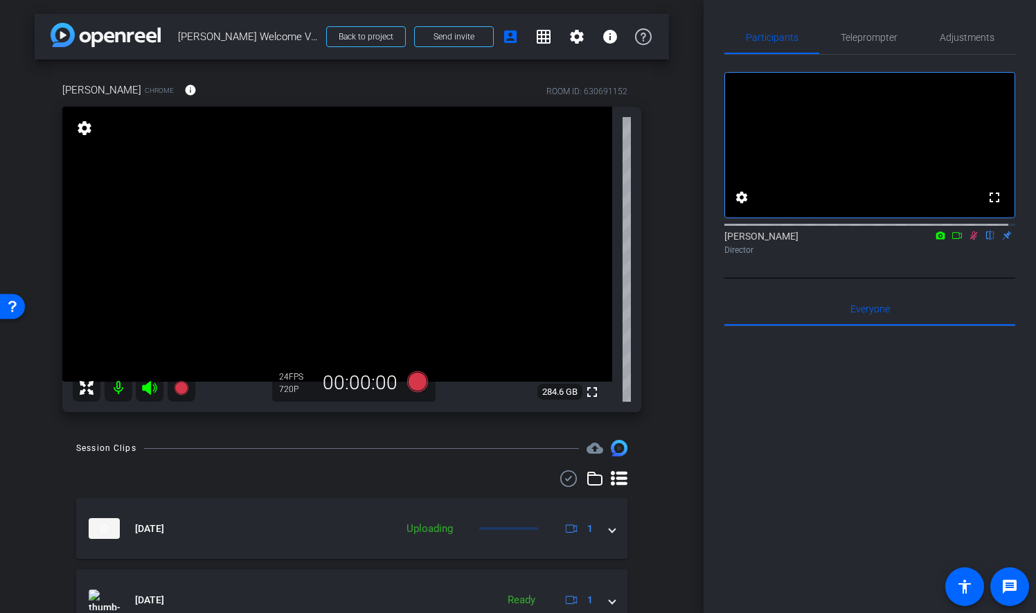
click at [970, 240] on icon at bounding box center [974, 235] width 8 height 9
click at [414, 383] on icon at bounding box center [417, 381] width 21 height 21
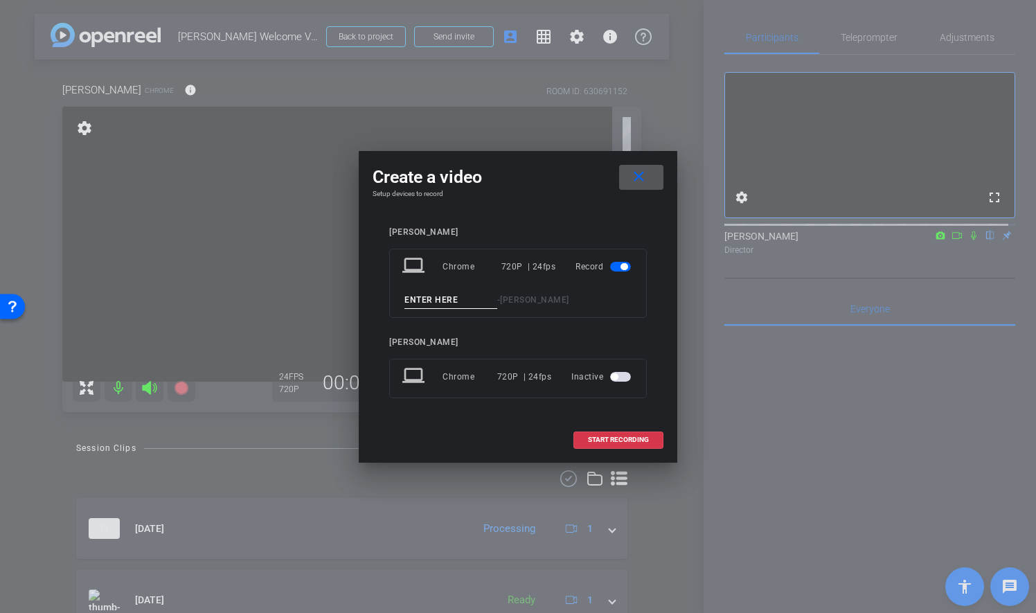
click at [451, 294] on input at bounding box center [450, 300] width 93 height 17
type input "Take 9"
click at [641, 436] on span "START RECORDING" at bounding box center [618, 439] width 61 height 7
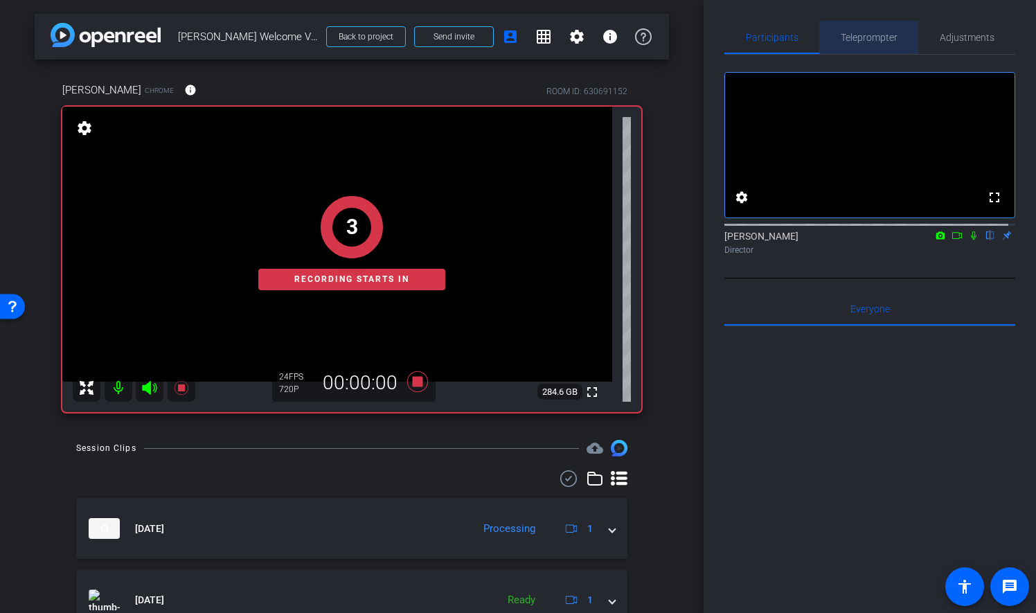
click at [874, 39] on span "Teleprompter" at bounding box center [869, 38] width 57 height 10
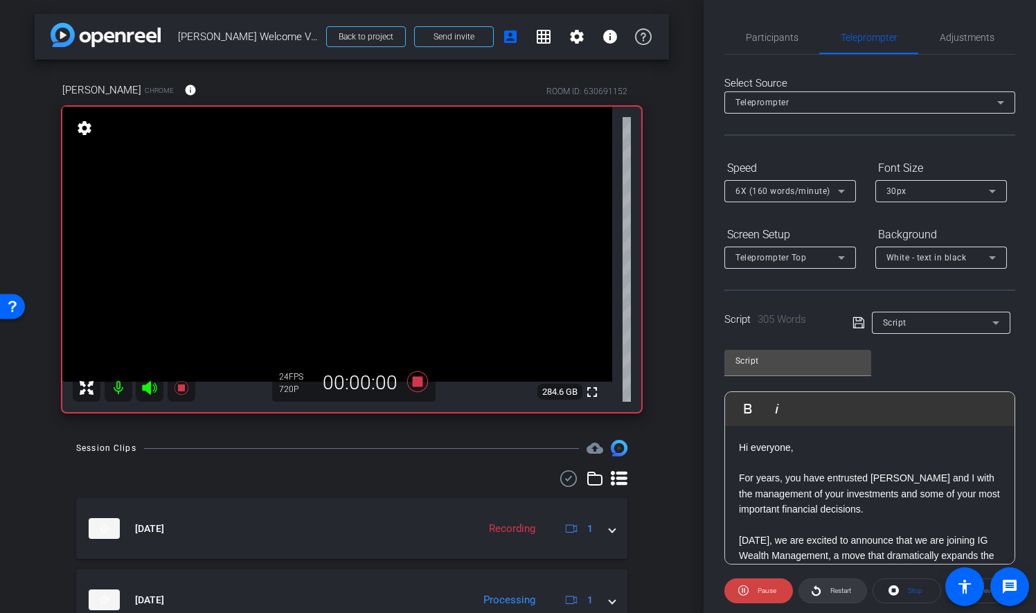
click at [834, 590] on span "Restart" at bounding box center [840, 590] width 21 height 8
click at [779, 42] on span "Participants" at bounding box center [772, 38] width 53 height 10
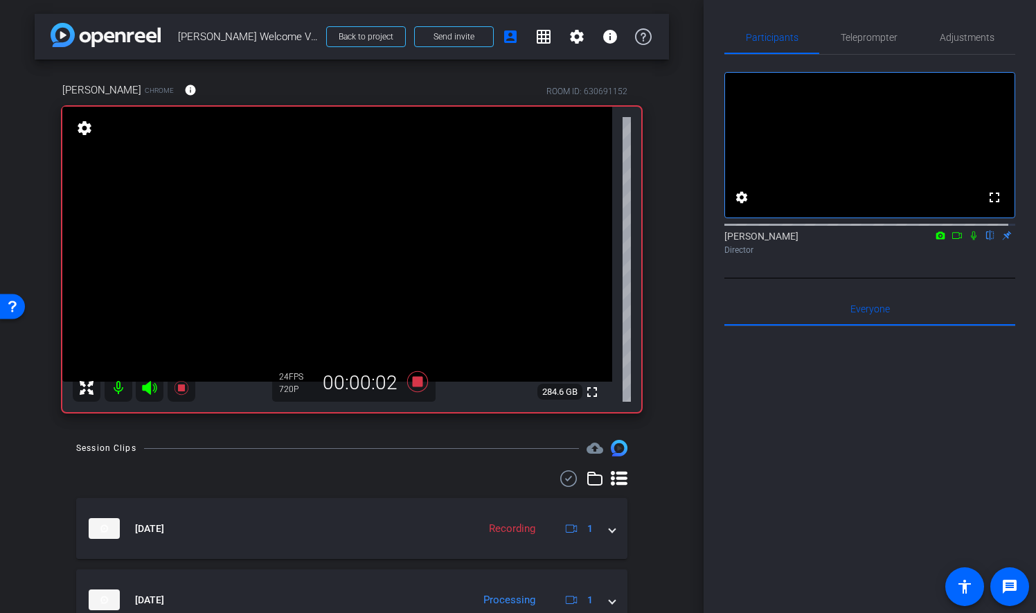
click at [968, 240] on icon at bounding box center [973, 236] width 11 height 10
click at [415, 384] on icon at bounding box center [417, 381] width 21 height 21
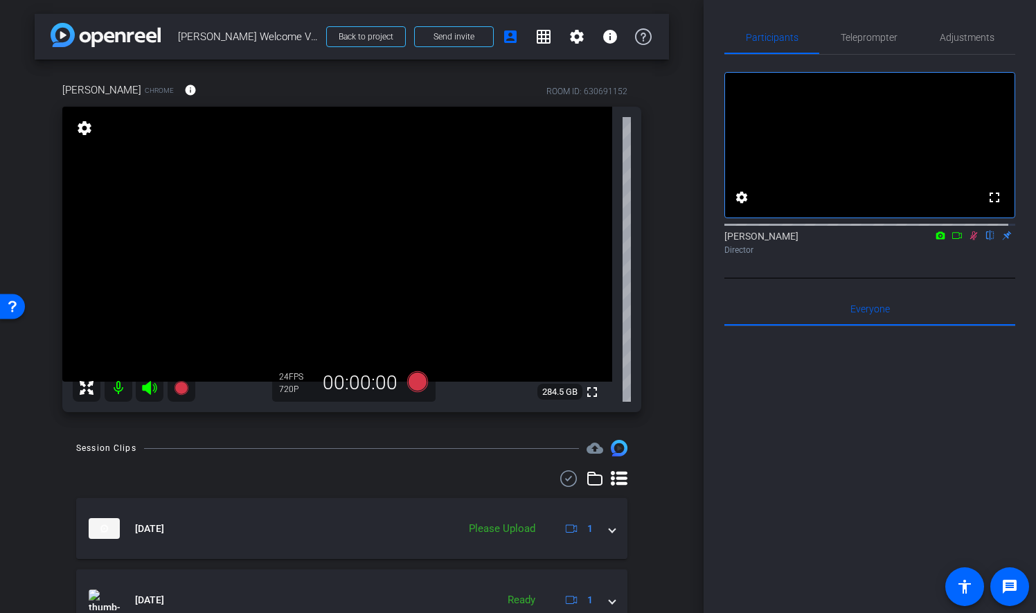
click at [970, 240] on icon at bounding box center [974, 235] width 8 height 9
click at [414, 382] on icon at bounding box center [417, 381] width 21 height 21
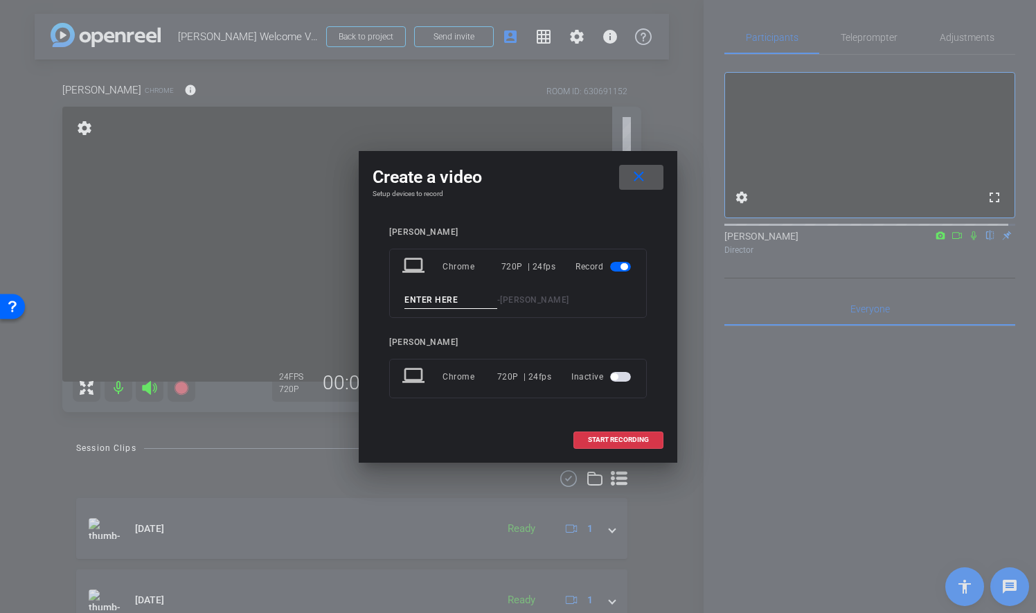
click at [420, 301] on input at bounding box center [450, 300] width 93 height 17
type input "Take 10"
click at [636, 440] on span "START RECORDING" at bounding box center [618, 439] width 61 height 7
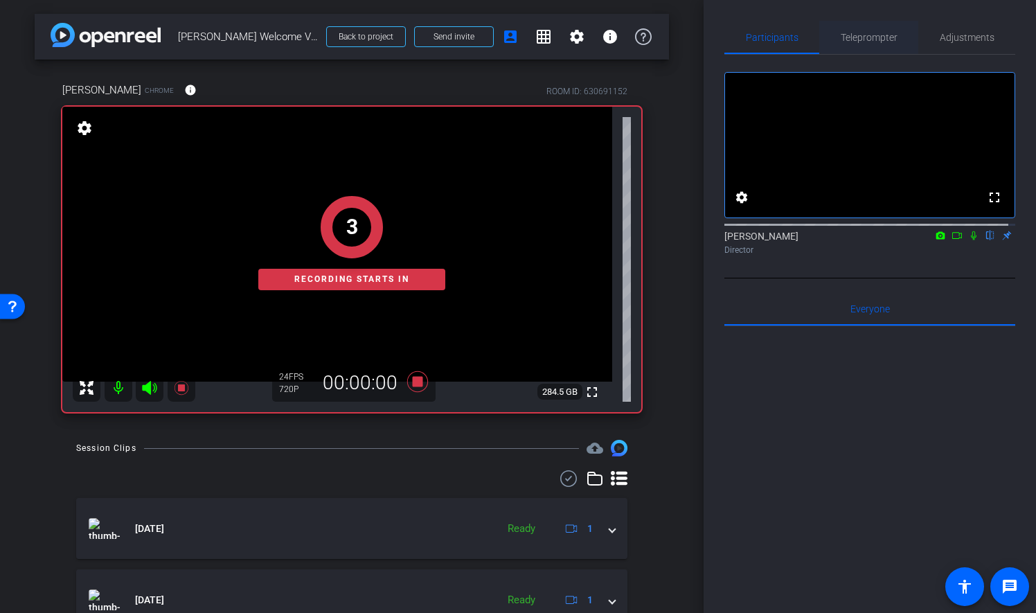
click at [846, 44] on span "Teleprompter" at bounding box center [869, 37] width 57 height 33
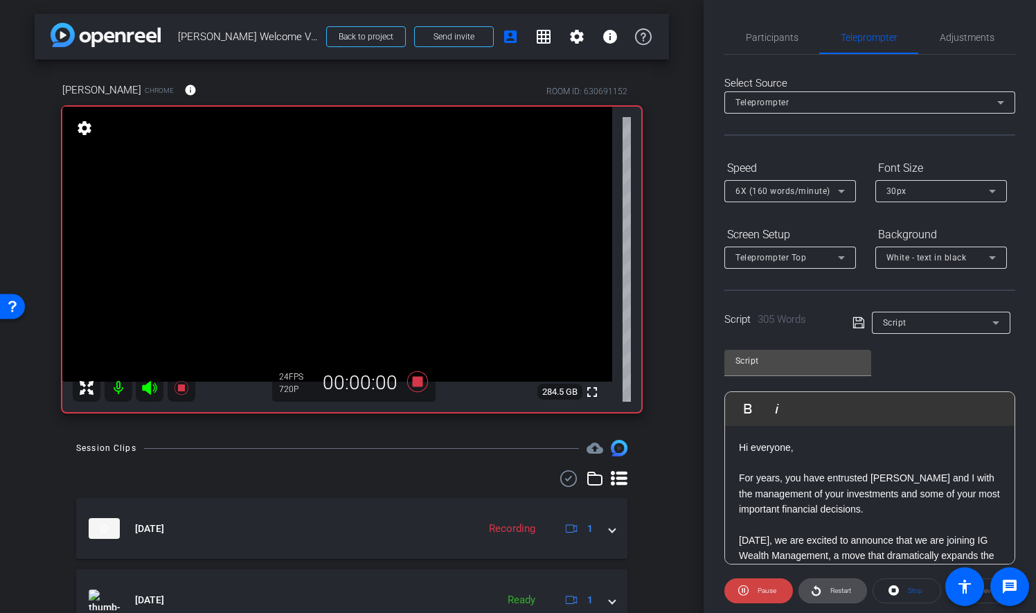
click at [836, 583] on span "Restart" at bounding box center [839, 590] width 24 height 19
click at [766, 41] on span "Participants" at bounding box center [772, 38] width 53 height 10
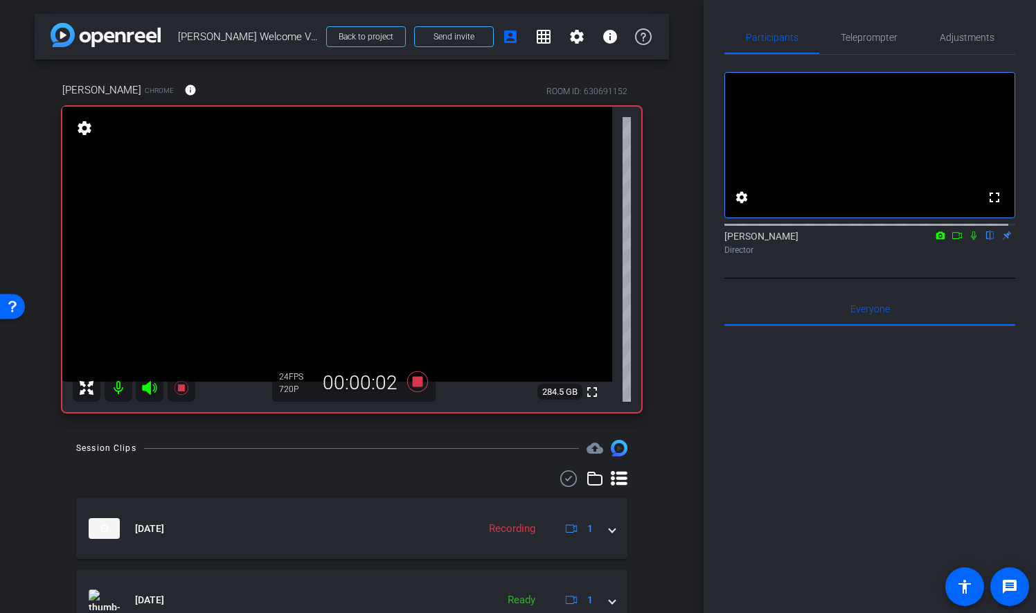
click at [968, 240] on icon at bounding box center [973, 236] width 11 height 10
click at [420, 382] on icon at bounding box center [417, 381] width 33 height 25
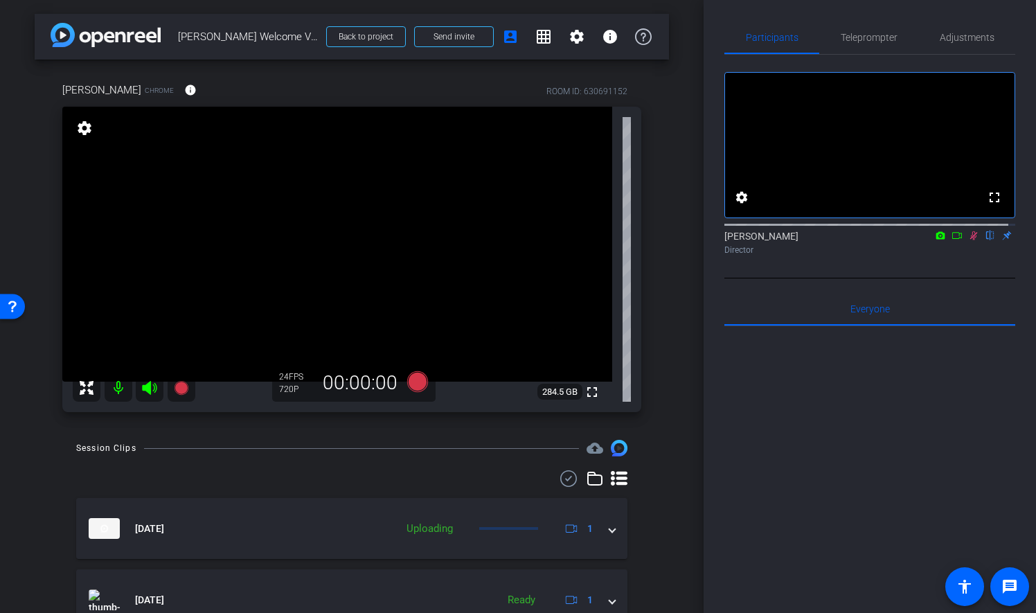
click at [968, 240] on icon at bounding box center [973, 236] width 11 height 10
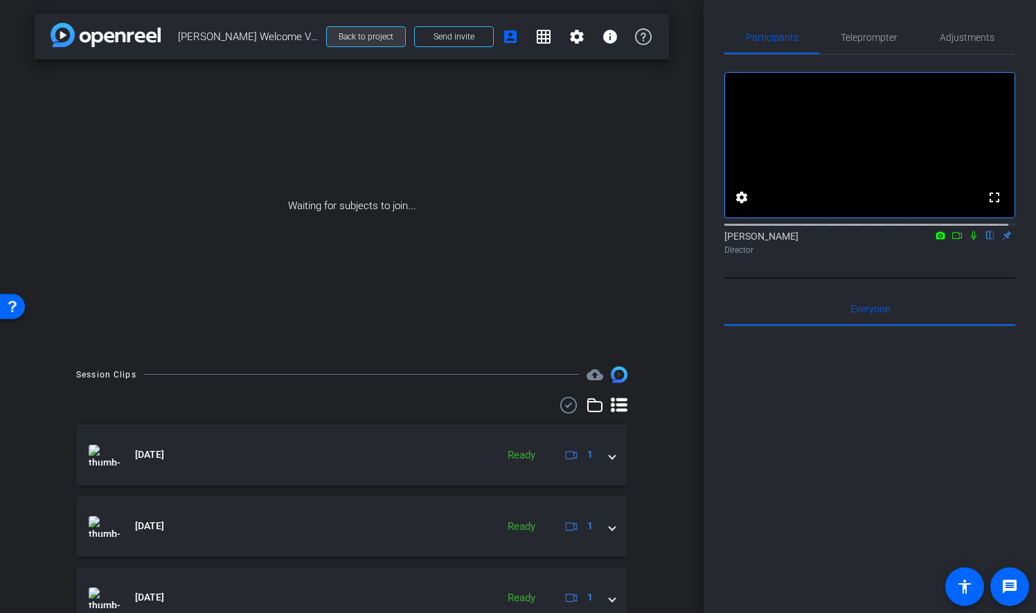
click at [372, 37] on span "Back to project" at bounding box center [366, 37] width 55 height 10
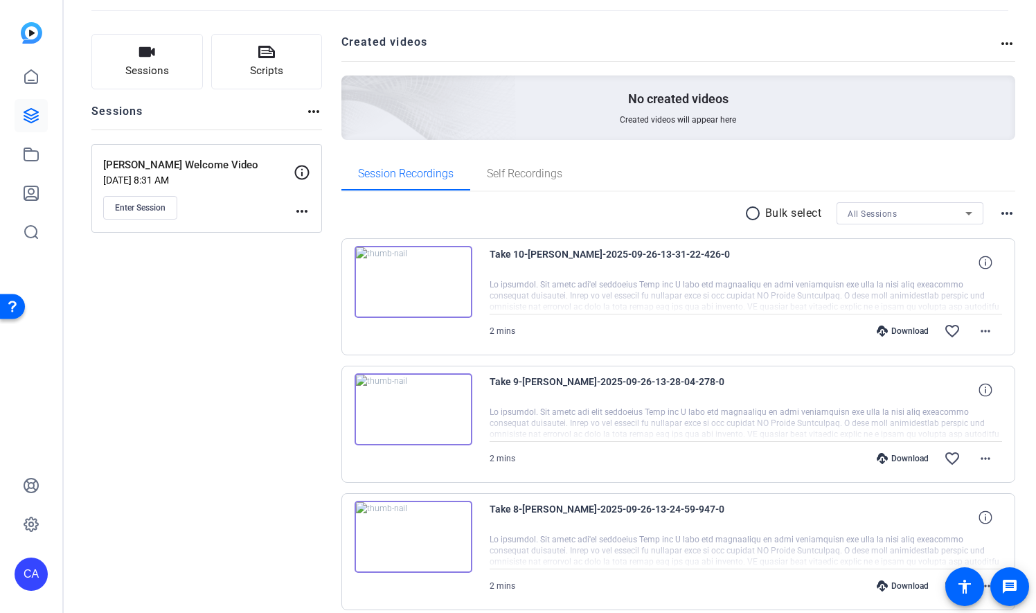
scroll to position [138, 0]
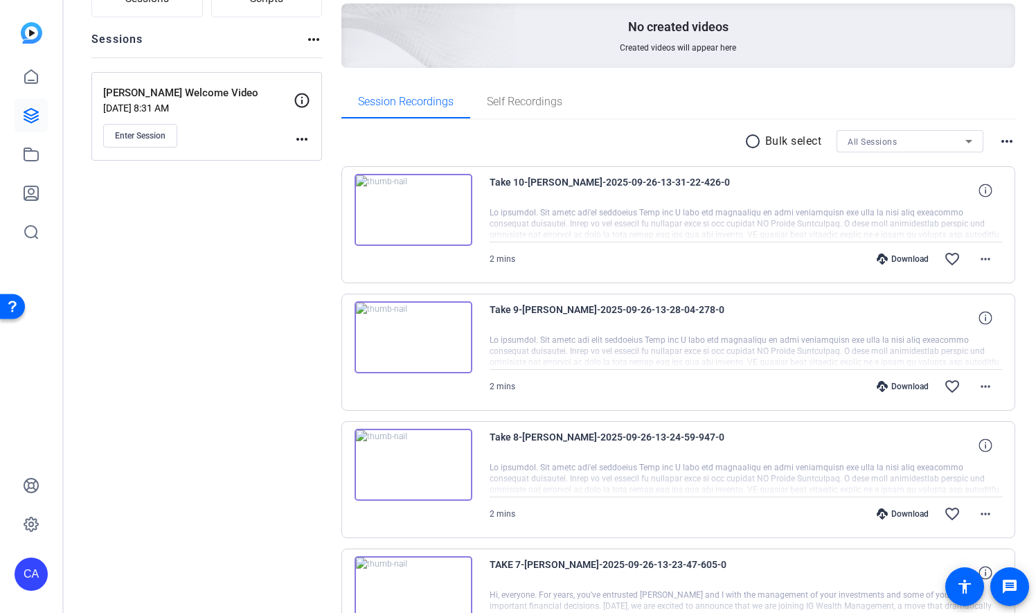
click at [415, 199] on img at bounding box center [414, 210] width 118 height 72
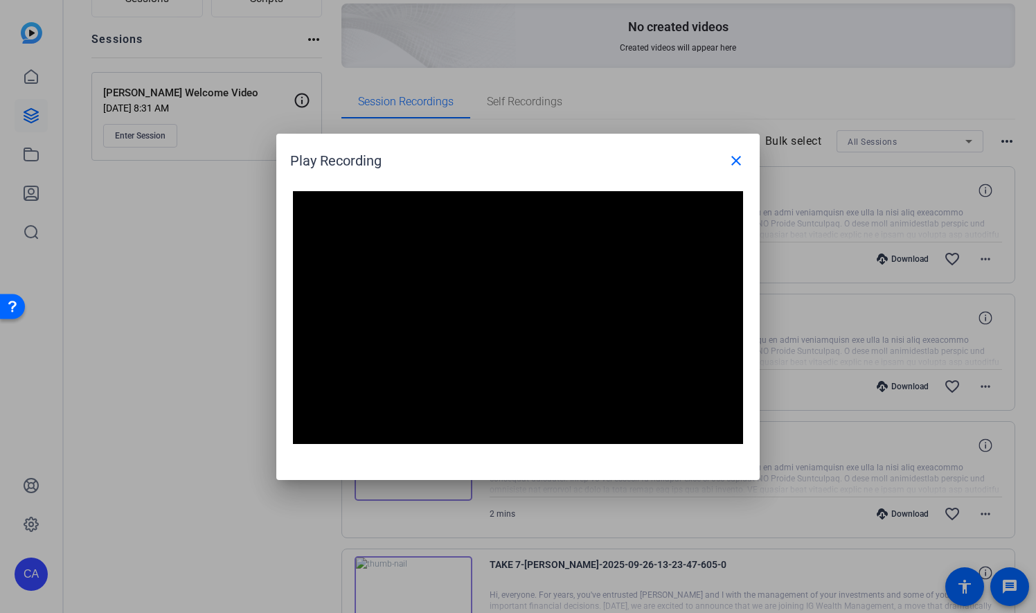
drag, startPoint x: 656, startPoint y: 165, endPoint x: 607, endPoint y: 172, distance: 50.3
click at [607, 172] on div "Play Recording close" at bounding box center [521, 160] width 463 height 33
drag, startPoint x: 607, startPoint y: 172, endPoint x: 675, endPoint y: 161, distance: 69.6
click at [675, 161] on div "Play Recording close" at bounding box center [521, 160] width 463 height 33
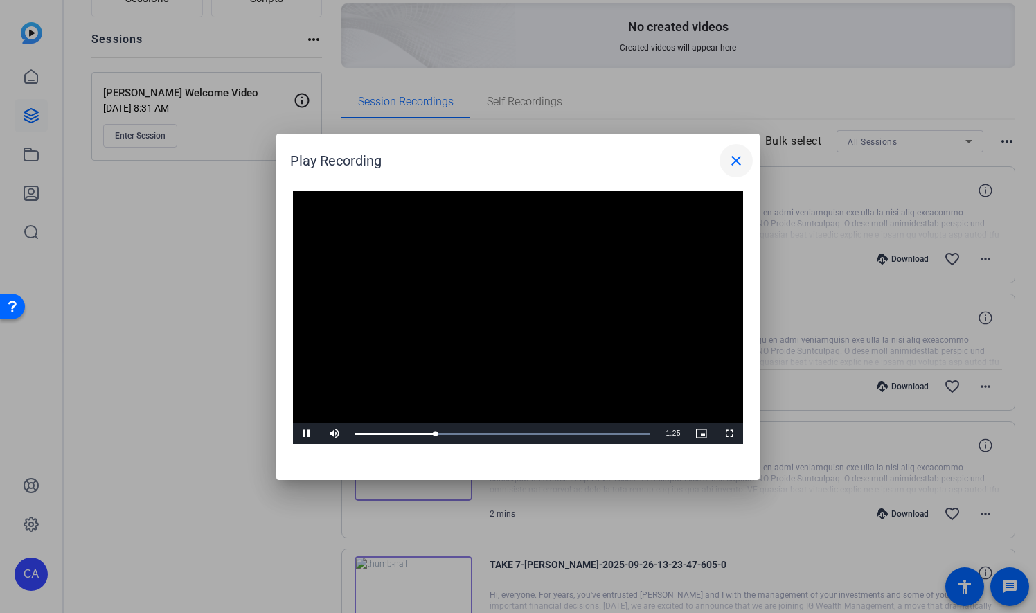
click at [735, 167] on mat-icon "close" at bounding box center [736, 160] width 17 height 17
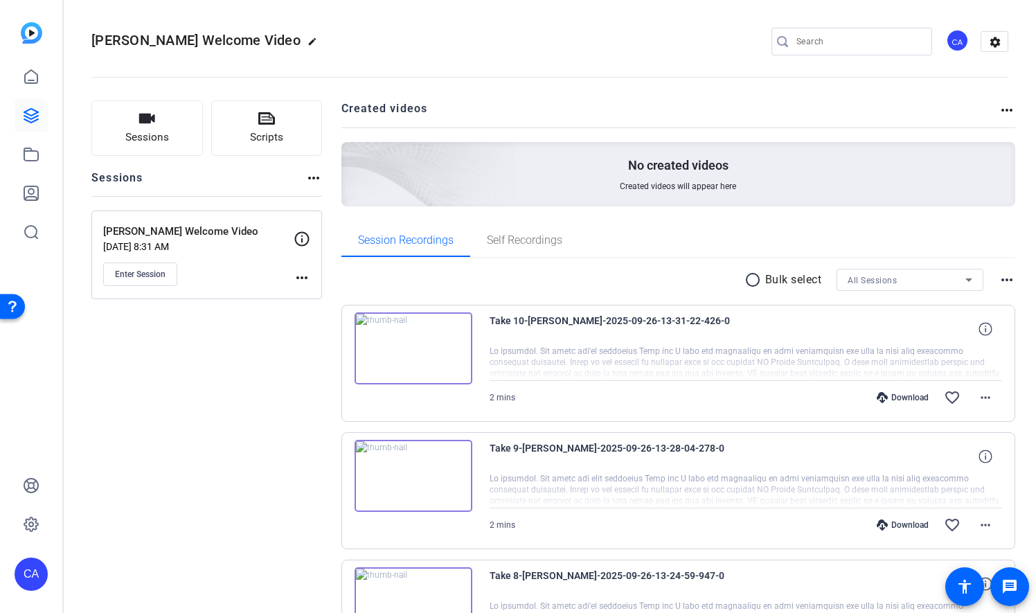
click at [28, 71] on icon at bounding box center [31, 77] width 17 height 17
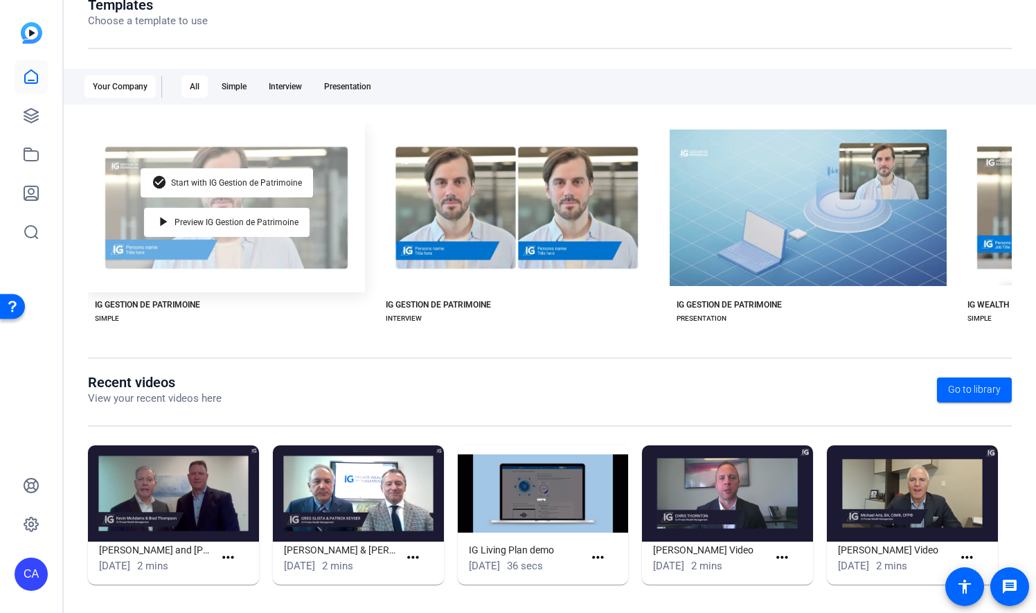
scroll to position [172, 0]
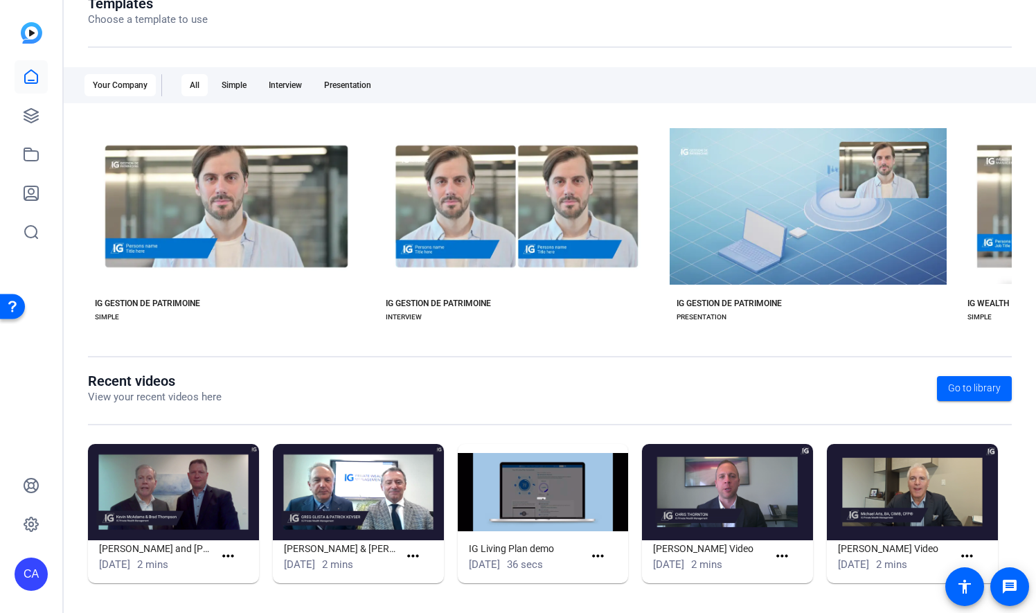
drag, startPoint x: 230, startPoint y: 551, endPoint x: 215, endPoint y: 593, distance: 44.0
click at [215, 595] on div "Kevin McAdams and Brad Thompson_Welcome Video Sep 2, 2025 2 mins more_horiz" at bounding box center [180, 520] width 185 height 153
click at [232, 557] on mat-icon "more_horiz" at bounding box center [227, 556] width 17 height 17
click at [198, 484] on div at bounding box center [518, 306] width 1036 height 613
click at [198, 503] on img at bounding box center [173, 492] width 171 height 96
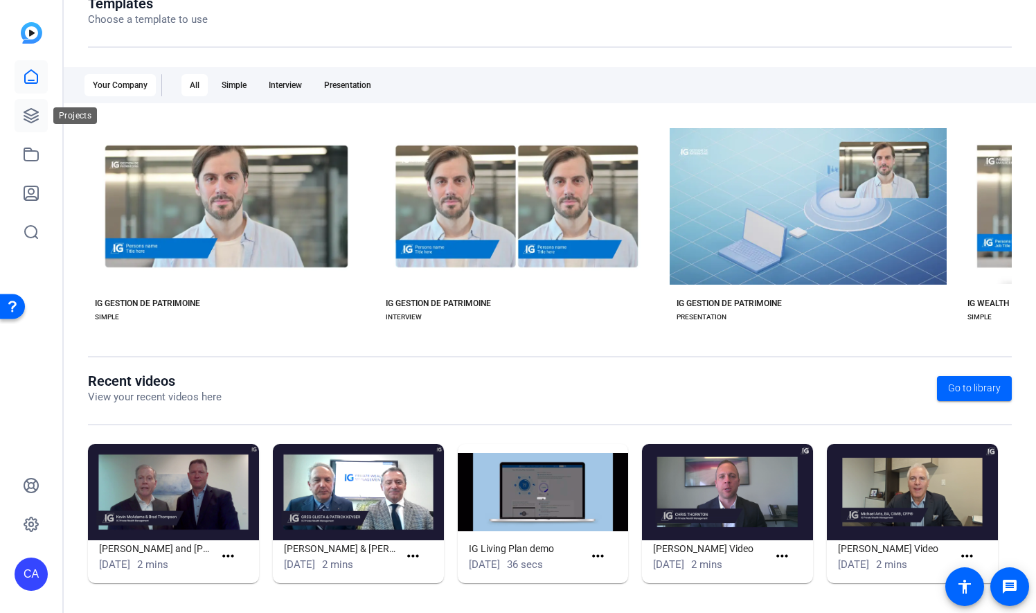
click at [35, 116] on icon at bounding box center [31, 115] width 17 height 17
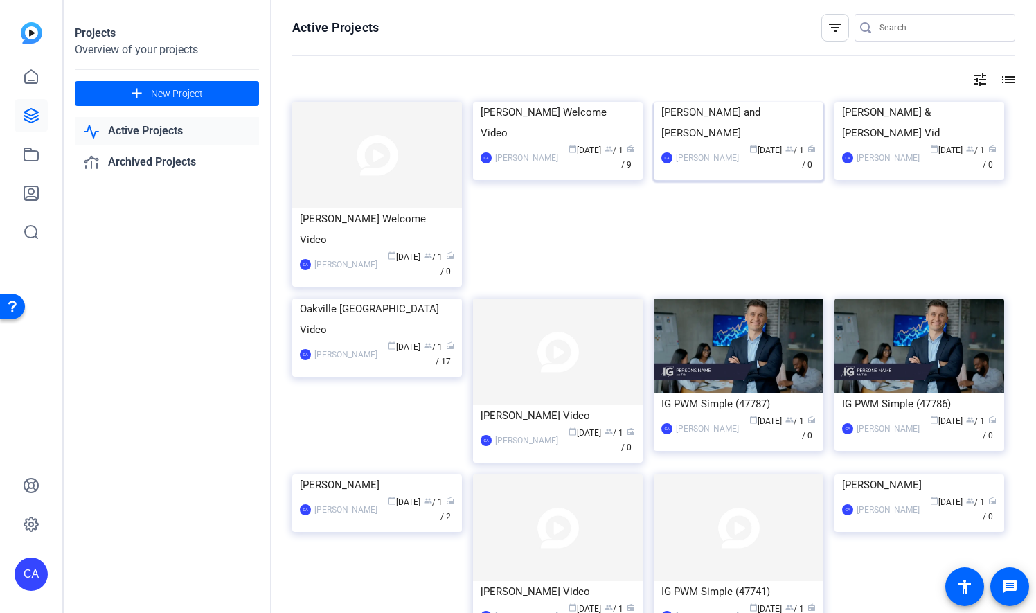
click at [764, 102] on img at bounding box center [739, 102] width 170 height 0
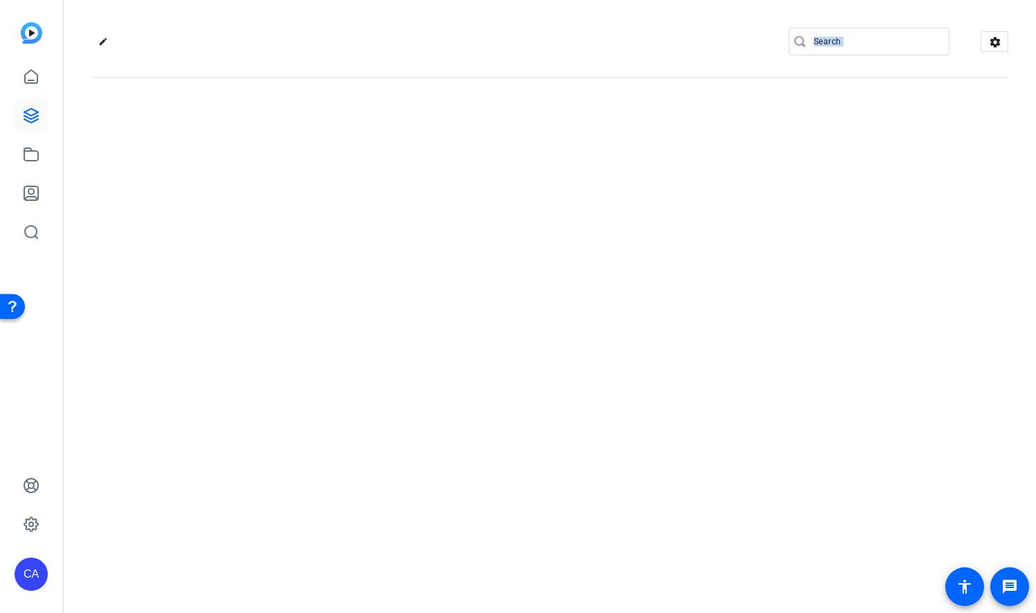
click at [764, 134] on div "edit settings" at bounding box center [550, 306] width 972 height 613
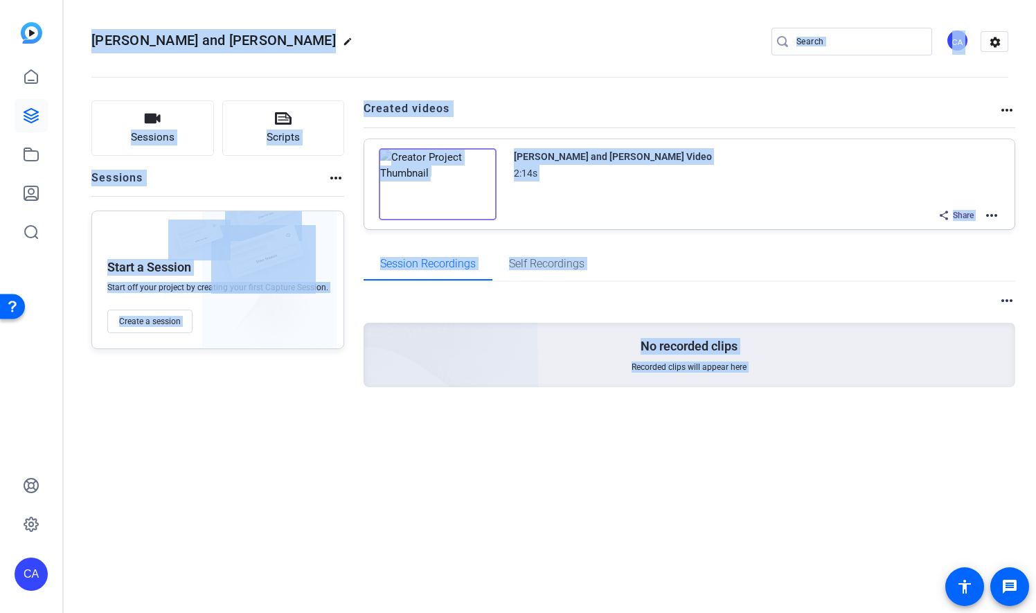
drag, startPoint x: 764, startPoint y: 134, endPoint x: 703, endPoint y: 231, distance: 113.9
click at [703, 231] on openreel-project-creator-list "Created videos more_horiz Kevin McAdams and Brad Thompson_Welcome Video 2:14s S…" at bounding box center [690, 173] width 652 height 147
click at [708, 263] on div "Session Recordings Self Recordings" at bounding box center [690, 263] width 652 height 33
click at [388, 425] on div "more_horiz No recorded clips Recorded clips will appear here" at bounding box center [690, 357] width 652 height 150
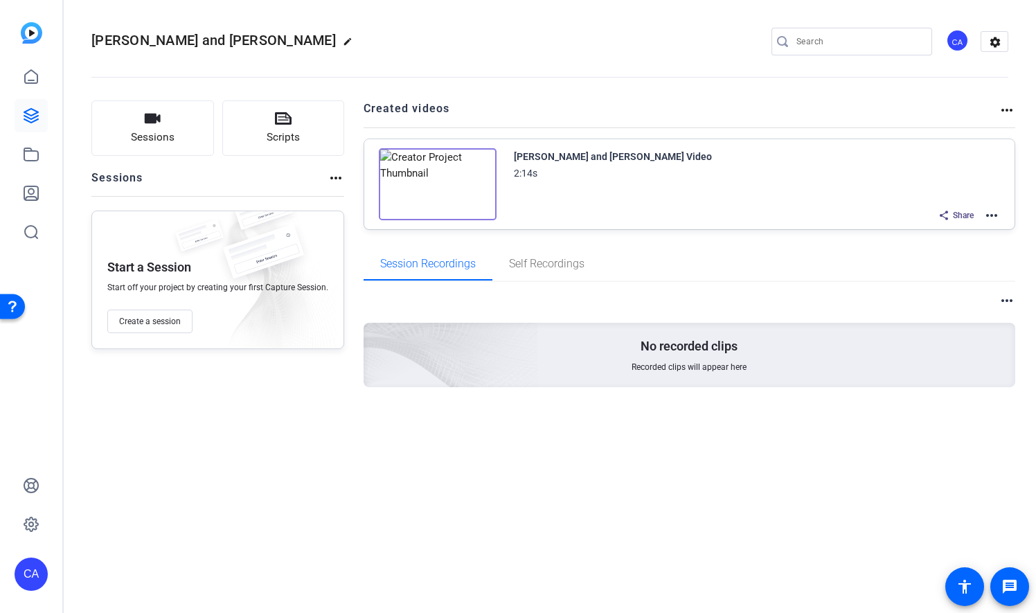
click at [991, 212] on mat-icon "more_horiz" at bounding box center [991, 215] width 17 height 17
click at [32, 153] on div at bounding box center [518, 306] width 1036 height 613
click at [33, 161] on icon at bounding box center [31, 154] width 14 height 12
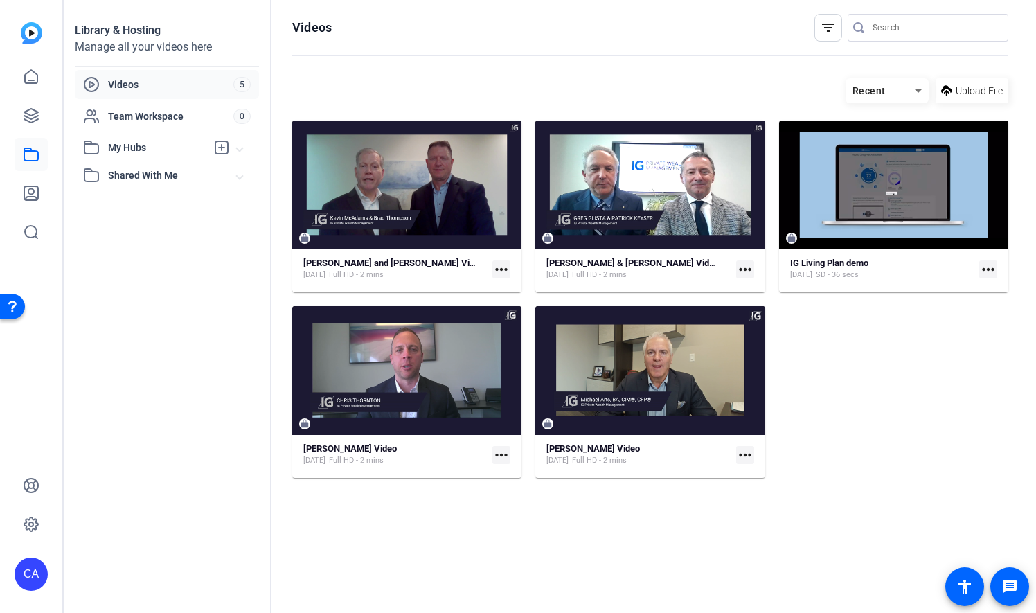
click at [504, 270] on mat-icon "more_horiz" at bounding box center [501, 269] width 18 height 18
click at [889, 373] on div at bounding box center [518, 306] width 1036 height 613
click at [28, 72] on icon at bounding box center [31, 76] width 12 height 13
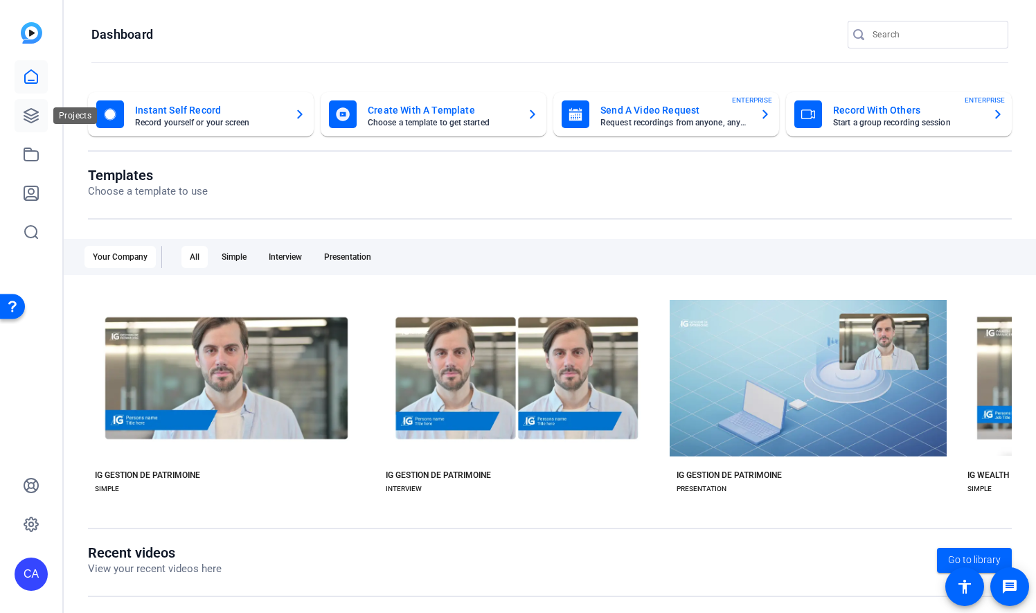
click at [31, 111] on icon at bounding box center [31, 115] width 17 height 17
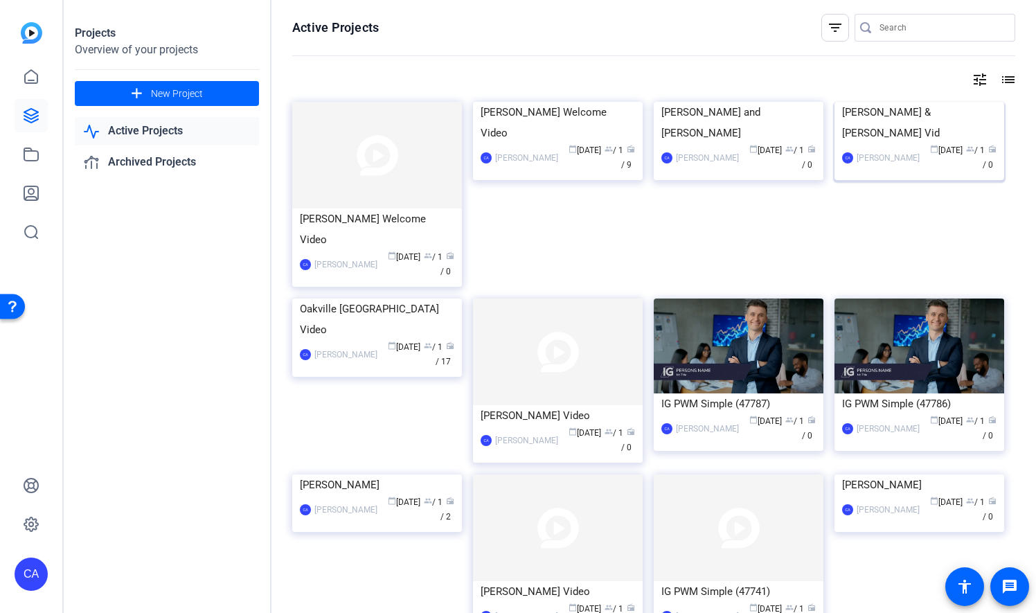
click at [953, 102] on img at bounding box center [919, 102] width 170 height 0
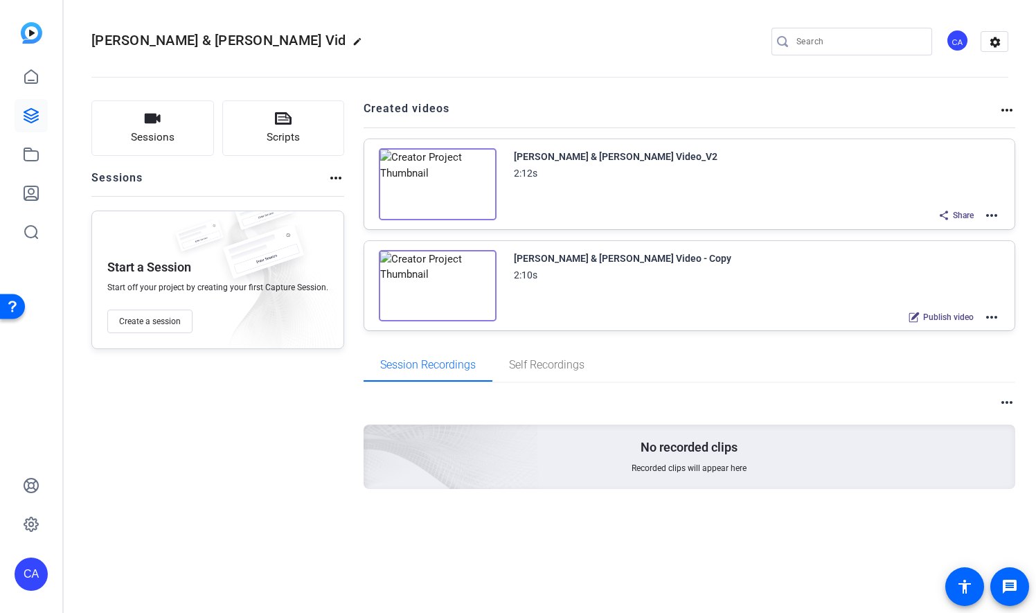
click at [986, 213] on mat-icon "more_horiz" at bounding box center [991, 215] width 17 height 17
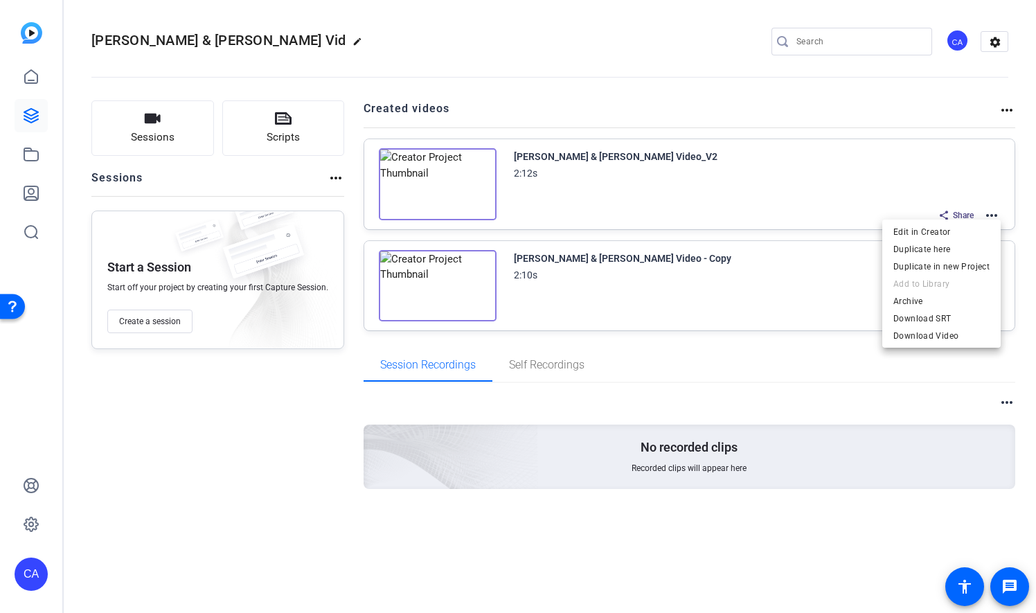
click at [154, 370] on div at bounding box center [518, 306] width 1036 height 613
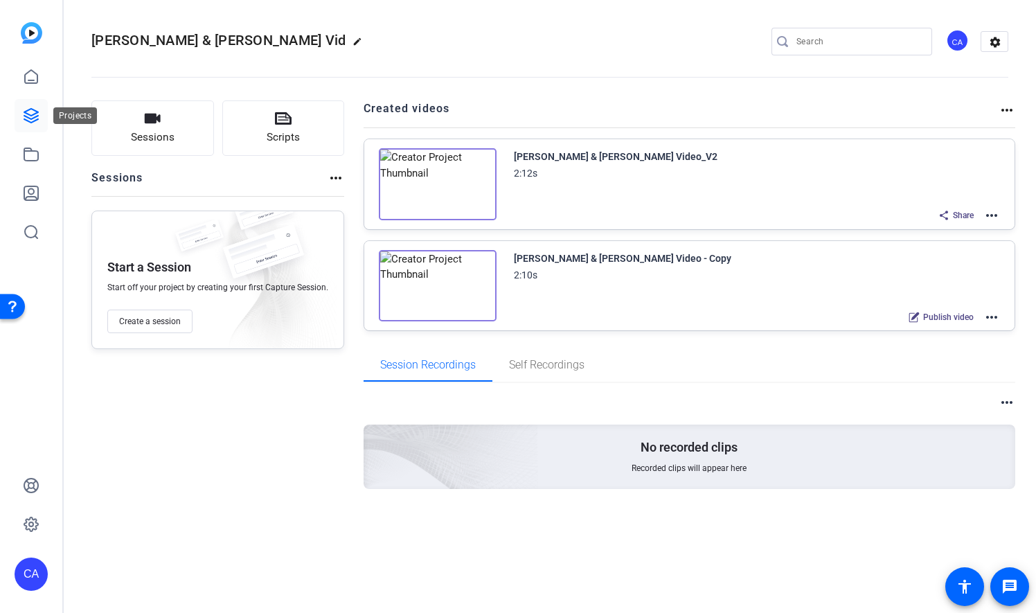
click at [30, 114] on icon at bounding box center [31, 115] width 17 height 17
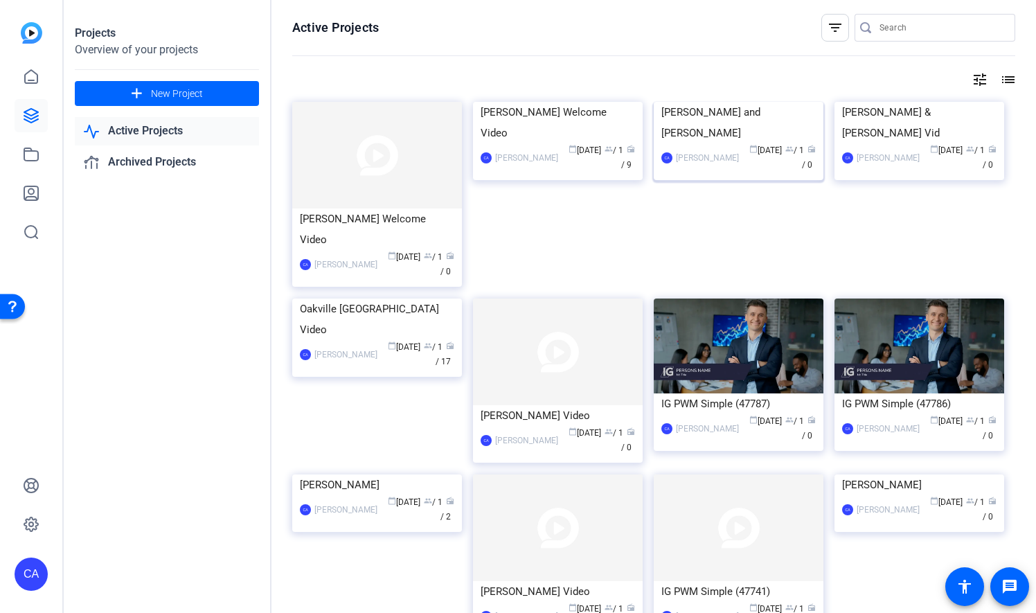
click at [785, 102] on img at bounding box center [739, 102] width 170 height 0
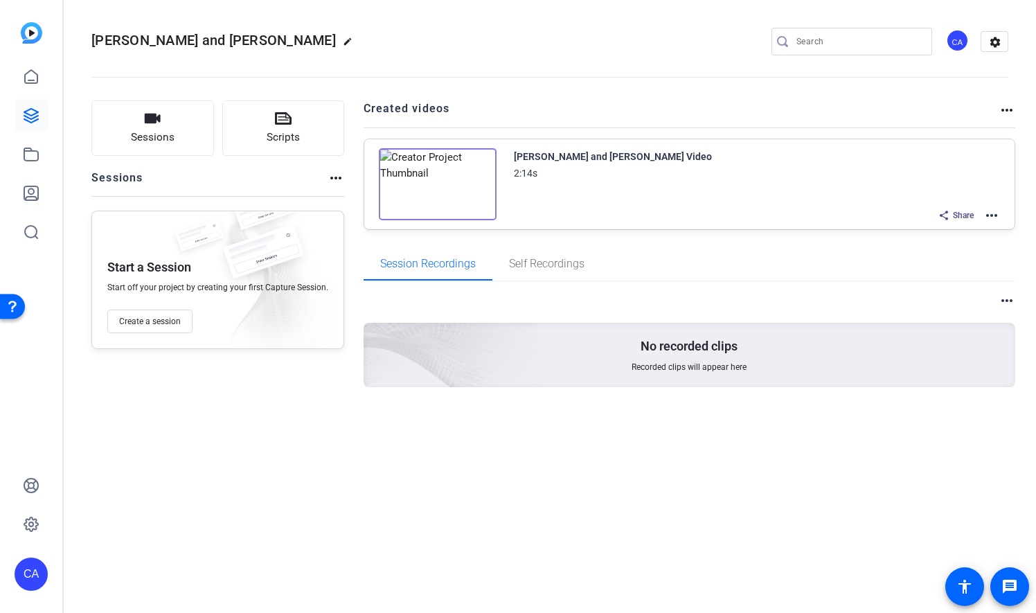
click at [995, 210] on mat-icon "more_horiz" at bounding box center [991, 215] width 17 height 17
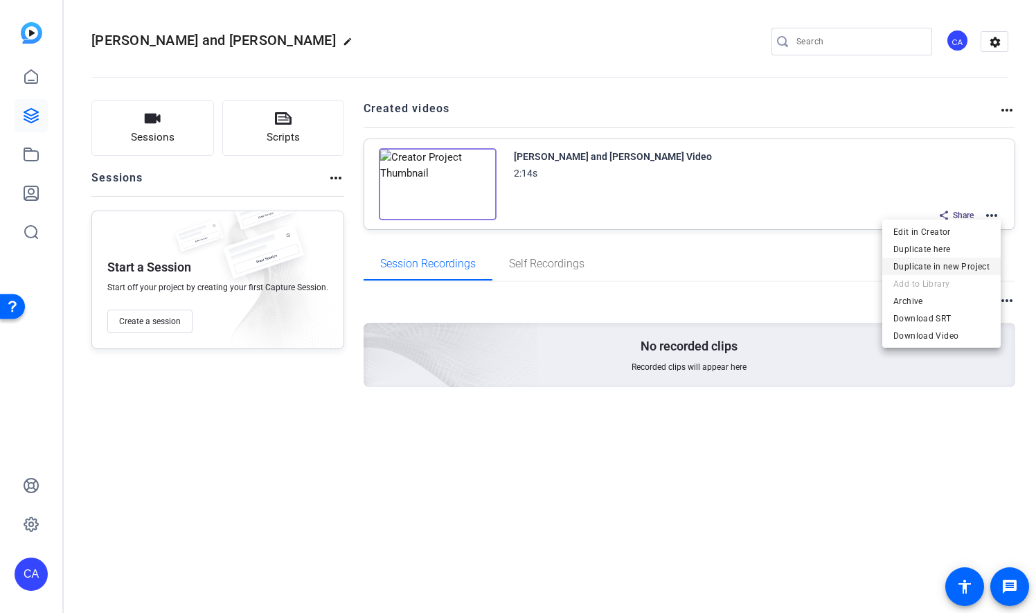
click at [968, 260] on span "Duplicate in new Project" at bounding box center [941, 266] width 96 height 17
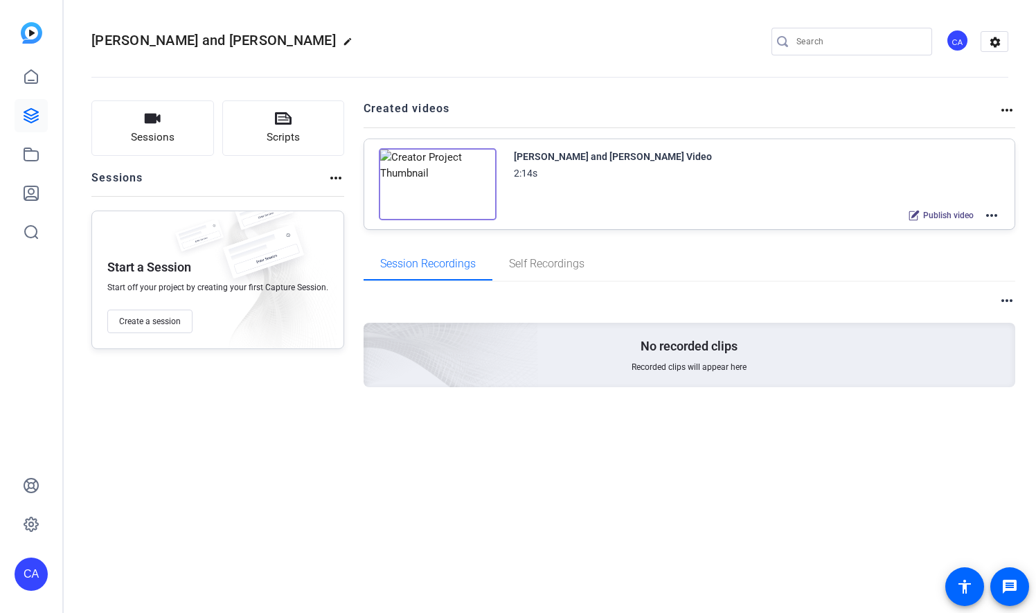
click at [283, 33] on span "[PERSON_NAME] and [PERSON_NAME]" at bounding box center [213, 40] width 244 height 17
drag, startPoint x: 323, startPoint y: 38, endPoint x: 84, endPoint y: 1, distance: 241.7
click at [84, 1] on mat-toolbar "Kevin McAdams and Brad Thompson_Welcome edit CA settings" at bounding box center [550, 41] width 972 height 83
click at [636, 434] on div "Sessions Scripts Sessions more_horiz Start a Session Start off your project by …" at bounding box center [550, 266] width 972 height 366
click at [30, 105] on link at bounding box center [31, 115] width 33 height 33
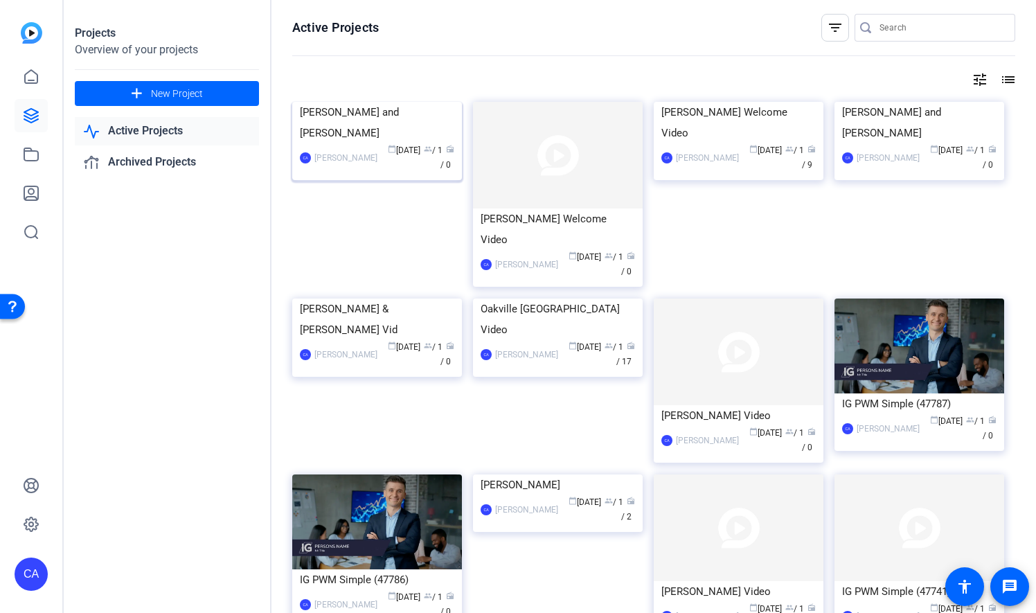
click at [395, 102] on img at bounding box center [377, 102] width 170 height 0
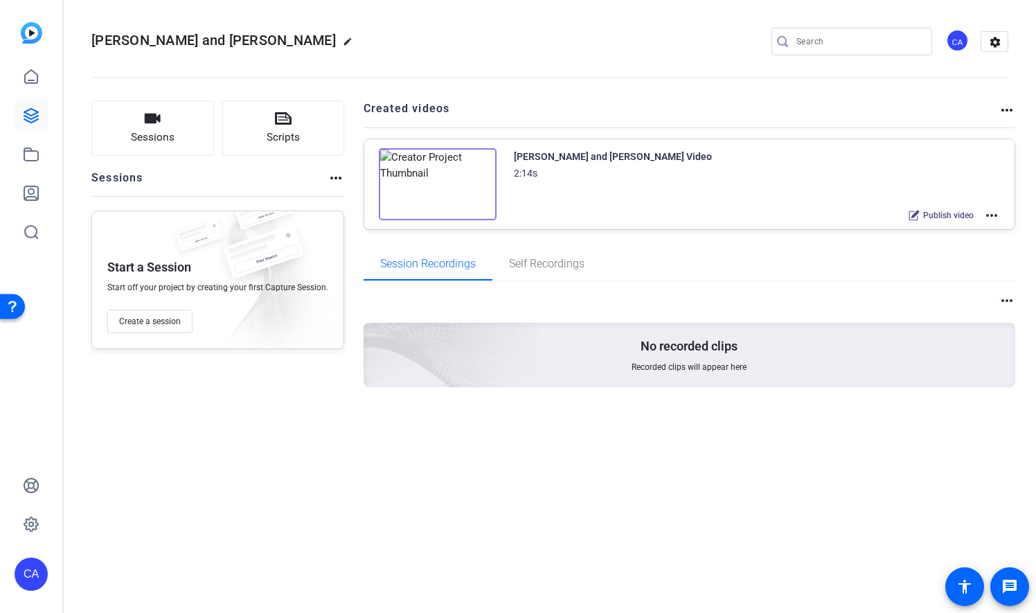
click at [270, 39] on span "[PERSON_NAME] and [PERSON_NAME]" at bounding box center [213, 40] width 244 height 17
drag, startPoint x: 321, startPoint y: 42, endPoint x: 71, endPoint y: 42, distance: 250.7
click at [71, 42] on mat-toolbar "Kevin McAdams and Brad Thompson_Welcome edit CA settings" at bounding box center [550, 41] width 972 height 83
click at [359, 44] on mat-icon "edit" at bounding box center [351, 45] width 17 height 17
click at [182, 36] on input "[PERSON_NAME] and [PERSON_NAME]" at bounding box center [147, 41] width 91 height 17
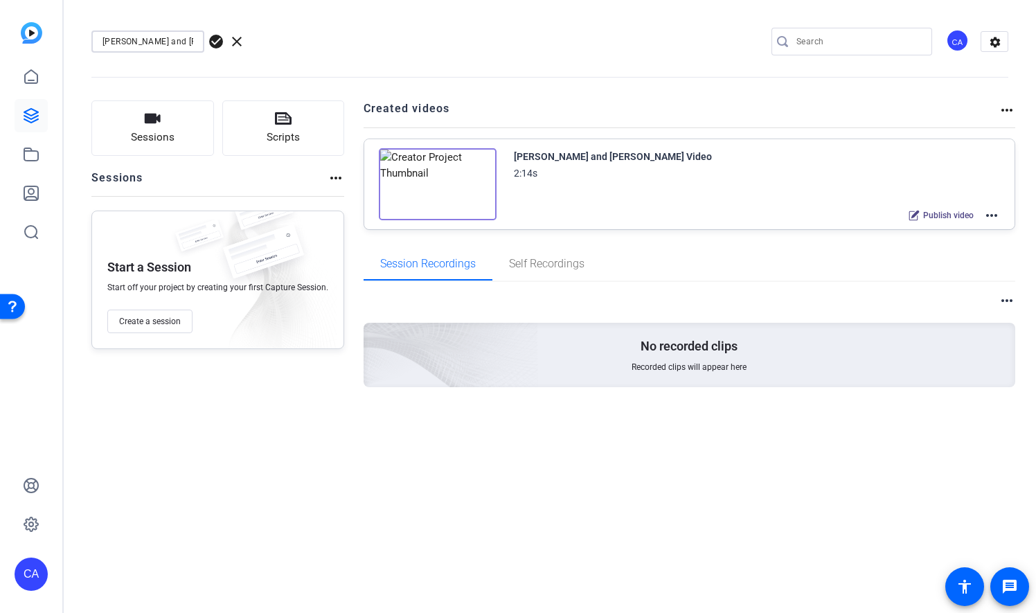
drag, startPoint x: 192, startPoint y: 44, endPoint x: 60, endPoint y: 42, distance: 133.0
click at [60, 42] on mat-sidenav-container "CA Kevin McAdams and Brad Thompson_Welcome check_circle clear CA settings Sessi…" at bounding box center [518, 306] width 1036 height 613
click at [174, 37] on input "Sean Middaugh ad Thompson_Welcome" at bounding box center [147, 41] width 91 height 17
click at [450, 554] on div "Sean Middaugh and Paul Scott Thompson_Welcome check_circle clear CA settings Se…" at bounding box center [550, 306] width 972 height 613
click at [186, 40] on input "Sean Middaugh and Paul Scott Thompson_Welcome" at bounding box center [147, 41] width 91 height 17
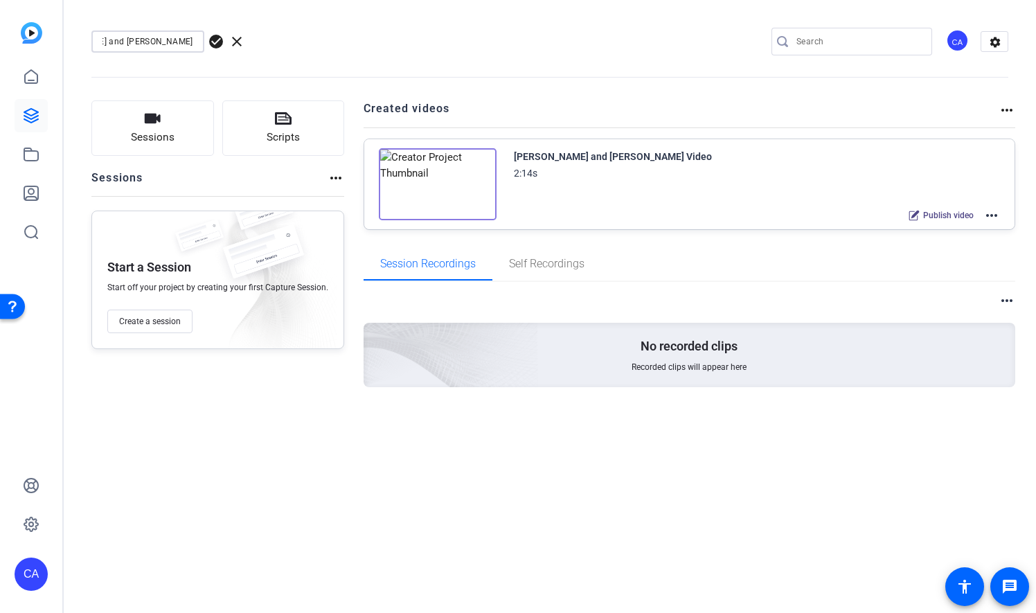
scroll to position [0, 69]
type input "Sean Middaugh and Paul Scott_Welcome"
click at [210, 42] on span "check_circle" at bounding box center [216, 41] width 17 height 17
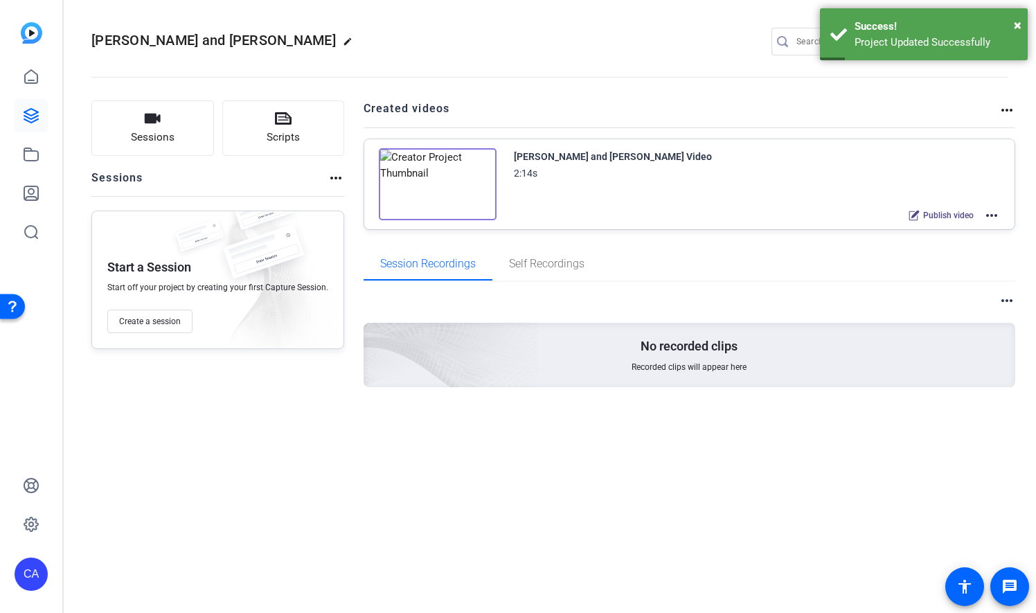
click at [993, 215] on mat-icon "more_horiz" at bounding box center [991, 215] width 17 height 17
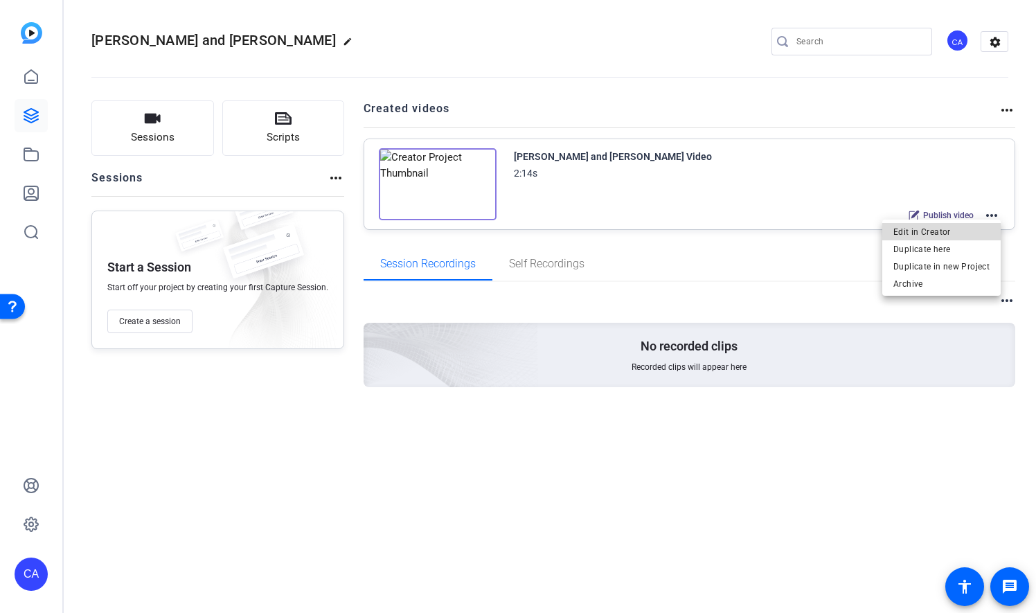
click at [971, 233] on span "Edit in Creator" at bounding box center [941, 231] width 96 height 17
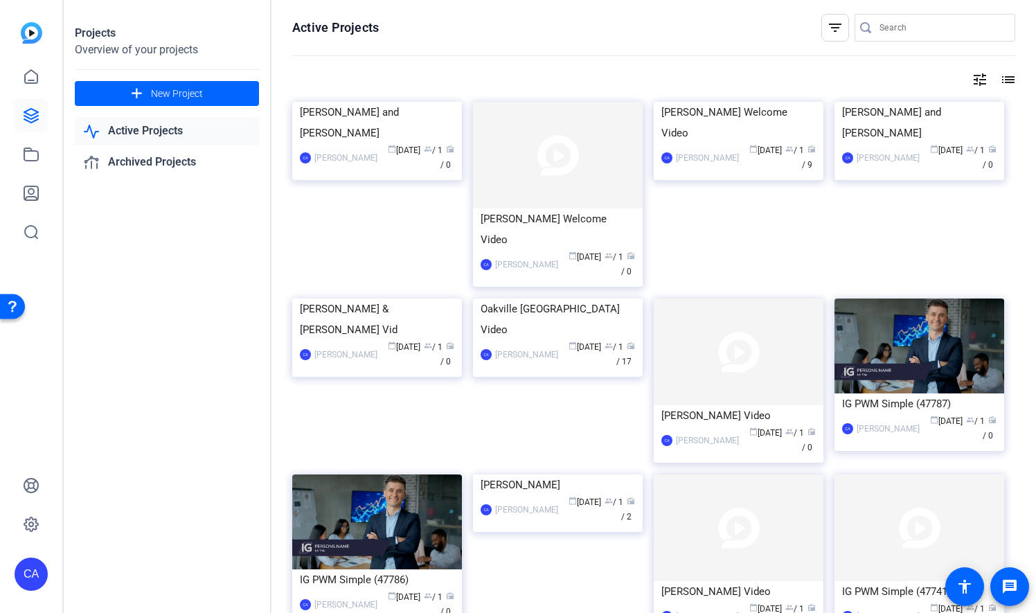
drag, startPoint x: 373, startPoint y: 166, endPoint x: 339, endPoint y: 240, distance: 81.5
click at [339, 172] on div "CA Catherine Ambrose calendar_today Sep 26 group / 1 radio / 0" at bounding box center [377, 157] width 154 height 29
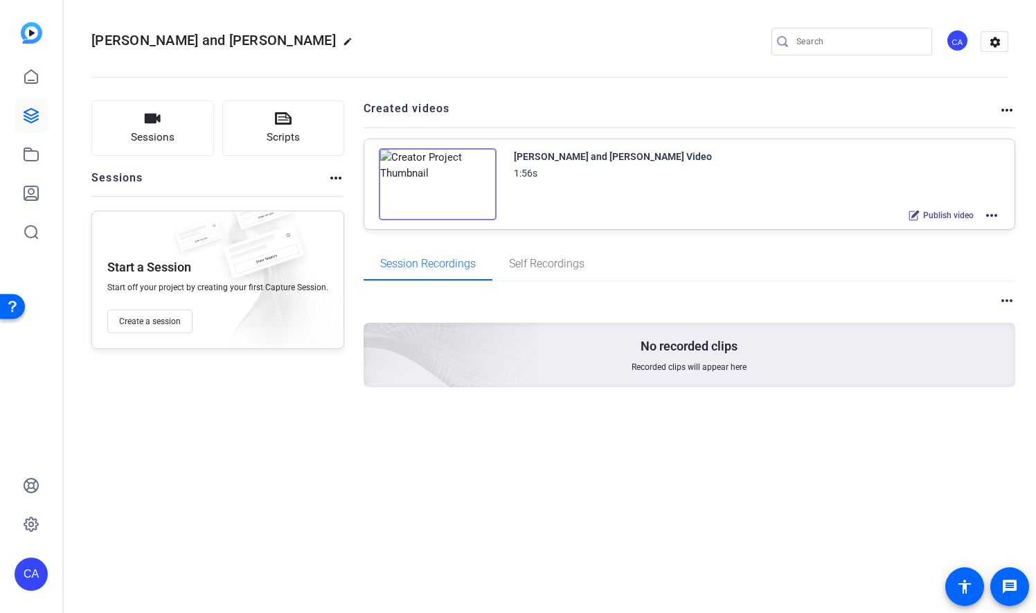
click at [990, 215] on mat-icon "more_horiz" at bounding box center [991, 215] width 17 height 17
click at [792, 261] on div at bounding box center [518, 306] width 1036 height 613
click at [1007, 108] on mat-icon "more_horiz" at bounding box center [1006, 110] width 17 height 17
click at [1012, 109] on div at bounding box center [518, 306] width 1036 height 613
click at [35, 119] on icon at bounding box center [31, 115] width 17 height 17
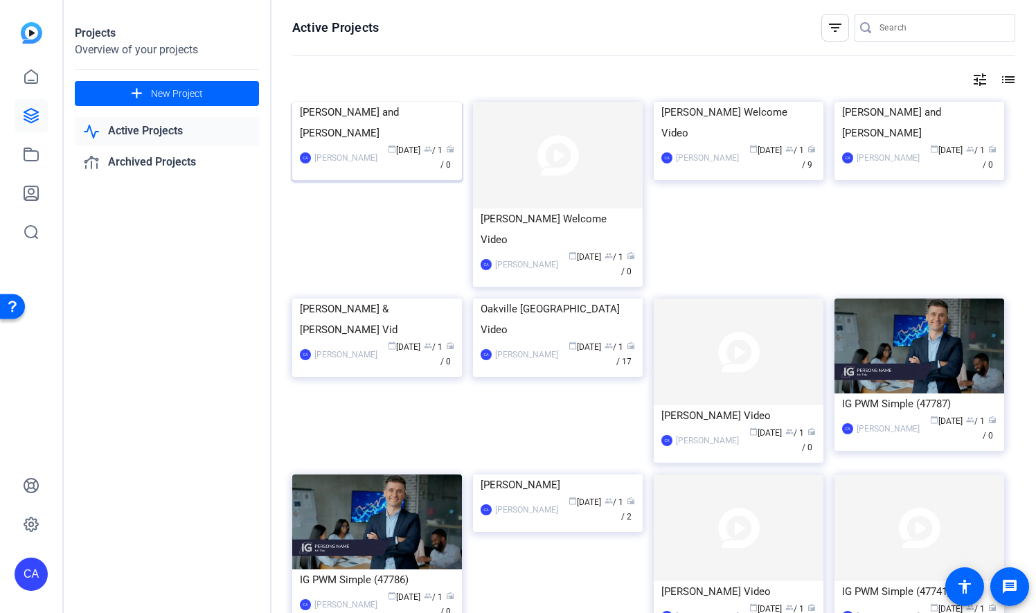
click at [432, 143] on div "Sean Middaugh and Paul Scott_Welcome" at bounding box center [377, 123] width 154 height 42
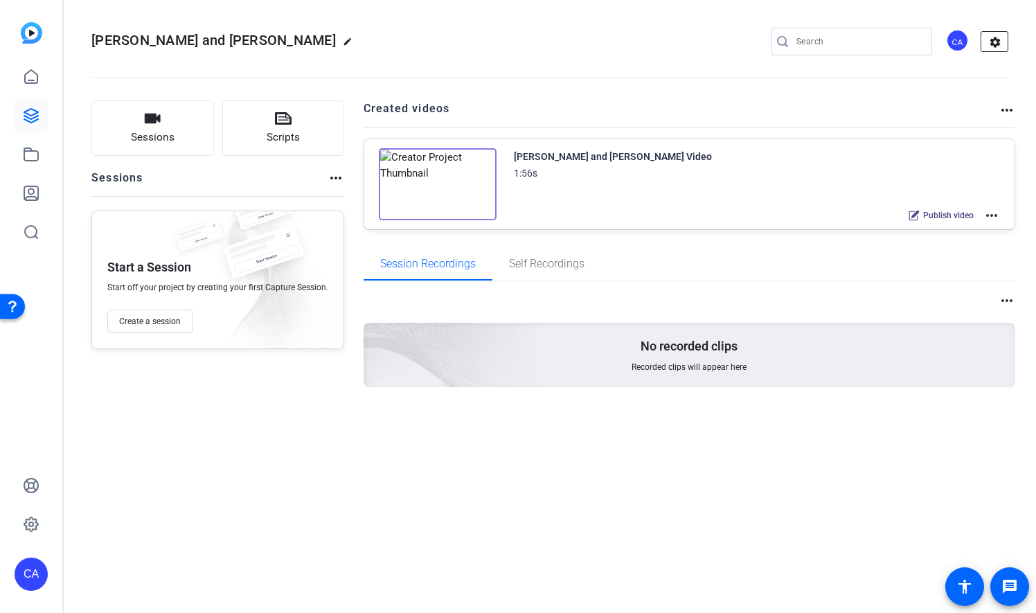
click at [994, 44] on mat-icon "settings" at bounding box center [995, 42] width 28 height 21
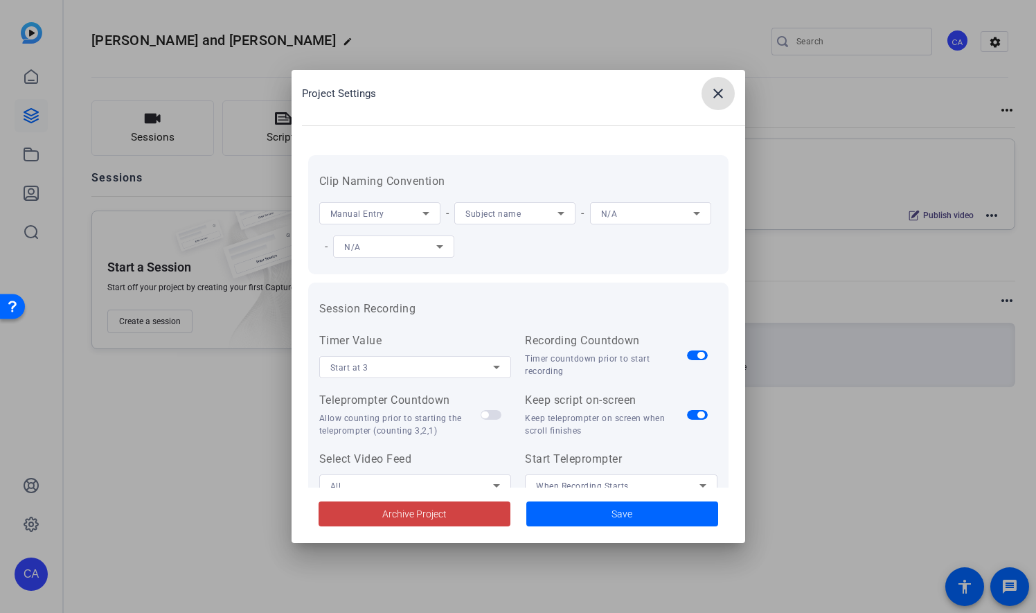
click at [716, 93] on mat-icon "close" at bounding box center [718, 93] width 17 height 17
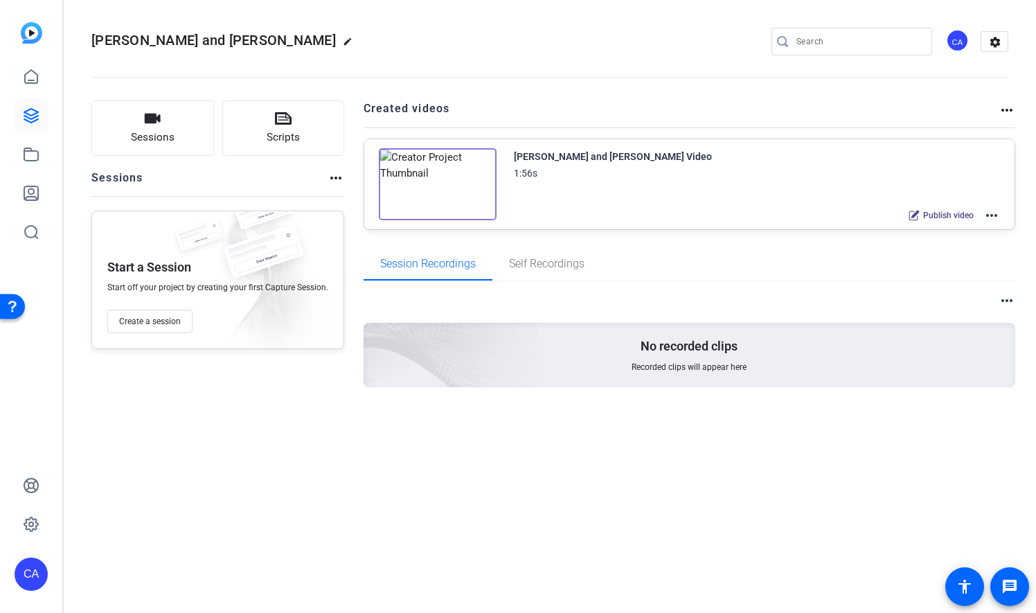
click at [1004, 108] on mat-icon "more_horiz" at bounding box center [1006, 110] width 17 height 17
click at [1004, 108] on div at bounding box center [518, 306] width 1036 height 613
click at [40, 80] on link at bounding box center [31, 76] width 33 height 33
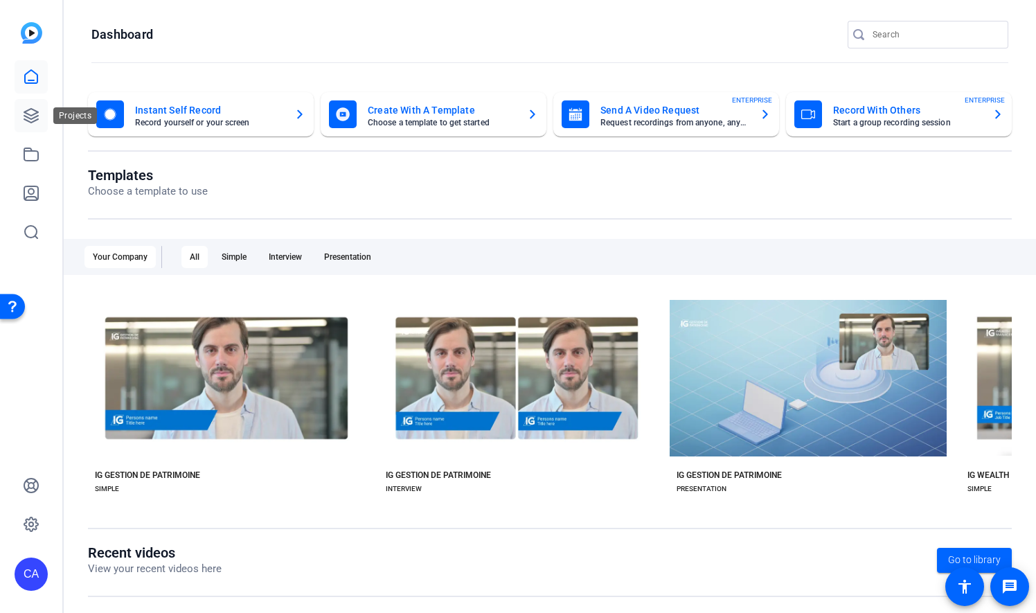
click at [33, 116] on icon at bounding box center [31, 115] width 17 height 17
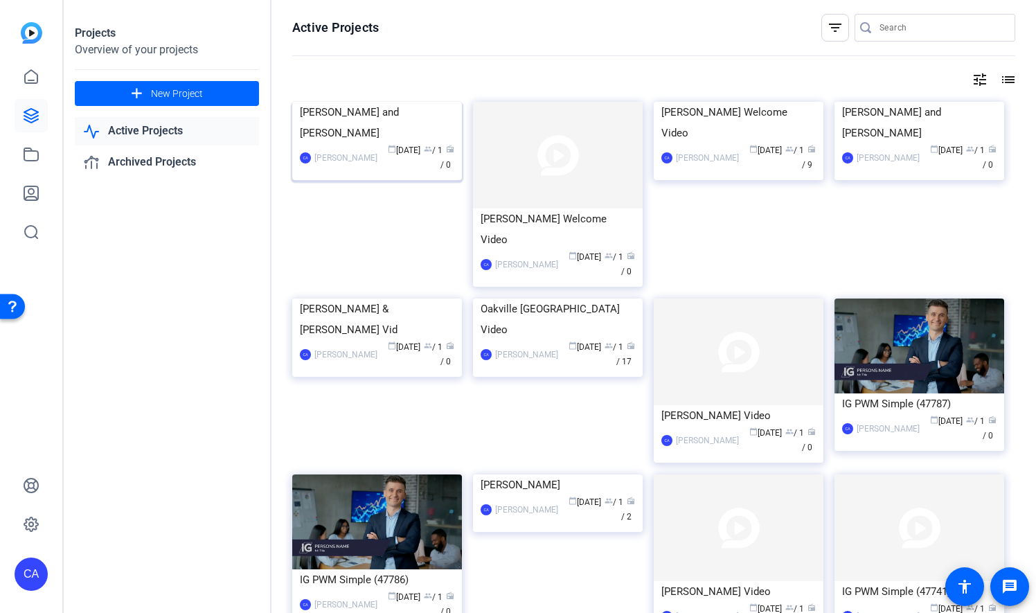
click at [369, 183] on mat-card-content "Sean Middaugh and Paul Scott_Welcome CA Catherine Ambrose calendar_today Sep 26…" at bounding box center [377, 143] width 177 height 82
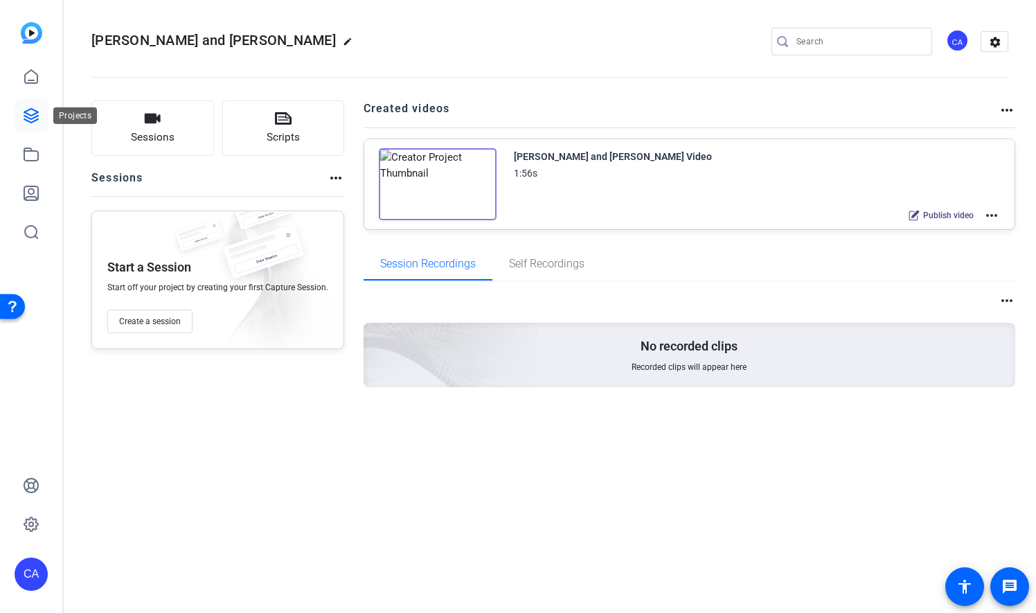
click at [32, 113] on icon at bounding box center [31, 115] width 17 height 17
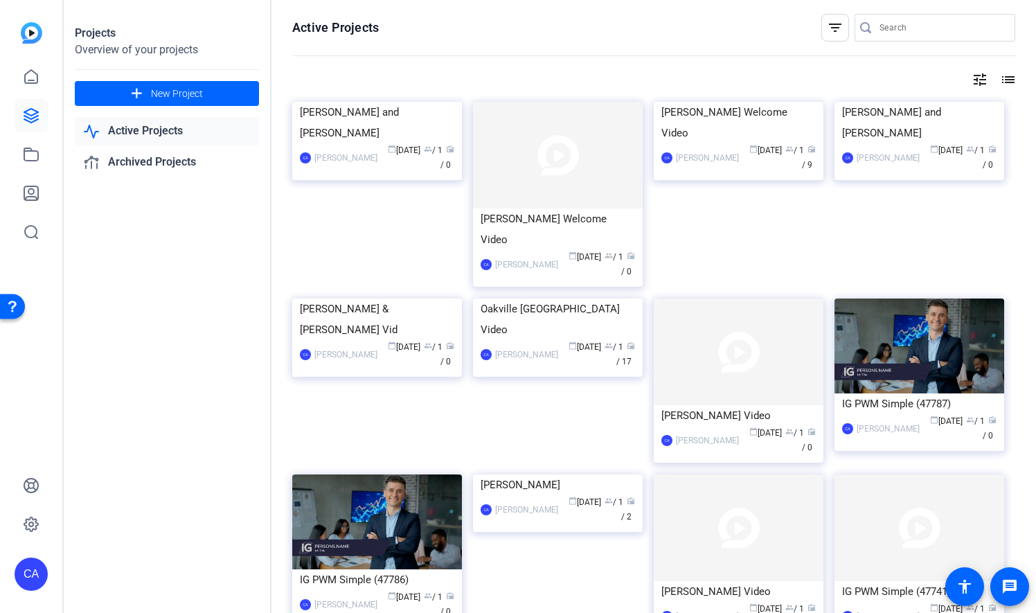
click at [998, 74] on mat-icon "list" at bounding box center [1006, 79] width 17 height 17
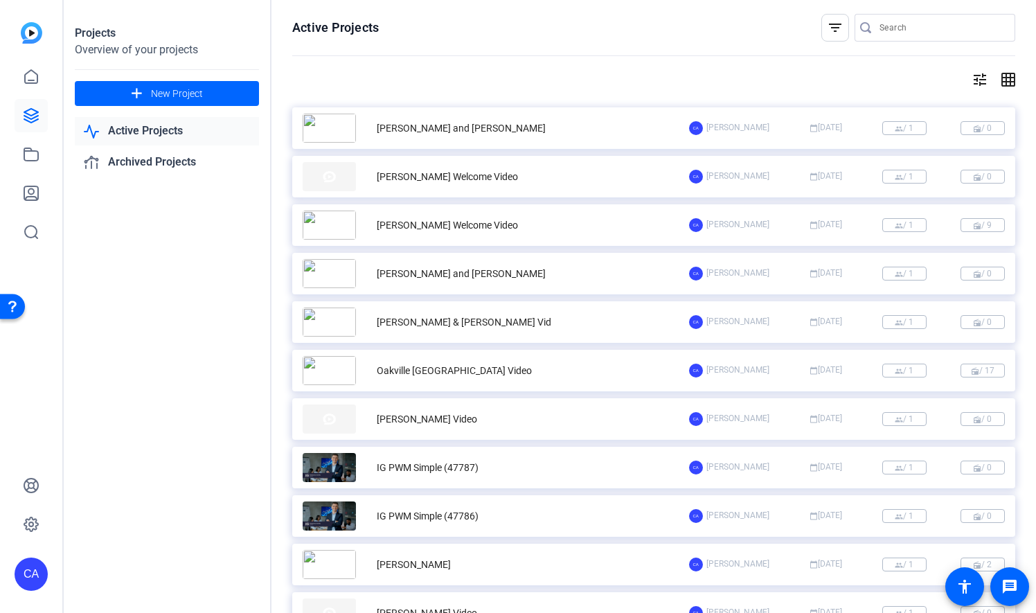
click at [1003, 80] on mat-icon "grid_on" at bounding box center [1006, 79] width 17 height 17
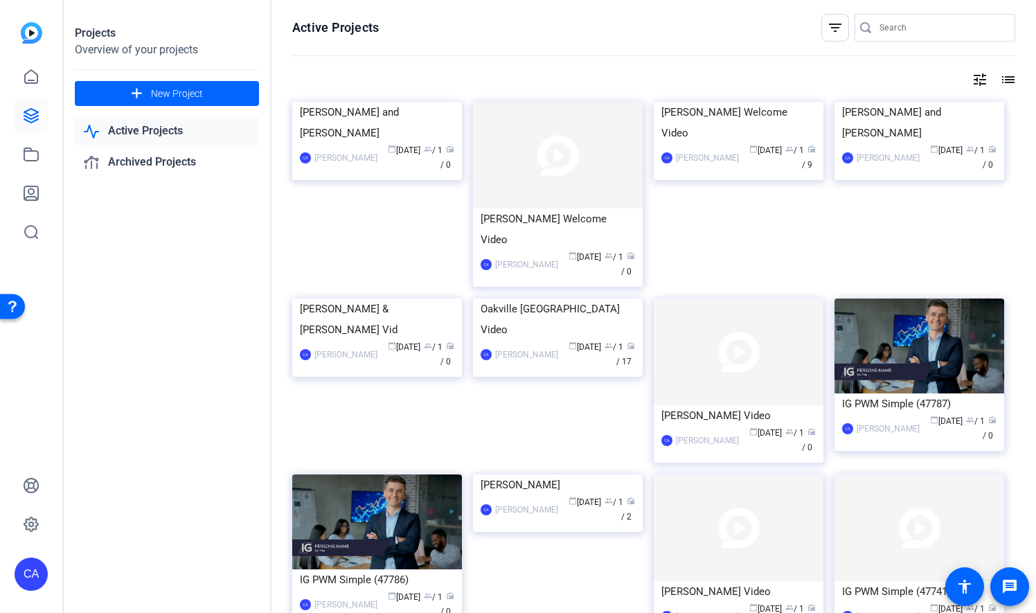
click at [460, 26] on openreel-page-title "Active Projects filter_list" at bounding box center [653, 28] width 723 height 28
click at [382, 143] on div "Sean Middaugh and Paul Scott_Welcome" at bounding box center [377, 123] width 154 height 42
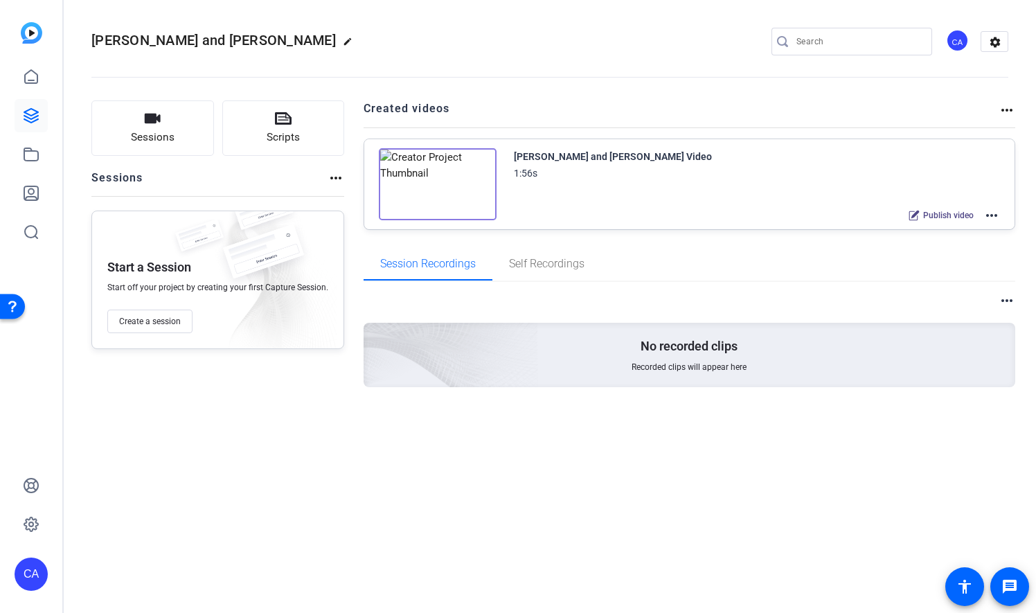
click at [580, 200] on div "Kevin McAdams and Brad Thompson_Welcome Video 1:56s Publish video more_horiz" at bounding box center [757, 186] width 487 height 76
click at [580, 152] on div "[PERSON_NAME] and [PERSON_NAME] Video" at bounding box center [613, 156] width 198 height 17
click at [992, 213] on mat-icon "more_horiz" at bounding box center [991, 215] width 17 height 17
click at [951, 232] on span "Edit in Creator" at bounding box center [941, 231] width 96 height 17
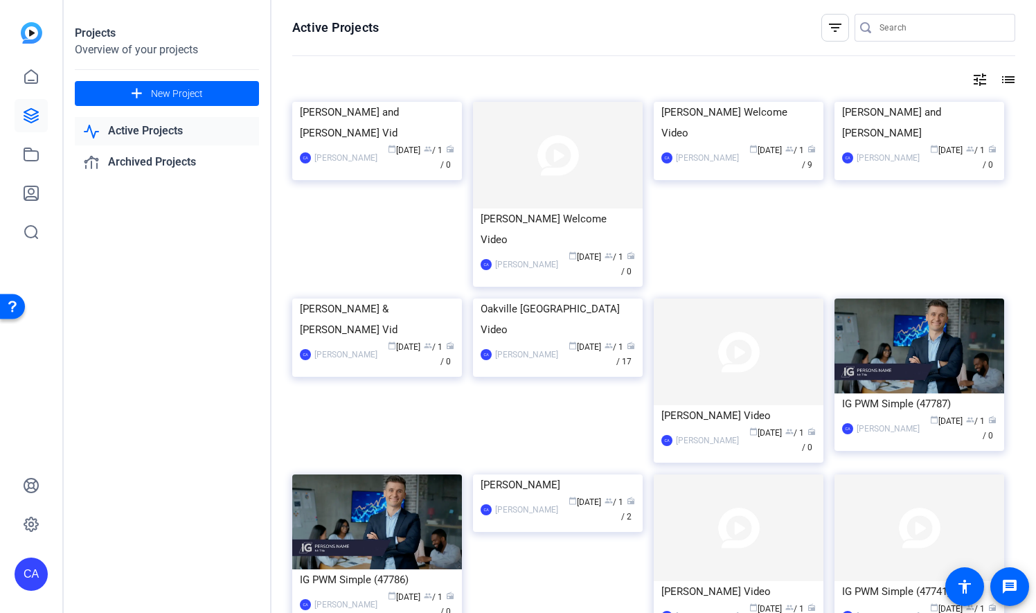
drag, startPoint x: 432, startPoint y: 201, endPoint x: 357, endPoint y: 249, distance: 89.3
click at [357, 165] on div "[PERSON_NAME]" at bounding box center [345, 158] width 63 height 14
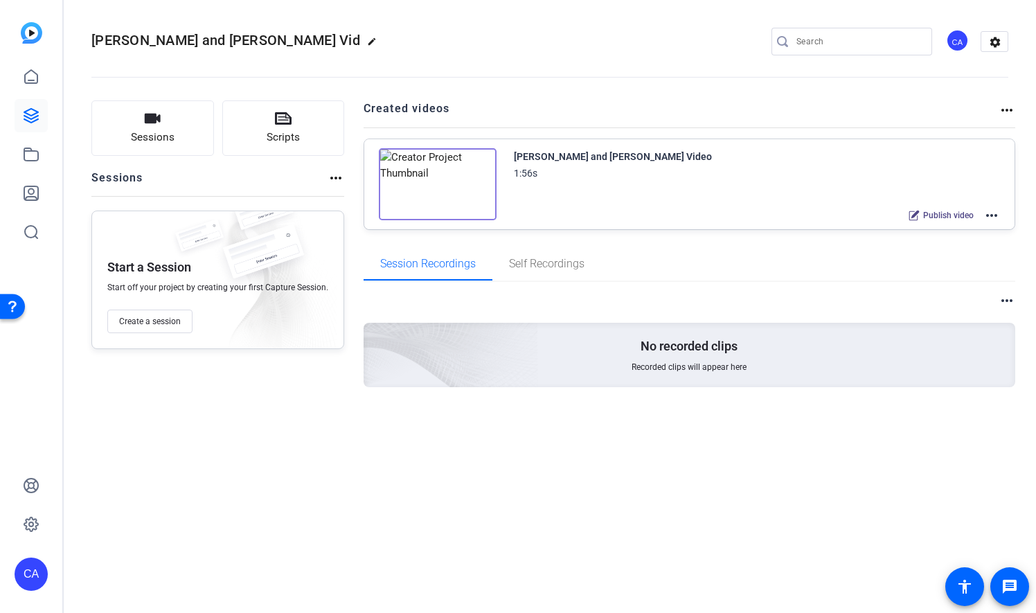
click at [998, 208] on mat-icon "more_horiz" at bounding box center [991, 215] width 17 height 17
click at [936, 226] on span "Edit in Creator" at bounding box center [941, 231] width 96 height 17
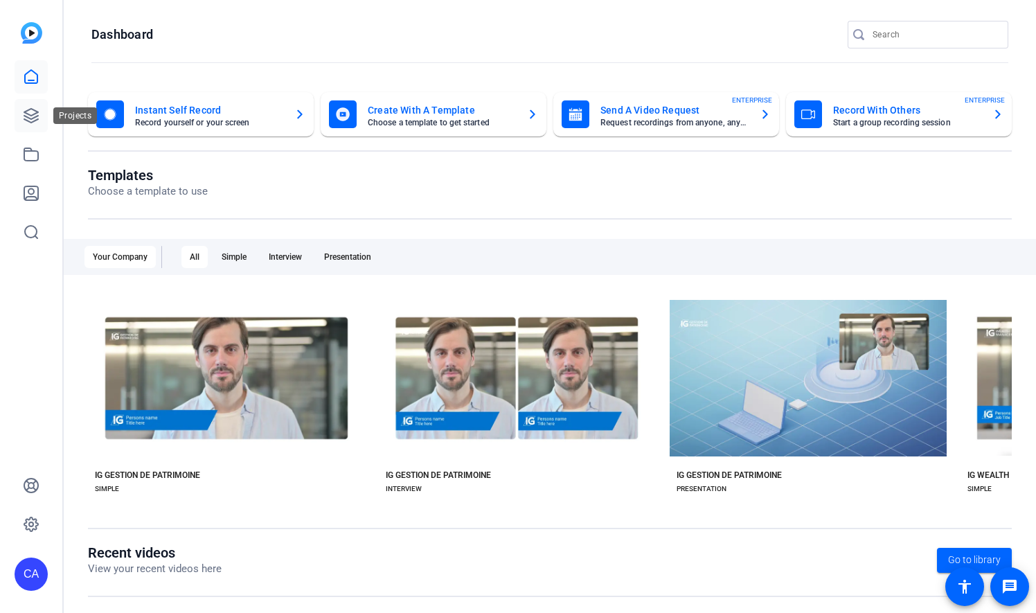
click at [35, 118] on icon at bounding box center [31, 115] width 17 height 17
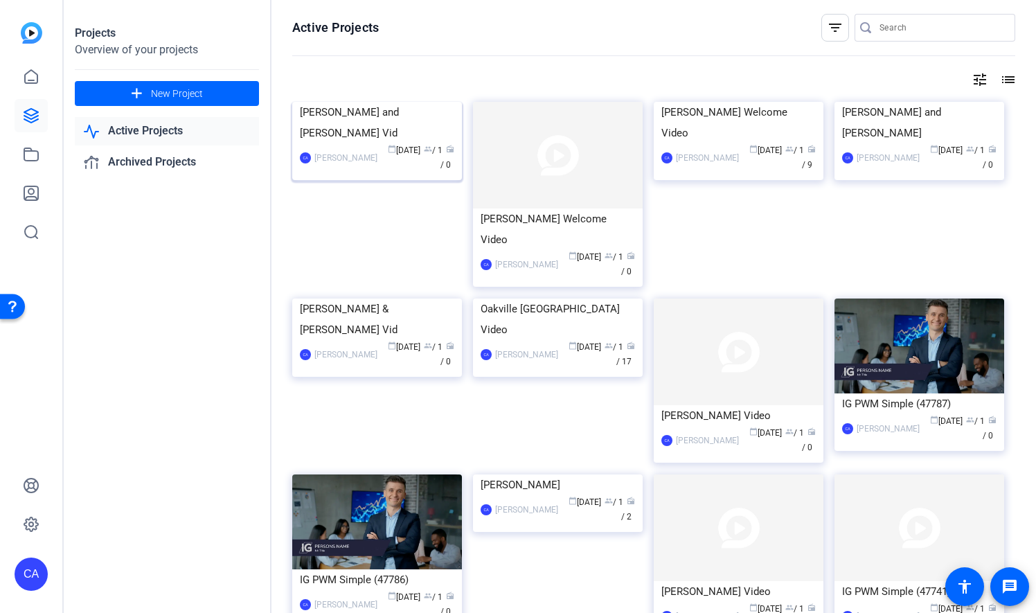
click at [373, 172] on div "CA [PERSON_NAME] calendar_today [DATE] group / 1 radio / 0" at bounding box center [377, 157] width 154 height 29
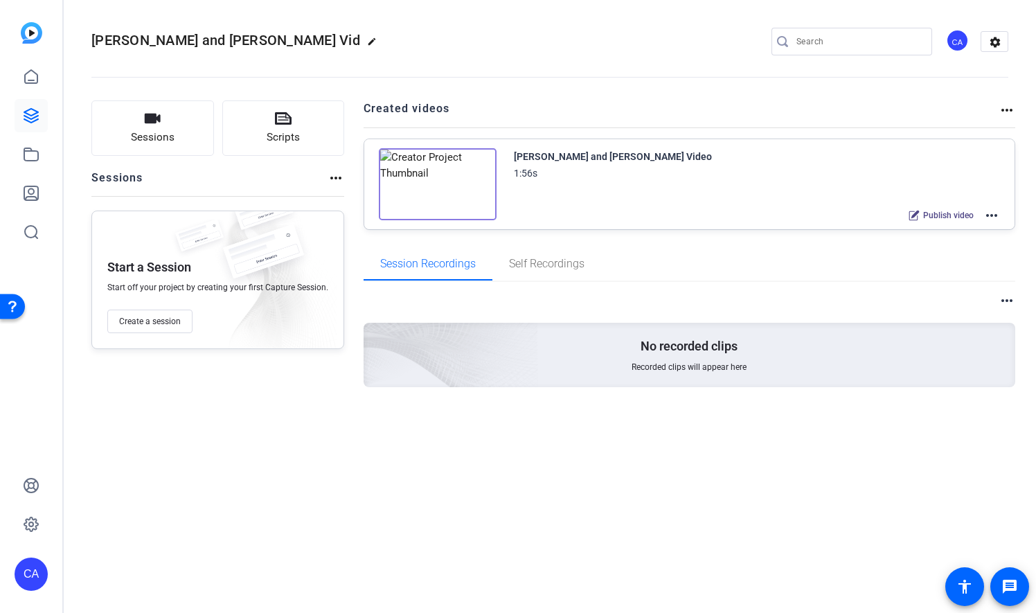
click at [988, 213] on mat-icon "more_horiz" at bounding box center [991, 215] width 17 height 17
click at [940, 287] on span "Archive" at bounding box center [941, 283] width 96 height 17
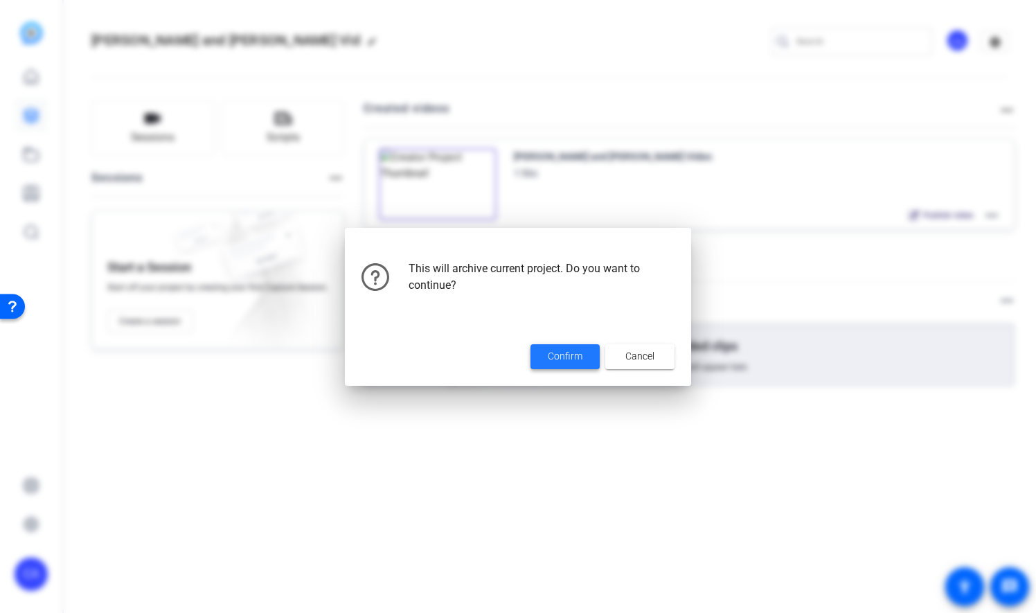
click at [575, 355] on span "Confirm" at bounding box center [565, 356] width 35 height 15
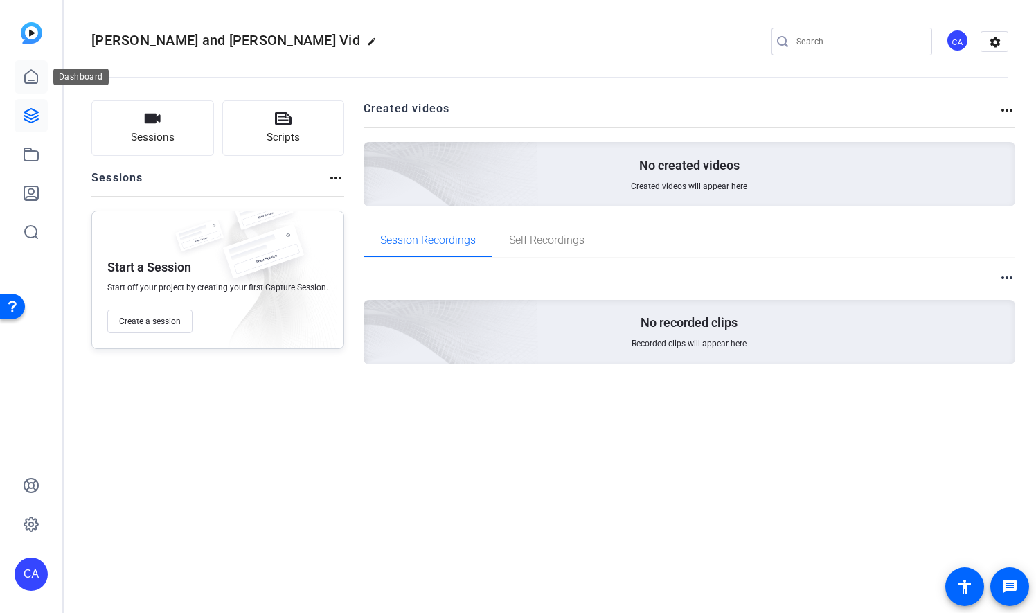
click at [30, 84] on icon at bounding box center [31, 77] width 17 height 17
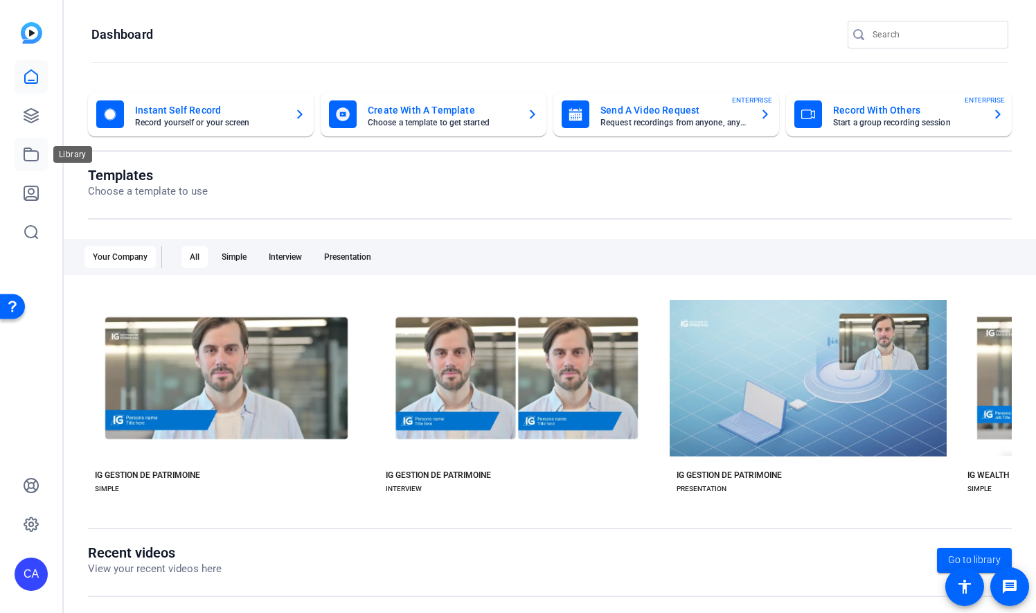
click at [39, 150] on icon at bounding box center [31, 154] width 17 height 17
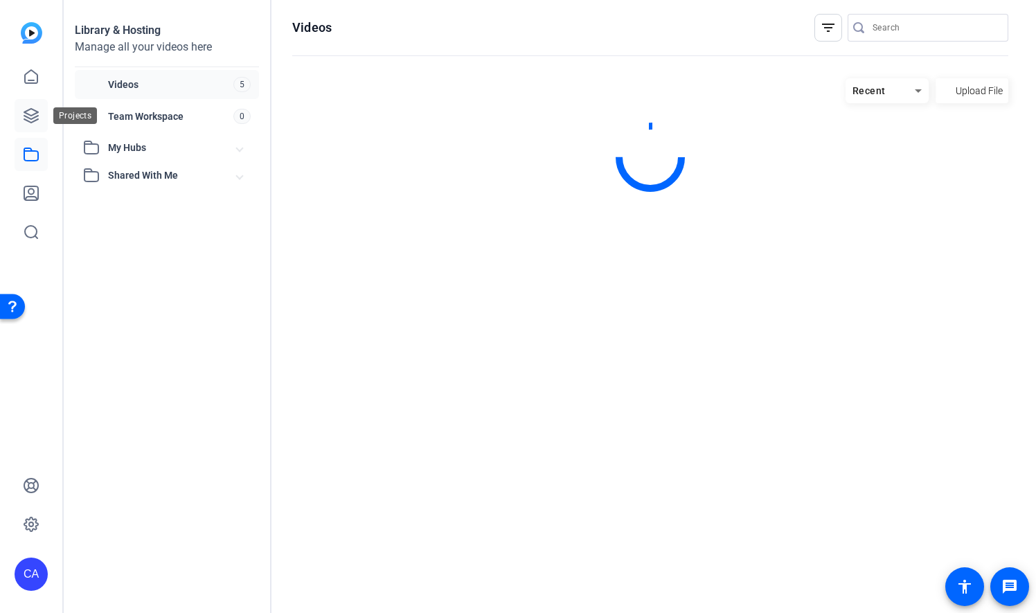
click at [39, 118] on icon at bounding box center [31, 115] width 17 height 17
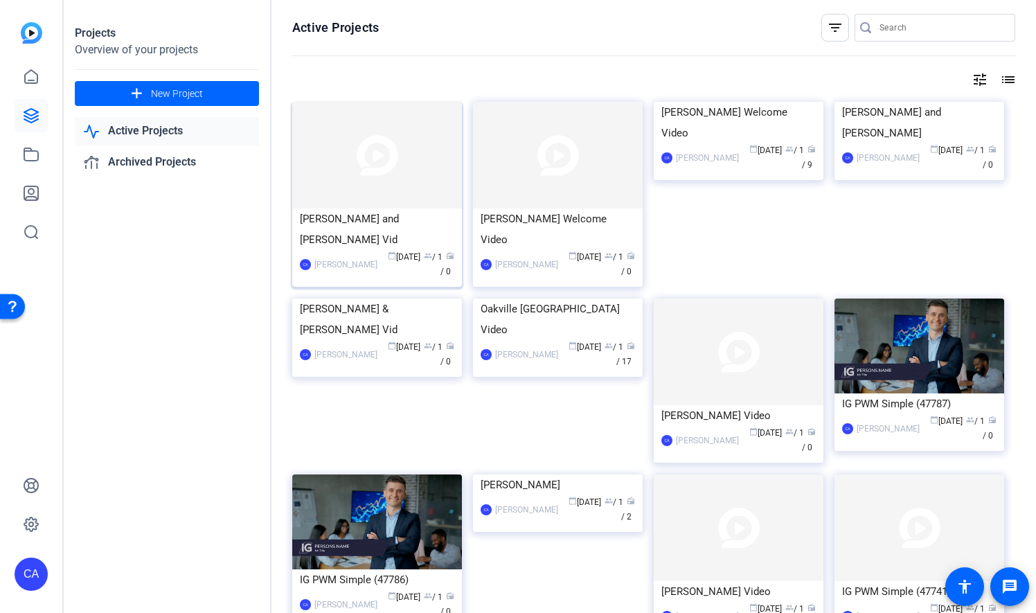
click at [352, 222] on div "[PERSON_NAME] and [PERSON_NAME] Vid" at bounding box center [377, 229] width 154 height 42
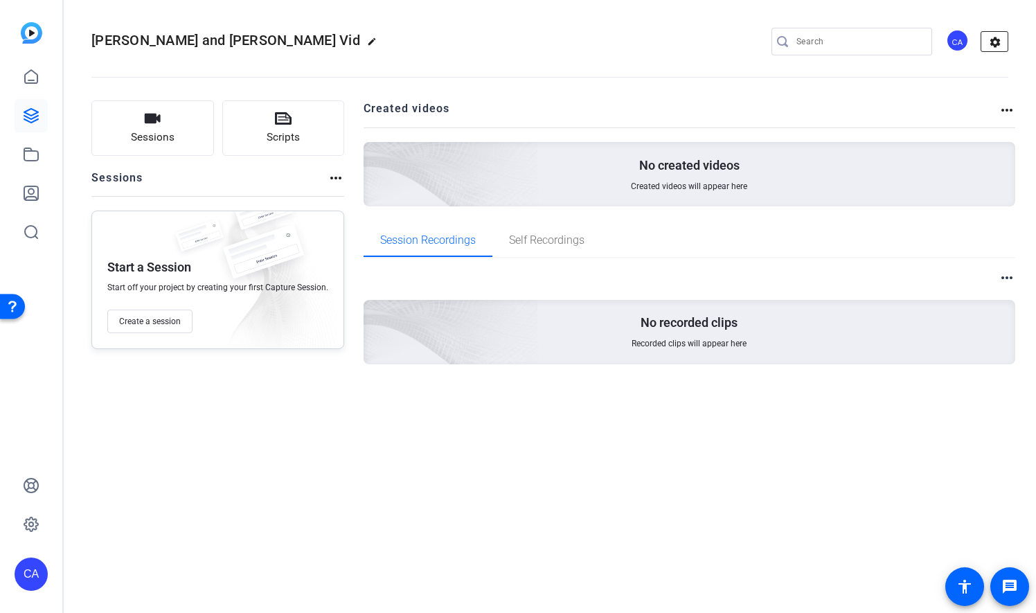
click at [994, 41] on mat-icon "settings" at bounding box center [995, 42] width 28 height 21
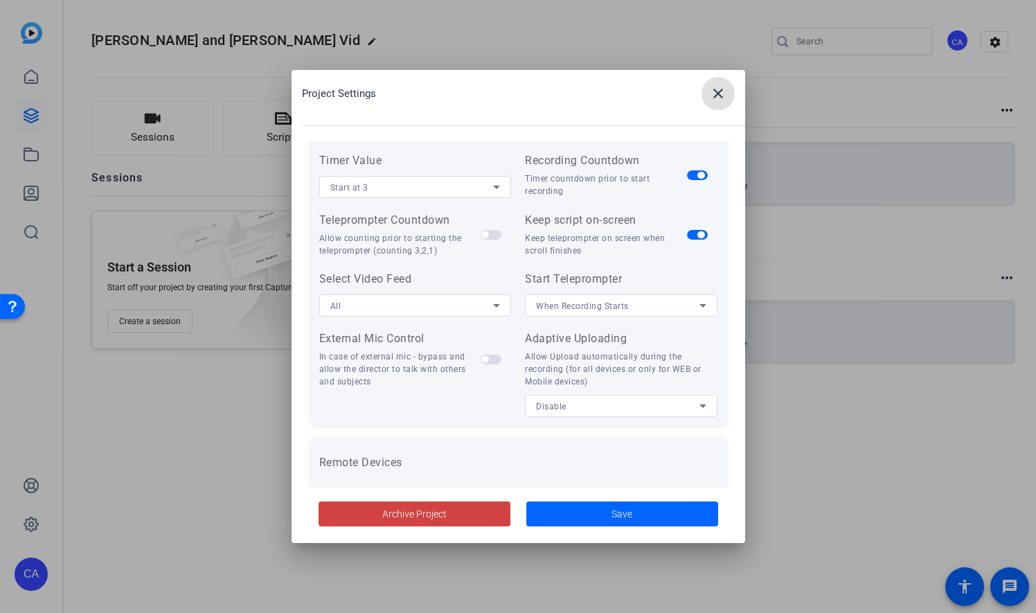
scroll to position [286, 0]
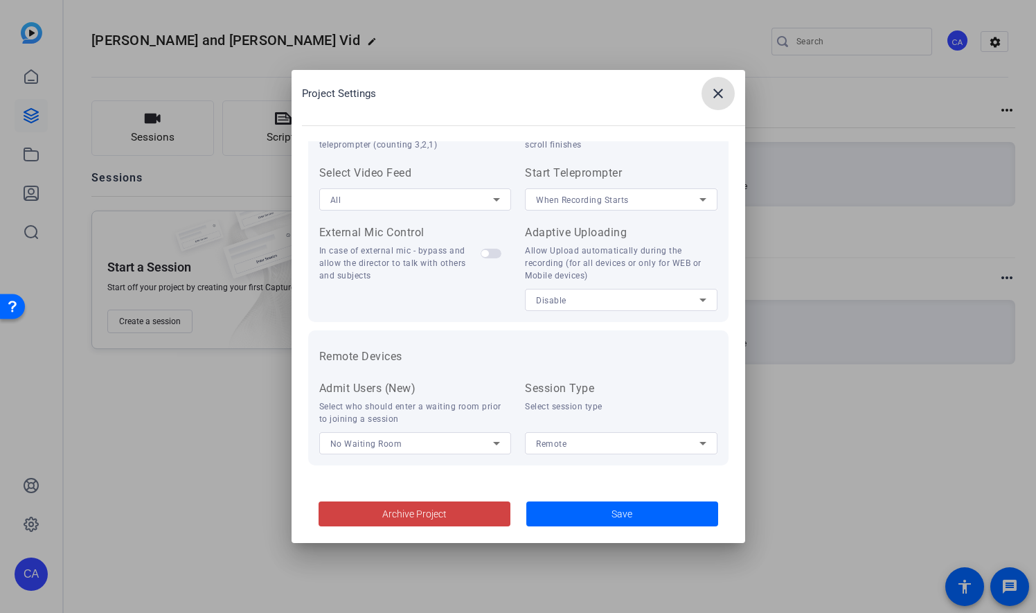
click at [715, 93] on mat-icon "close" at bounding box center [718, 93] width 17 height 17
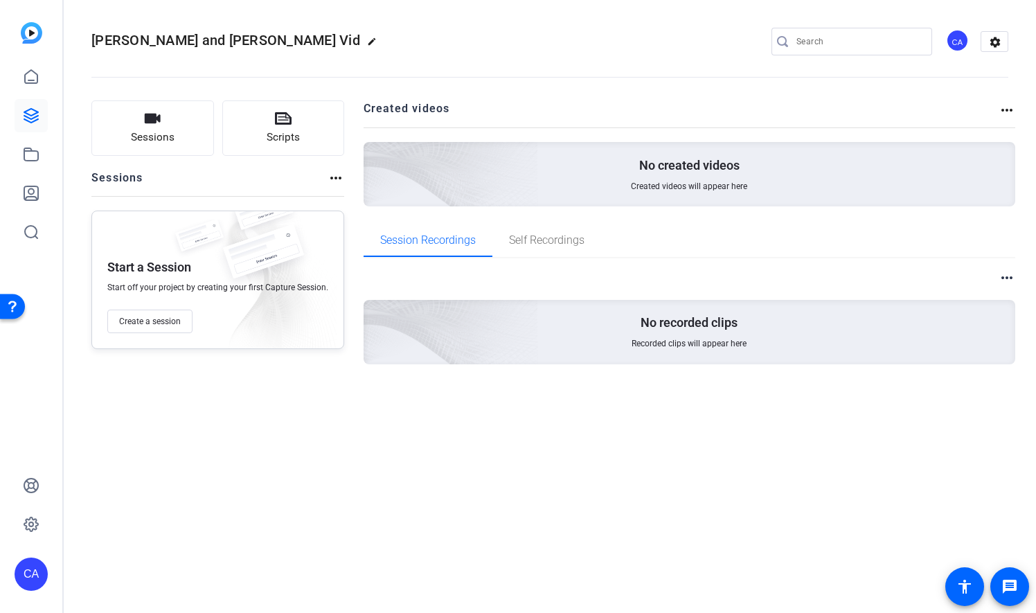
click at [384, 42] on mat-icon "edit" at bounding box center [375, 45] width 17 height 17
click at [235, 40] on span "clear" at bounding box center [236, 41] width 17 height 17
click at [236, 39] on span "Sean Middaugh and Paul Scott_Welcome Vid" at bounding box center [225, 40] width 269 height 17
click at [465, 47] on div "Sean Middaugh and Paul Scott_Welcome Vid edit CA settings" at bounding box center [549, 41] width 917 height 21
click at [641, 181] on span "Created videos will appear here" at bounding box center [689, 186] width 116 height 11
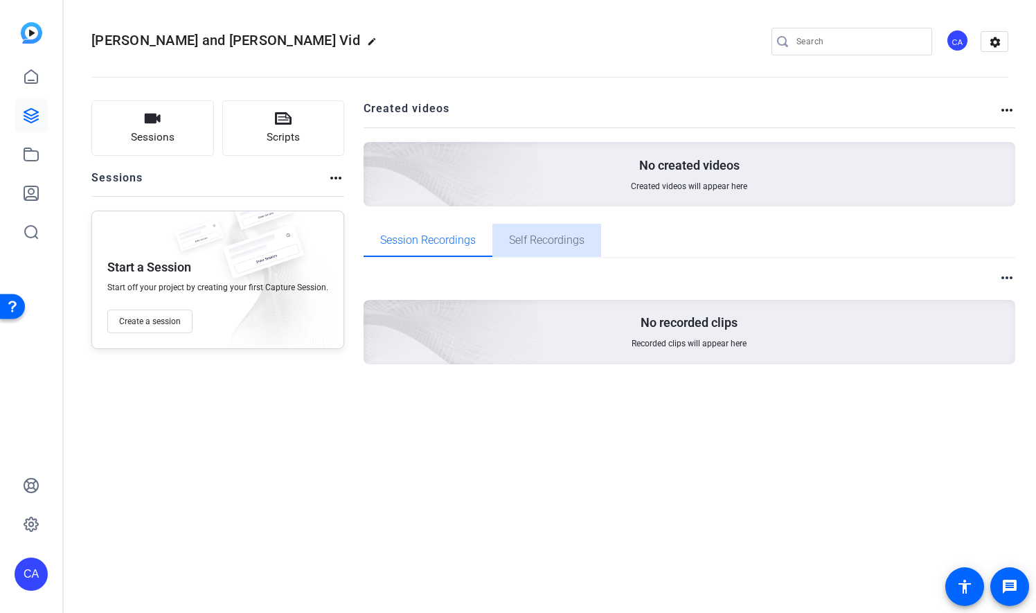
click at [564, 237] on span "Self Recordings" at bounding box center [546, 240] width 75 height 11
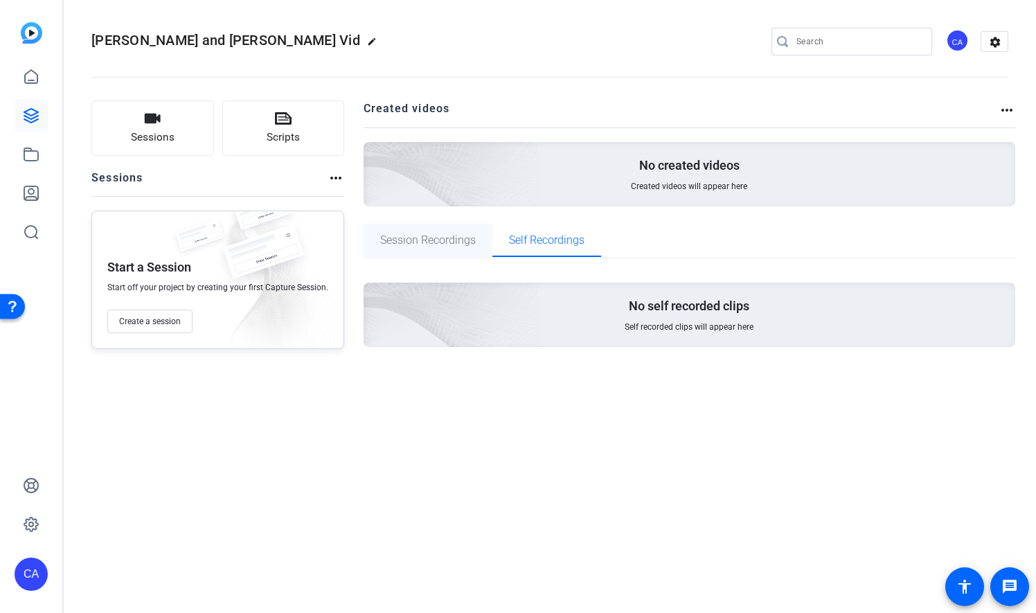
click at [420, 238] on span "Session Recordings" at bounding box center [428, 240] width 96 height 11
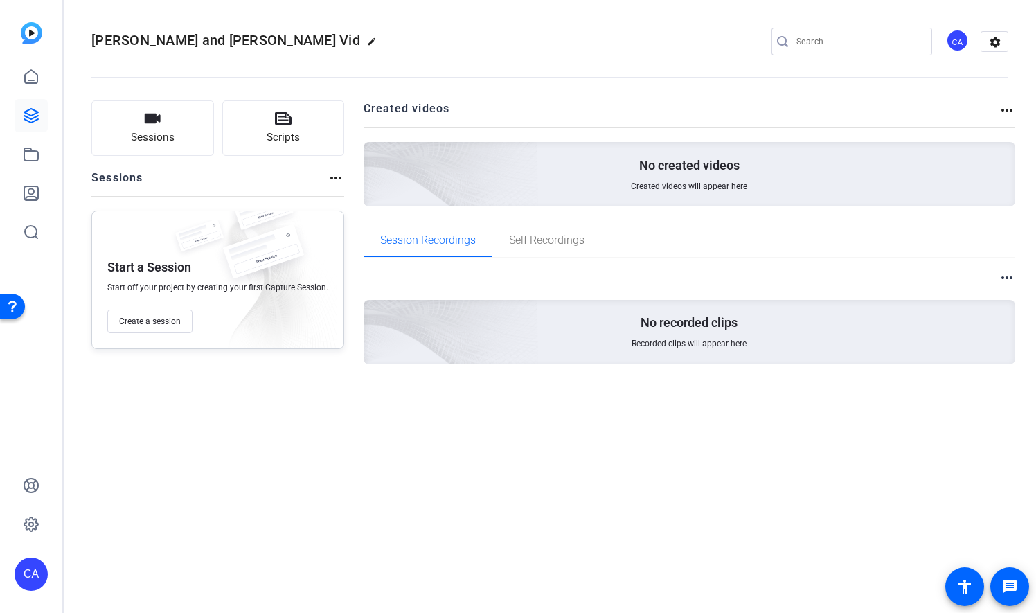
click at [256, 33] on span "Sean Middaugh and Paul Scott_Welcome Vid" at bounding box center [225, 40] width 269 height 17
click at [384, 40] on mat-icon "edit" at bounding box center [375, 45] width 17 height 17
click at [123, 42] on input "Sean Middaugh and Paul Scott_Welcome Vid" at bounding box center [147, 41] width 91 height 17
click at [119, 42] on input "Sean Middaugh and Paul Scott_Welcome Vid" at bounding box center [147, 41] width 91 height 17
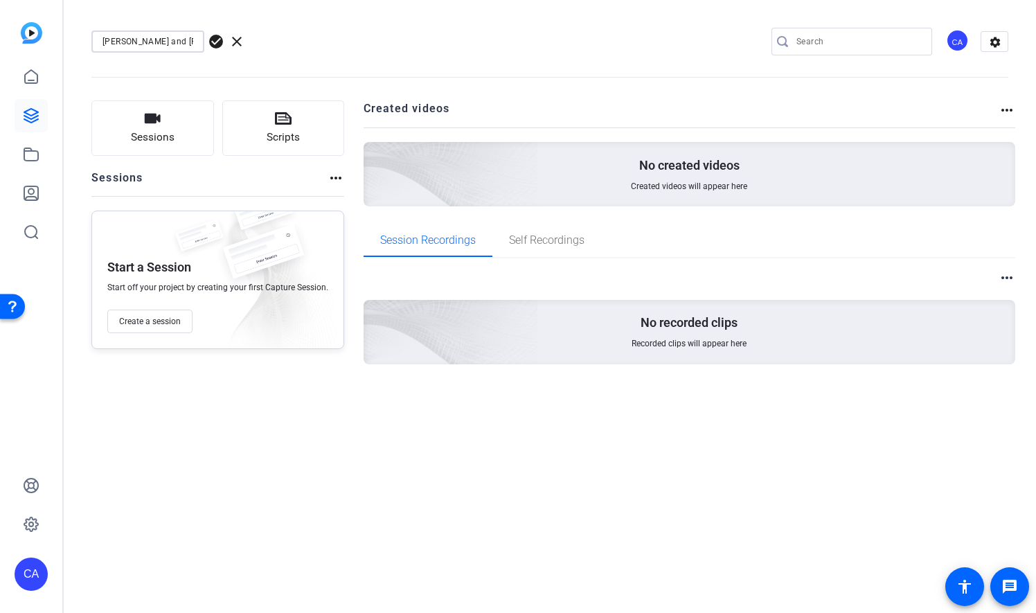
click at [118, 42] on input "Sean Middaugh and Paul Scott_Welcome Vid" at bounding box center [147, 41] width 91 height 17
drag, startPoint x: 107, startPoint y: 39, endPoint x: 377, endPoint y: 37, distance: 270.1
click at [377, 39] on div "Sean Middaugh and Paul Scott_Welcome Vid check_circle clear CA settings" at bounding box center [549, 41] width 917 height 21
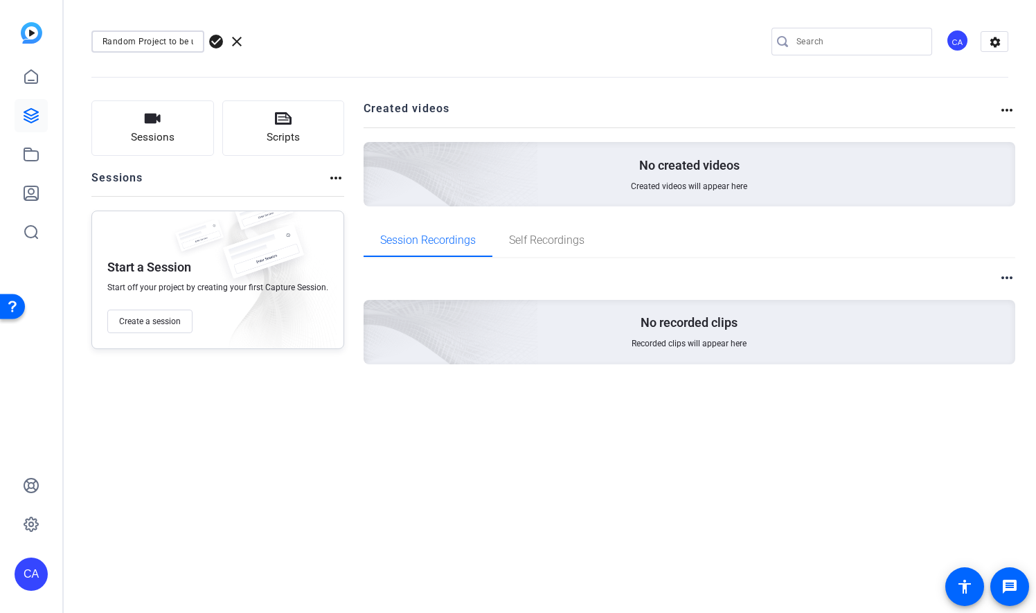
type input "Random Project to be used"
click at [218, 40] on span "check_circle" at bounding box center [216, 41] width 17 height 17
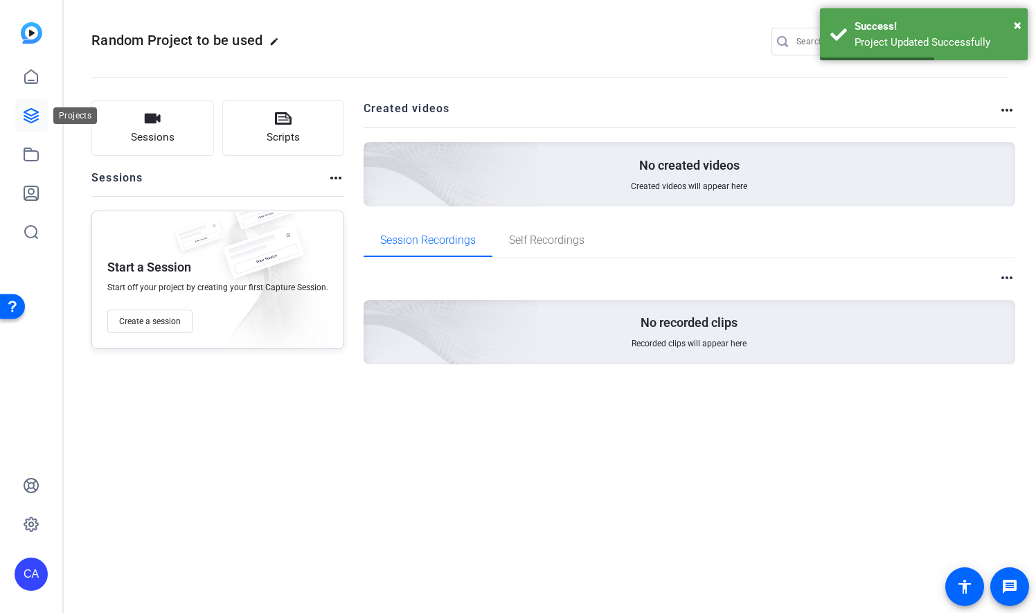
click at [36, 115] on icon at bounding box center [31, 115] width 17 height 17
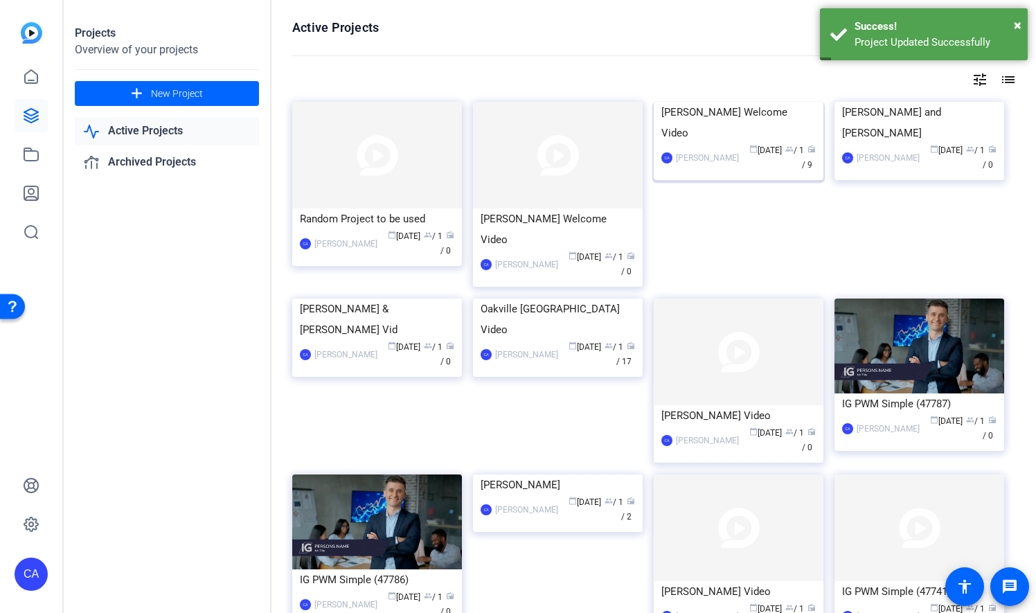
click at [737, 143] on div "Middaugh-Scott Welcome Video" at bounding box center [738, 123] width 154 height 42
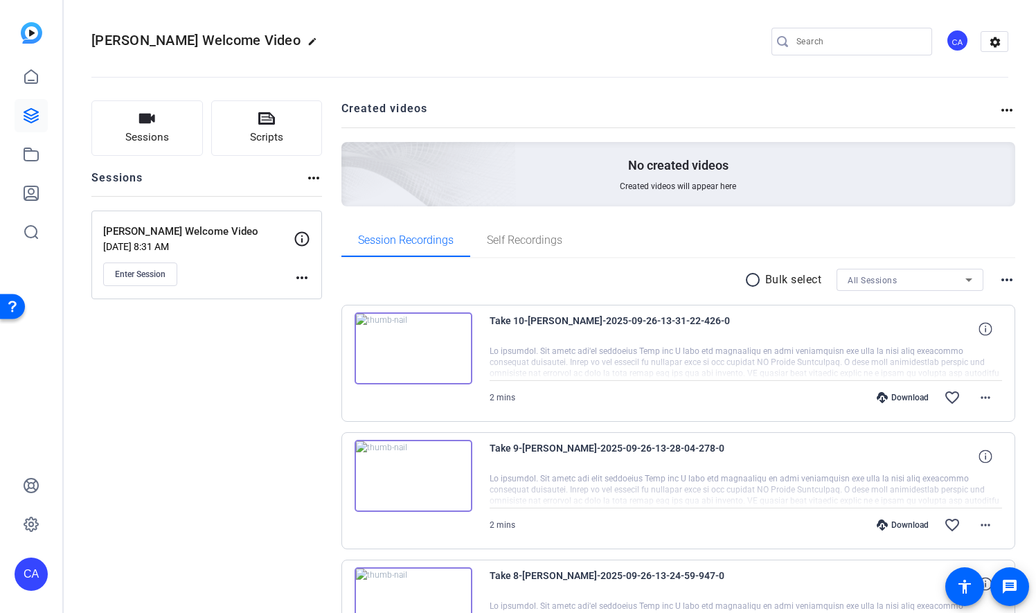
click at [1001, 106] on mat-icon "more_horiz" at bounding box center [1006, 110] width 17 height 17
click at [1000, 111] on div at bounding box center [518, 306] width 1036 height 613
click at [692, 183] on span "Created videos will appear here" at bounding box center [678, 186] width 116 height 11
click at [568, 240] on div "Self Recordings" at bounding box center [524, 240] width 109 height 33
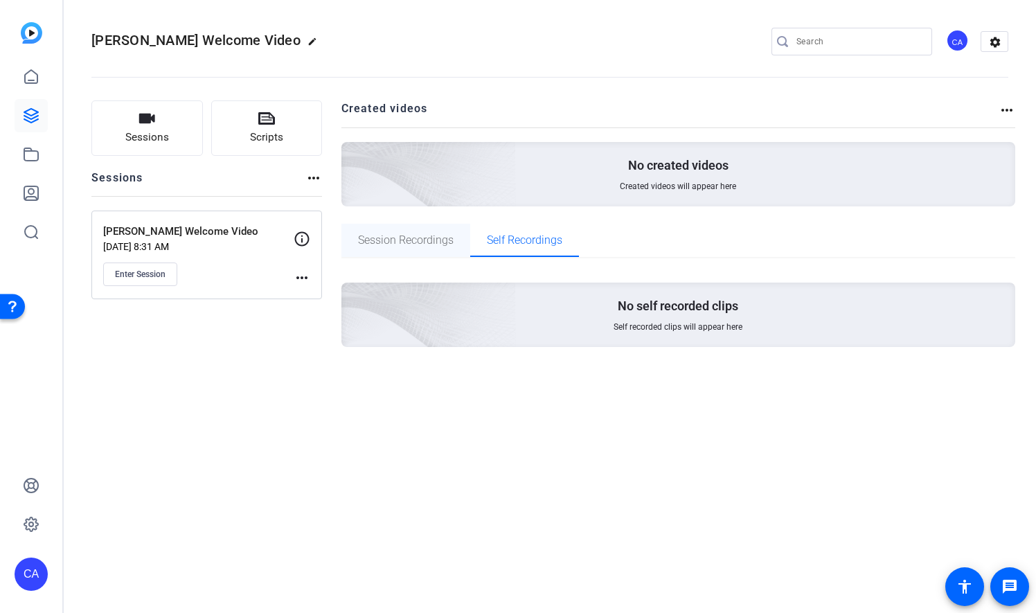
click at [399, 248] on span "Session Recordings" at bounding box center [406, 240] width 96 height 33
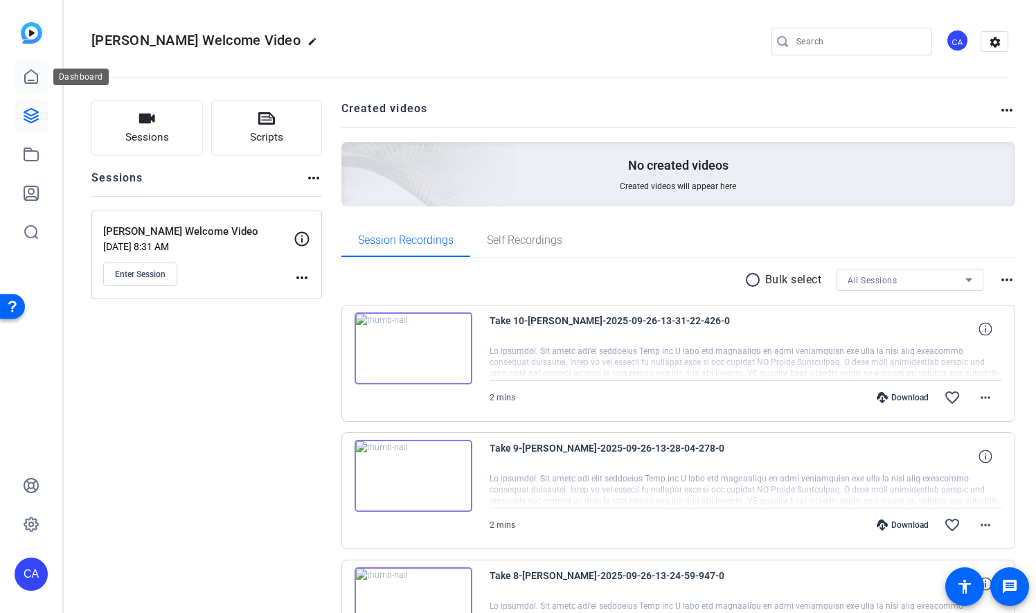
click at [30, 75] on icon at bounding box center [31, 77] width 17 height 17
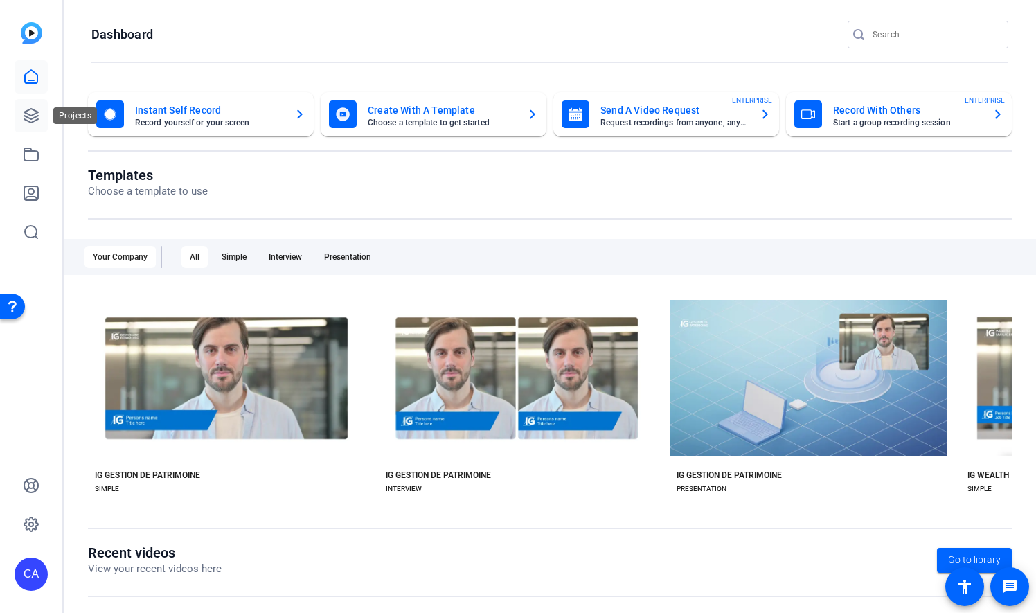
click at [32, 114] on icon at bounding box center [31, 115] width 17 height 17
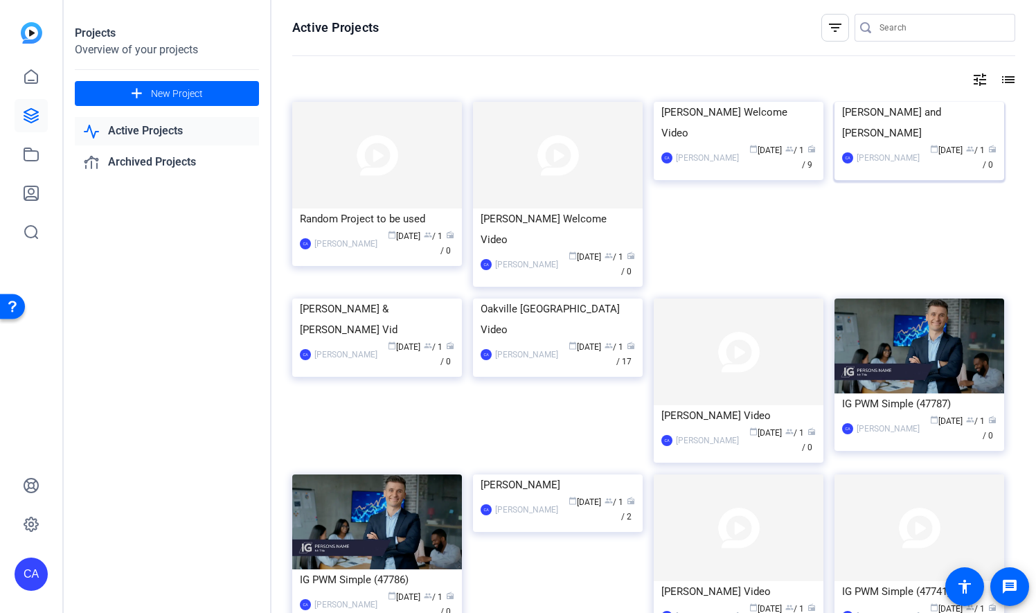
click at [899, 143] on div "[PERSON_NAME] and [PERSON_NAME]" at bounding box center [919, 123] width 154 height 42
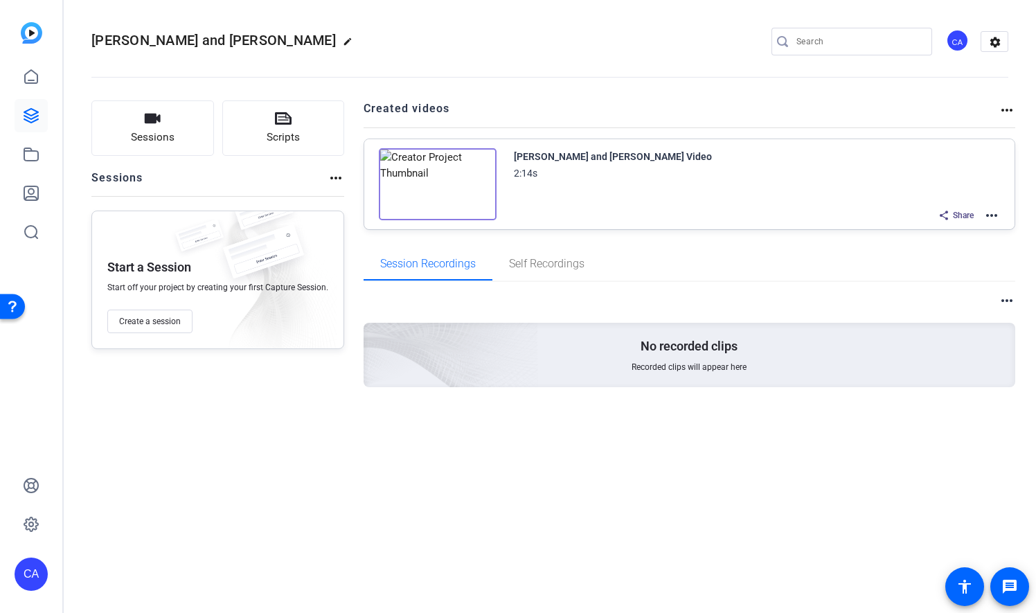
click at [992, 210] on mat-icon "more_horiz" at bounding box center [991, 215] width 17 height 17
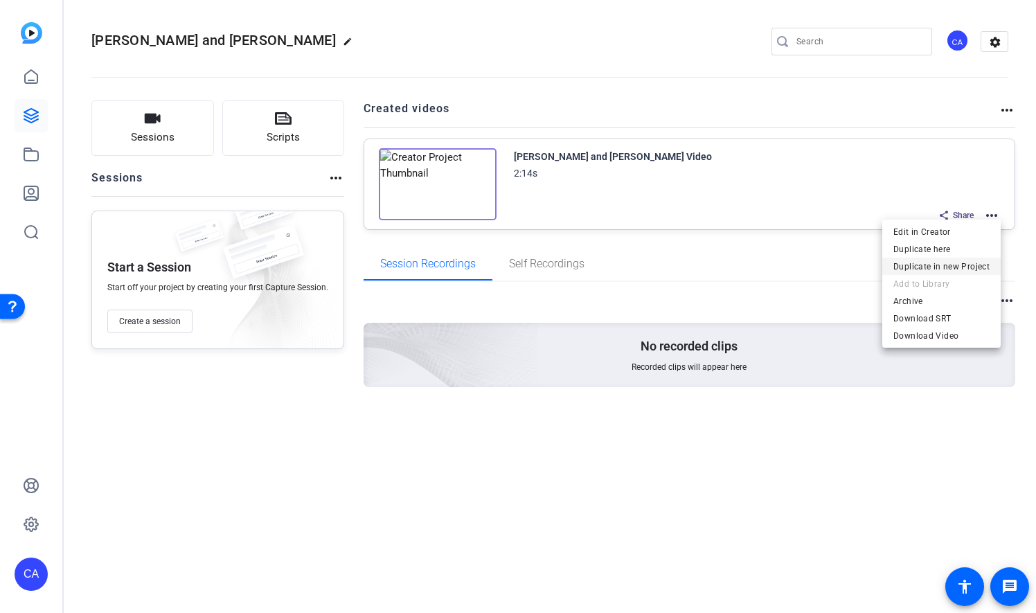
click at [925, 267] on span "Duplicate in new Project" at bounding box center [941, 266] width 96 height 17
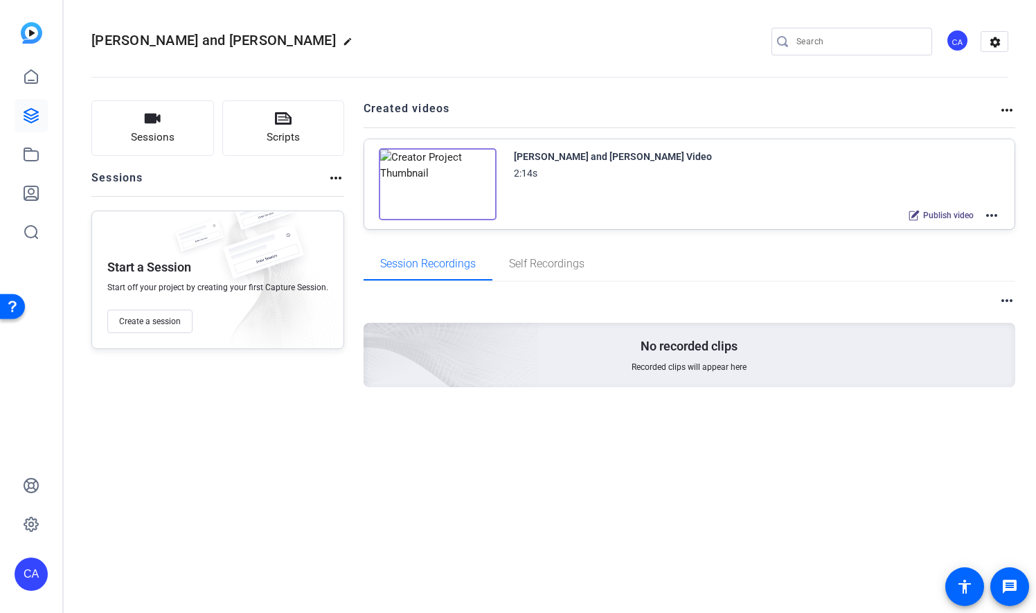
click at [313, 44] on span "[PERSON_NAME] and [PERSON_NAME]" at bounding box center [213, 40] width 244 height 17
click at [324, 41] on span "[PERSON_NAME] and [PERSON_NAME]" at bounding box center [213, 40] width 244 height 17
click at [359, 39] on mat-icon "edit" at bounding box center [351, 45] width 17 height 17
click at [159, 40] on input "[PERSON_NAME] and [PERSON_NAME]" at bounding box center [147, 41] width 91 height 17
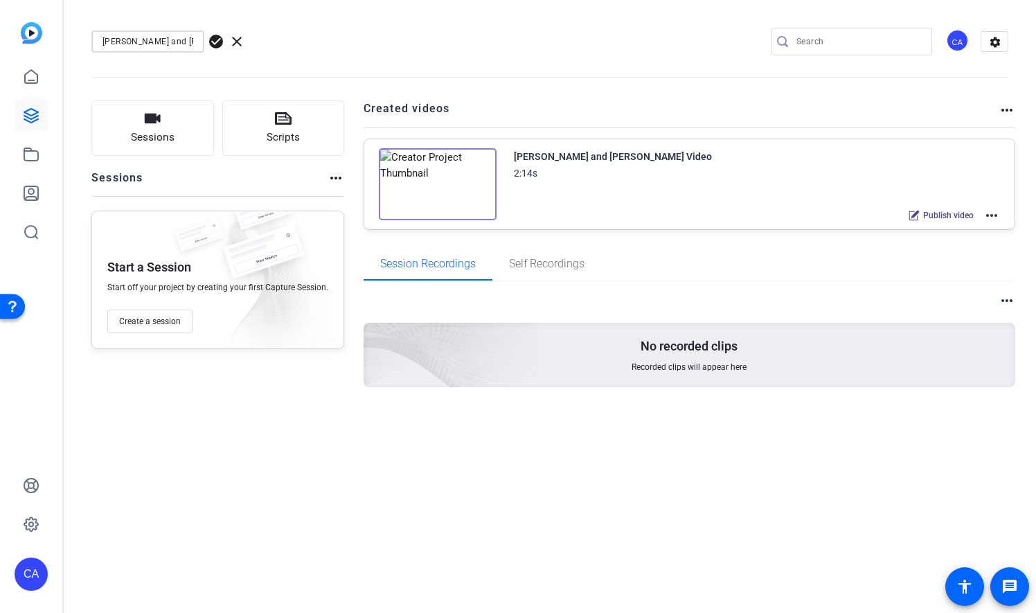
scroll to position [0, 97]
drag, startPoint x: 103, startPoint y: 42, endPoint x: 148, endPoint y: 38, distance: 45.1
click at [148, 38] on input "[PERSON_NAME] and [PERSON_NAME]" at bounding box center [147, 41] width 91 height 17
click at [118, 39] on input "[PERSON_NAME] and [PERSON_NAME]" at bounding box center [147, 41] width 91 height 17
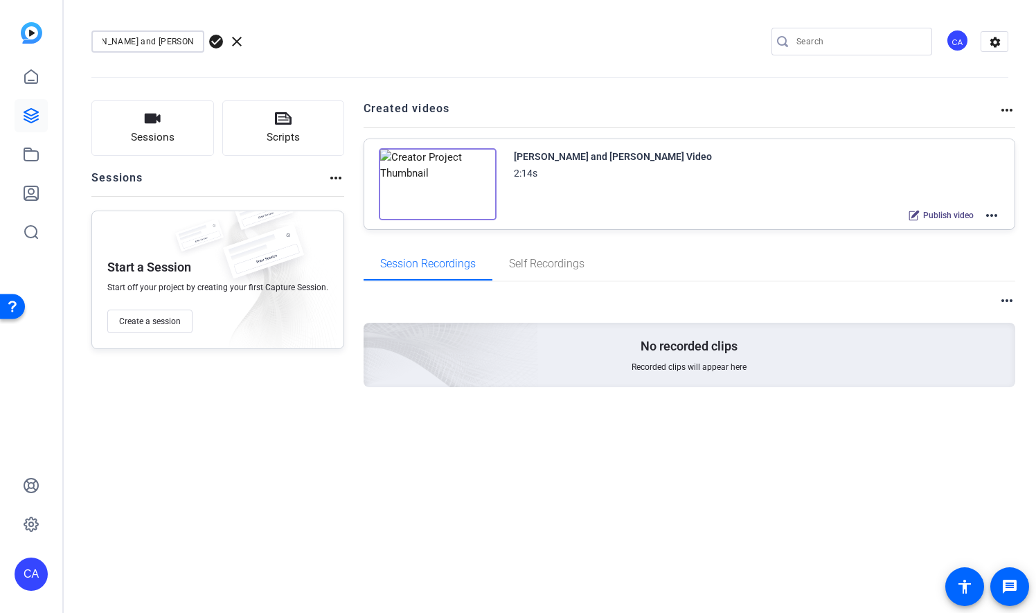
scroll to position [0, 0]
type input "[PERSON_NAME] and [PERSON_NAME]"
click at [217, 40] on span "check_circle" at bounding box center [216, 41] width 17 height 17
click at [823, 251] on div "Session Recordings Self Recordings" at bounding box center [690, 263] width 652 height 33
click at [1001, 213] on div "[PERSON_NAME] and [PERSON_NAME] Video 2:14s Publish video more_horiz" at bounding box center [689, 184] width 651 height 90
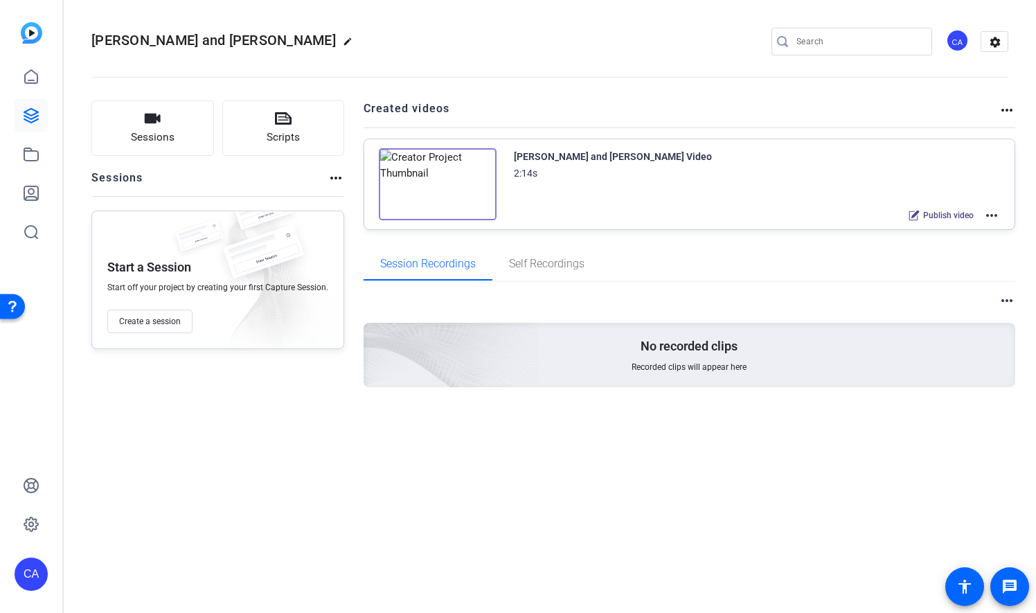
click at [994, 215] on mat-icon "more_horiz" at bounding box center [991, 215] width 17 height 17
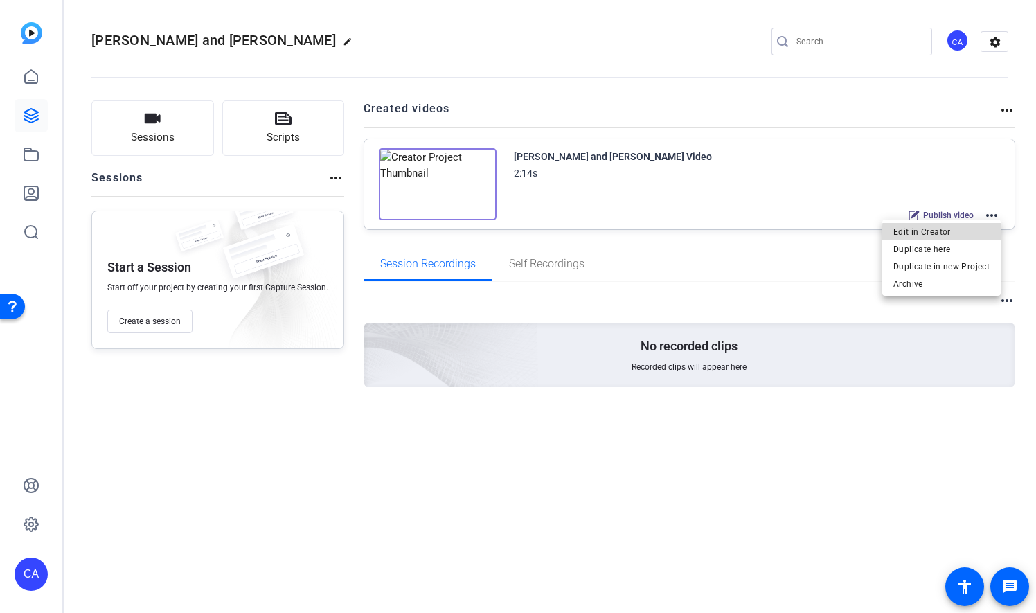
click at [965, 235] on span "Edit in Creator" at bounding box center [941, 231] width 96 height 17
